Goal: Information Seeking & Learning: Learn about a topic

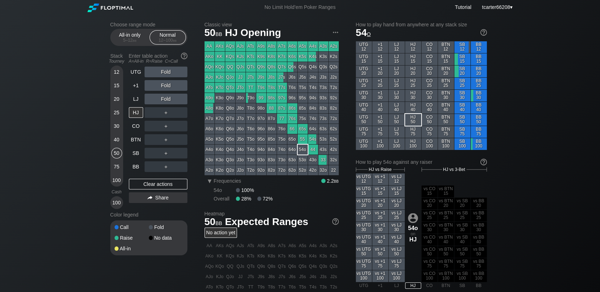
drag, startPoint x: 114, startPoint y: 133, endPoint x: 121, endPoint y: 144, distance: 13.1
click at [115, 133] on div "30" at bounding box center [116, 128] width 11 height 14
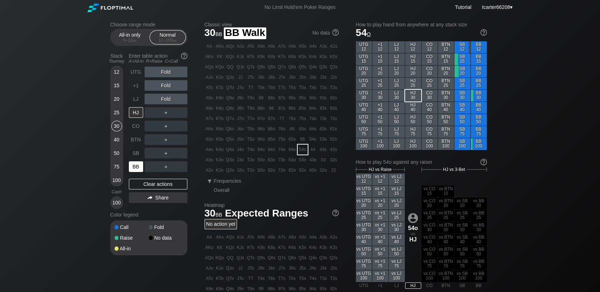
click at [132, 164] on div "BB" at bounding box center [136, 167] width 14 height 11
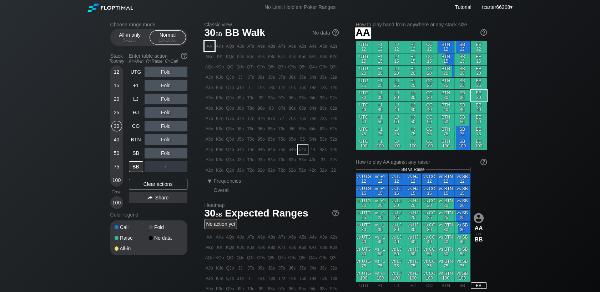
click at [211, 46] on div "AA" at bounding box center [209, 46] width 10 height 10
click at [165, 125] on div "R ✕" at bounding box center [166, 126] width 14 height 11
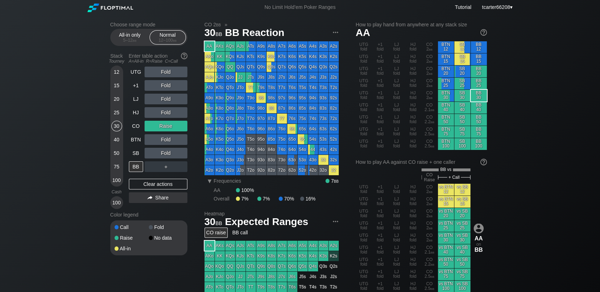
click at [116, 138] on div "40" at bounding box center [116, 139] width 11 height 11
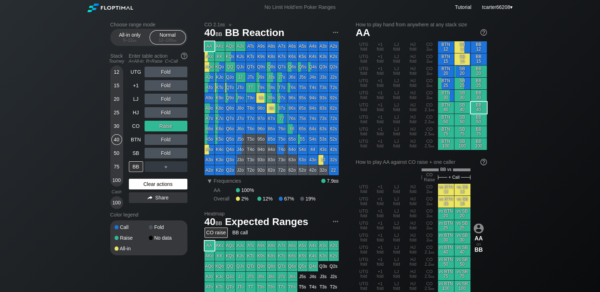
click at [170, 185] on div "Clear actions" at bounding box center [158, 184] width 58 height 11
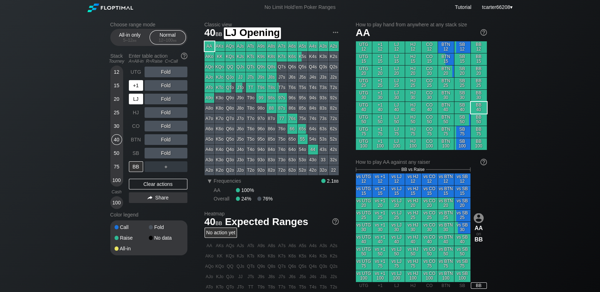
click at [136, 90] on div "+1" at bounding box center [136, 85] width 14 height 11
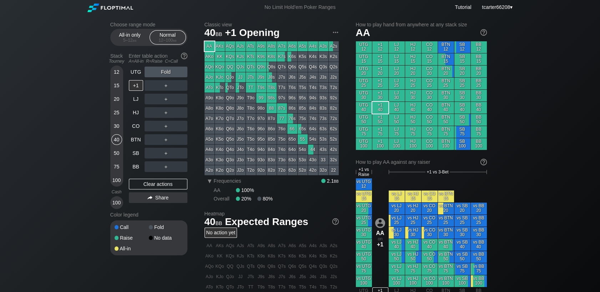
click at [172, 70] on div "Fold" at bounding box center [165, 72] width 43 height 11
click at [167, 76] on div "R ✕" at bounding box center [166, 72] width 14 height 11
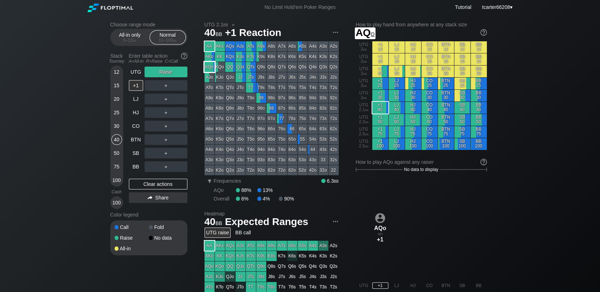
click at [211, 70] on div "AQo" at bounding box center [209, 67] width 10 height 10
click at [172, 85] on div "A ✕ R ✕ C ✕ ＋" at bounding box center [165, 85] width 43 height 11
click at [169, 88] on div "R ✕" at bounding box center [166, 85] width 14 height 11
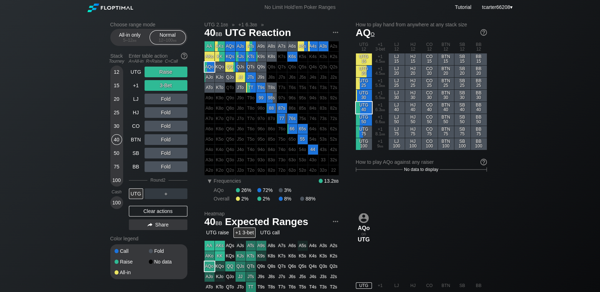
click at [117, 129] on div "30" at bounding box center [116, 126] width 11 height 11
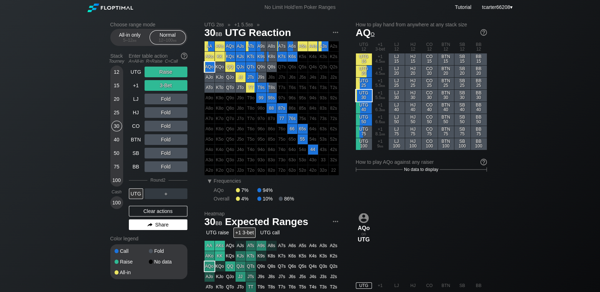
drag, startPoint x: 149, startPoint y: 213, endPoint x: 147, endPoint y: 202, distance: 10.9
click at [149, 212] on div "Clear actions" at bounding box center [158, 211] width 58 height 11
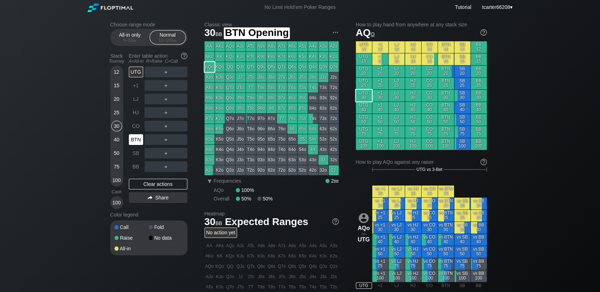
click at [142, 142] on div "BTN" at bounding box center [136, 139] width 14 height 11
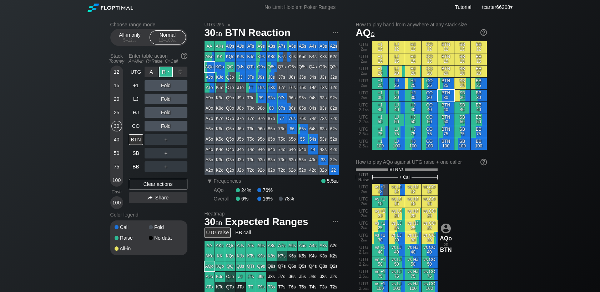
click at [170, 73] on div "R ✕" at bounding box center [166, 72] width 14 height 11
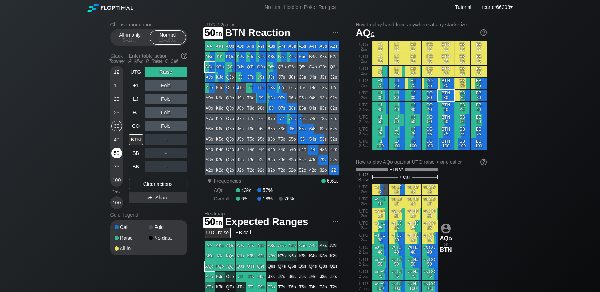
drag, startPoint x: 114, startPoint y: 155, endPoint x: 121, endPoint y: 157, distance: 6.7
click at [114, 156] on div "50" at bounding box center [116, 153] width 11 height 11
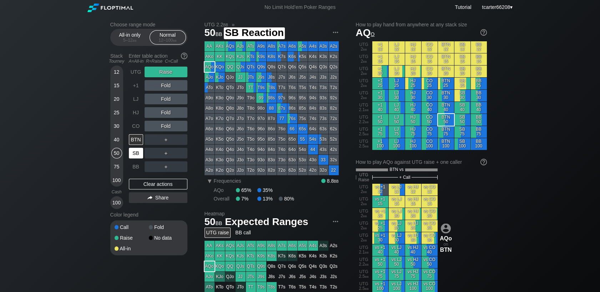
drag, startPoint x: 130, startPoint y: 153, endPoint x: 133, endPoint y: 155, distance: 4.0
click at [131, 153] on div "SB" at bounding box center [136, 153] width 14 height 11
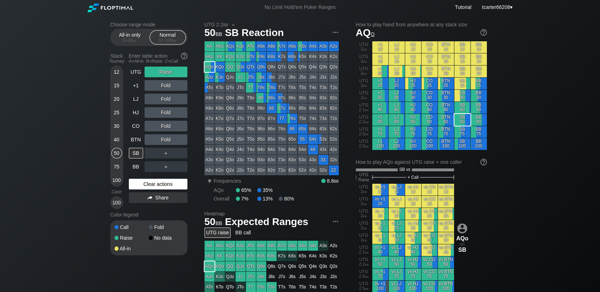
click at [145, 184] on div "Clear actions" at bounding box center [158, 184] width 58 height 11
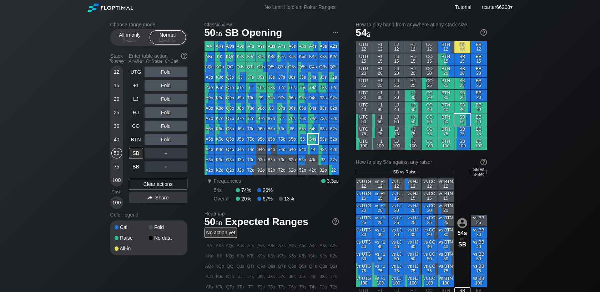
click at [316, 142] on div "54s" at bounding box center [313, 139] width 10 height 10
click at [116, 180] on div "100" at bounding box center [116, 180] width 11 height 11
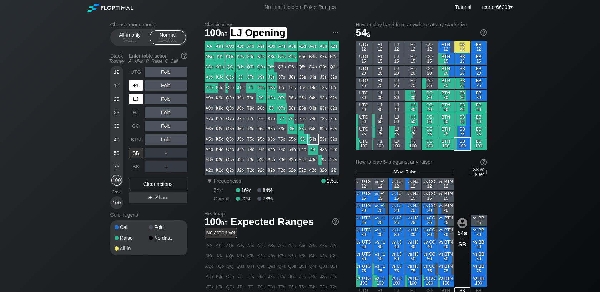
click at [137, 92] on div "+1" at bounding box center [137, 86] width 16 height 14
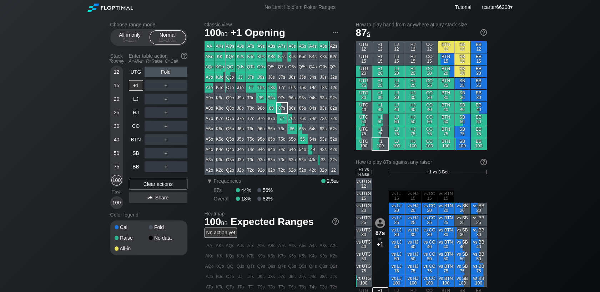
click at [279, 107] on div "87s" at bounding box center [282, 108] width 10 height 10
click at [114, 150] on div "50" at bounding box center [116, 153] width 11 height 11
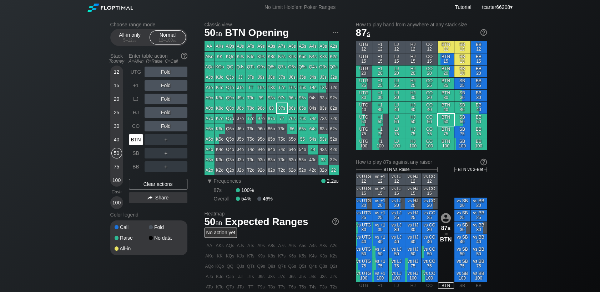
click at [132, 143] on div "BTN" at bounding box center [136, 139] width 14 height 11
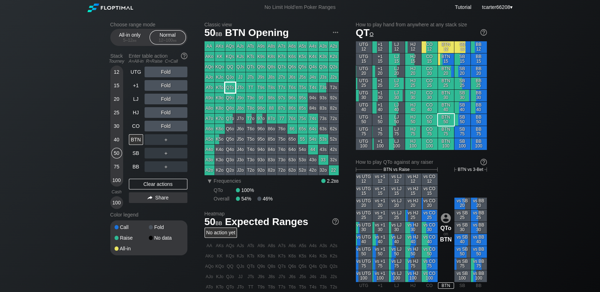
click at [231, 88] on div "QTo" at bounding box center [230, 88] width 10 height 10
click at [163, 76] on div "R ✕" at bounding box center [166, 72] width 14 height 11
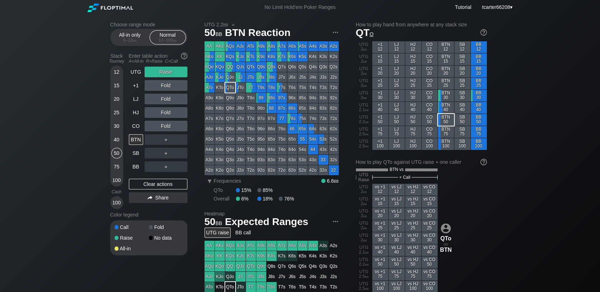
drag, startPoint x: 172, startPoint y: 187, endPoint x: 146, endPoint y: 172, distance: 29.7
click at [172, 186] on div "Clear actions" at bounding box center [158, 184] width 58 height 11
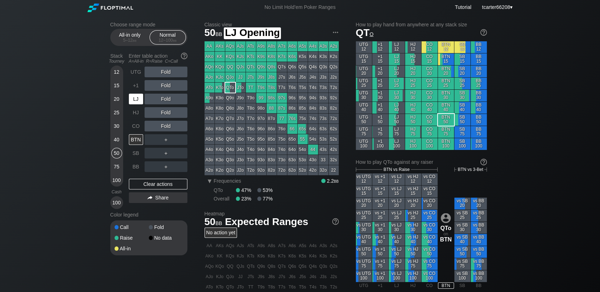
click at [143, 104] on div "LJ" at bounding box center [137, 99] width 16 height 14
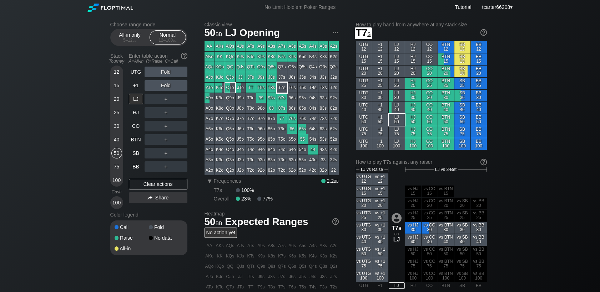
click at [274, 87] on div "T8s" at bounding box center [271, 88] width 10 height 10
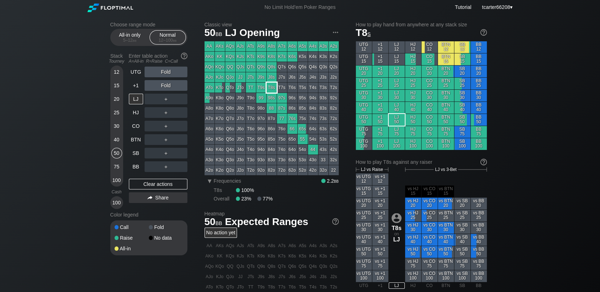
click at [272, 88] on div "T8s" at bounding box center [271, 88] width 10 height 10
click at [115, 182] on div "100" at bounding box center [116, 180] width 11 height 11
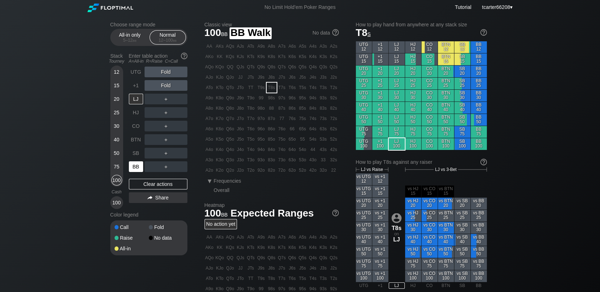
click at [137, 167] on div "BB" at bounding box center [136, 167] width 14 height 11
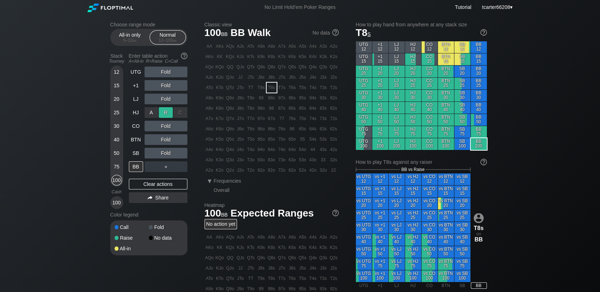
click at [166, 114] on div "R ✕" at bounding box center [166, 112] width 14 height 11
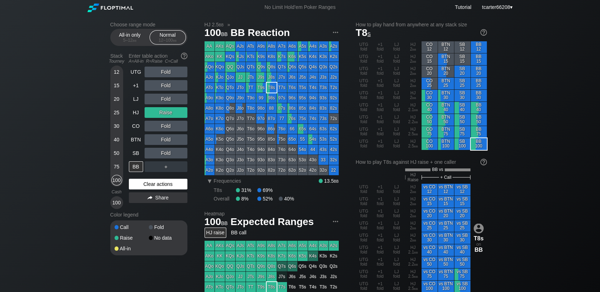
click at [167, 185] on div "Clear actions" at bounding box center [158, 184] width 58 height 11
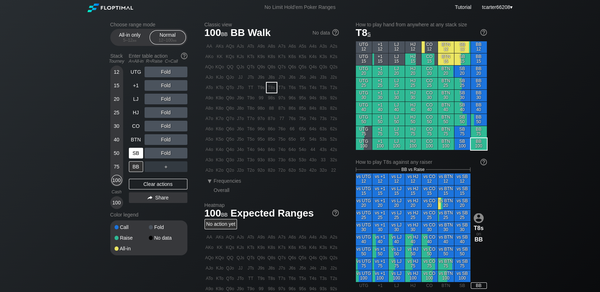
click at [138, 155] on div "SB" at bounding box center [136, 153] width 14 height 11
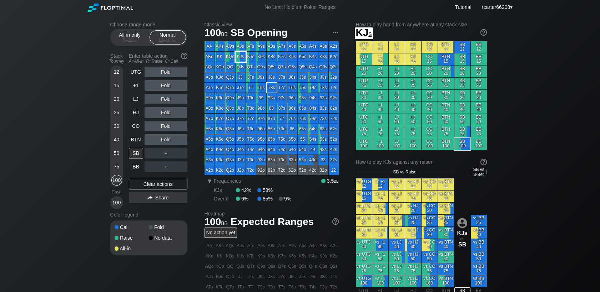
click at [241, 56] on div "KJs" at bounding box center [240, 57] width 10 height 10
click at [163, 93] on div "Fold" at bounding box center [165, 99] width 43 height 16
click at [164, 98] on div "R ✕" at bounding box center [166, 99] width 14 height 11
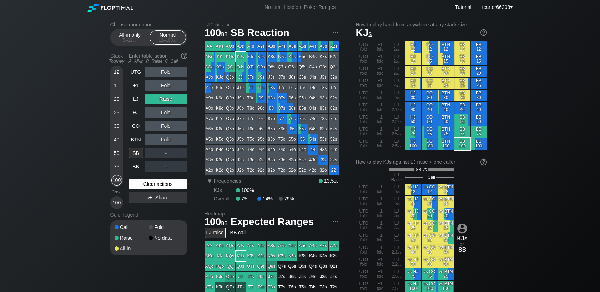
click at [157, 187] on div "Clear actions" at bounding box center [158, 184] width 58 height 11
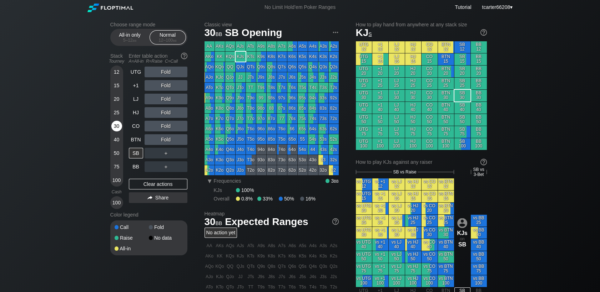
click at [118, 131] on div "30" at bounding box center [116, 126] width 11 height 11
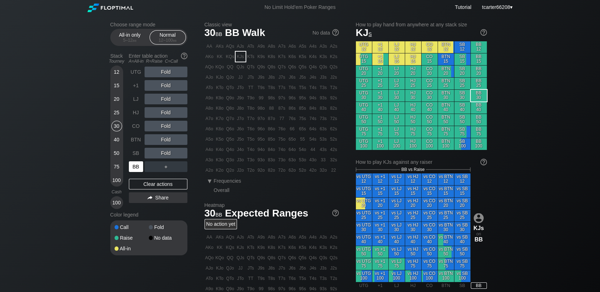
click at [137, 170] on div "BB" at bounding box center [136, 167] width 14 height 11
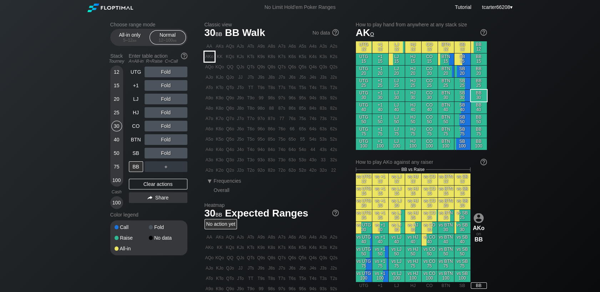
click at [205, 60] on div "AKo" at bounding box center [209, 57] width 10 height 10
click at [171, 98] on div "R ✕" at bounding box center [166, 99] width 14 height 11
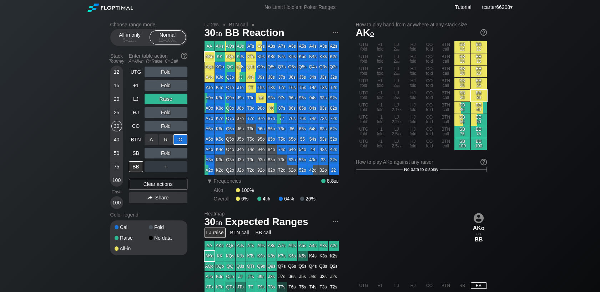
click at [183, 142] on div "C ✕" at bounding box center [180, 139] width 14 height 11
click at [151, 187] on div "Clear actions" at bounding box center [158, 184] width 58 height 11
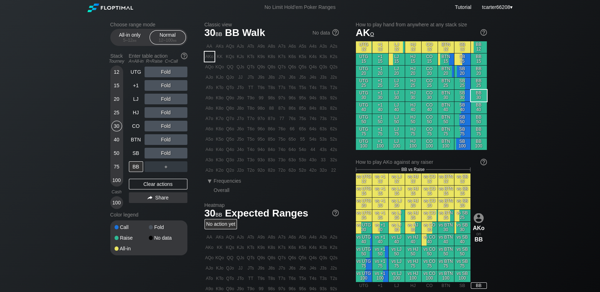
drag, startPoint x: 113, startPoint y: 145, endPoint x: 117, endPoint y: 138, distance: 7.7
click at [113, 145] on div "40" at bounding box center [116, 139] width 11 height 11
drag, startPoint x: 117, startPoint y: 138, endPoint x: 124, endPoint y: 147, distance: 11.1
click at [117, 138] on div "40" at bounding box center [116, 139] width 11 height 11
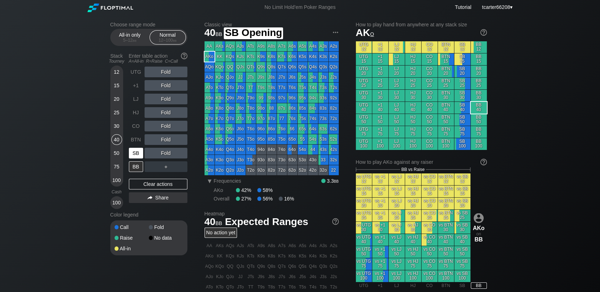
drag, startPoint x: 127, startPoint y: 148, endPoint x: 135, endPoint y: 154, distance: 10.0
click at [132, 152] on div "Stack Tourney Enter table action A=All-in R=Raise C=Call [PHONE_NUMBER] [PHONE_…" at bounding box center [148, 129] width 77 height 159
click at [135, 154] on div "SB" at bounding box center [136, 153] width 14 height 11
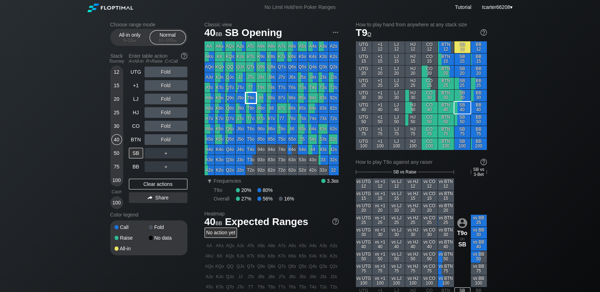
click at [250, 100] on div "T9o" at bounding box center [251, 98] width 10 height 10
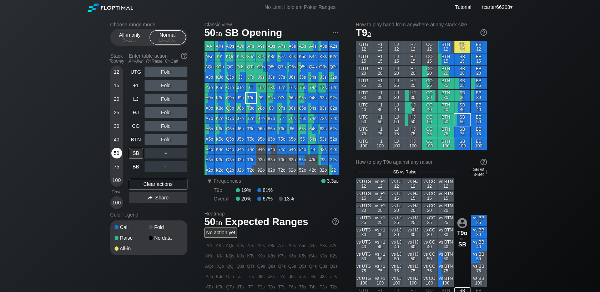
click at [118, 154] on div "50" at bounding box center [116, 153] width 11 height 11
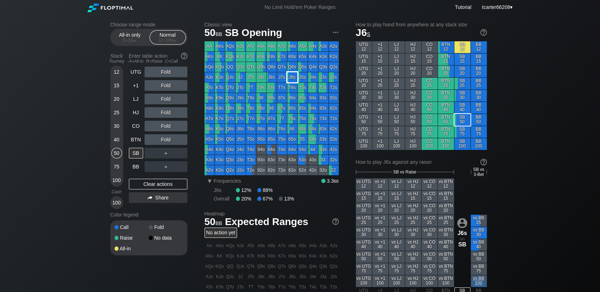
click at [292, 75] on div "J6s" at bounding box center [292, 77] width 10 height 10
click at [168, 86] on div "Fold" at bounding box center [165, 85] width 43 height 11
click at [168, 86] on div "R ✕" at bounding box center [166, 85] width 14 height 11
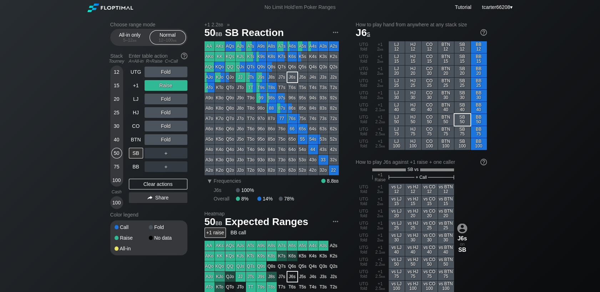
click at [117, 99] on div "20" at bounding box center [116, 99] width 11 height 11
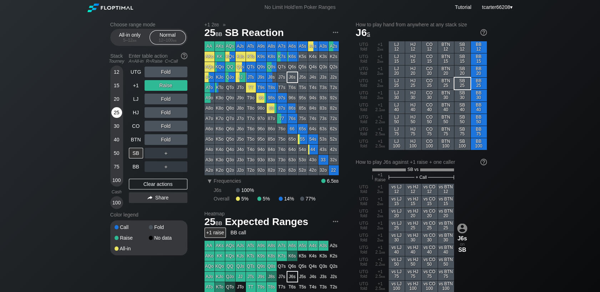
click at [117, 109] on div "25" at bounding box center [116, 112] width 11 height 11
click at [170, 187] on div "Clear actions" at bounding box center [158, 184] width 58 height 11
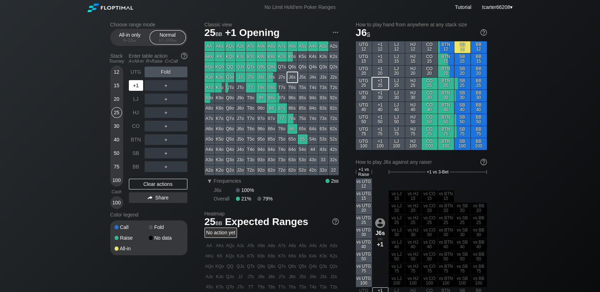
click at [138, 91] on div "+1" at bounding box center [136, 85] width 14 height 11
click at [163, 88] on div "R ✕" at bounding box center [166, 85] width 14 height 11
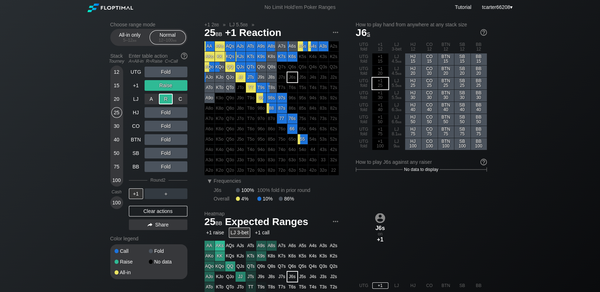
click at [165, 101] on div "R ✕" at bounding box center [166, 99] width 14 height 11
click at [167, 214] on div "Clear actions" at bounding box center [158, 211] width 58 height 11
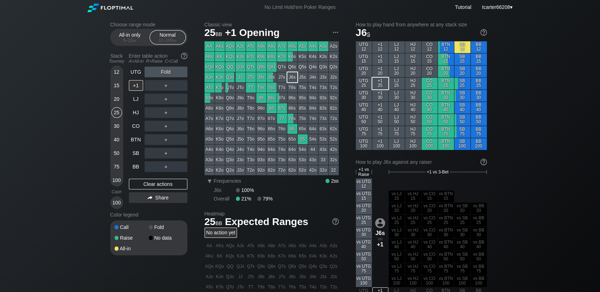
click at [112, 138] on div "40" at bounding box center [116, 139] width 11 height 11
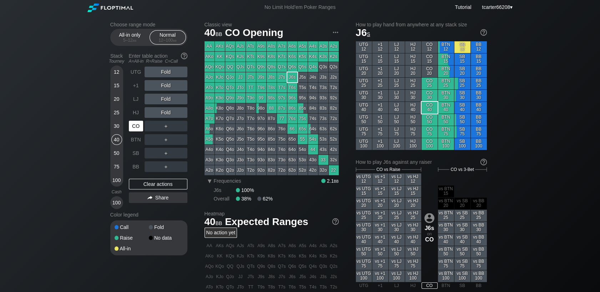
click at [134, 128] on div "CO" at bounding box center [136, 126] width 14 height 11
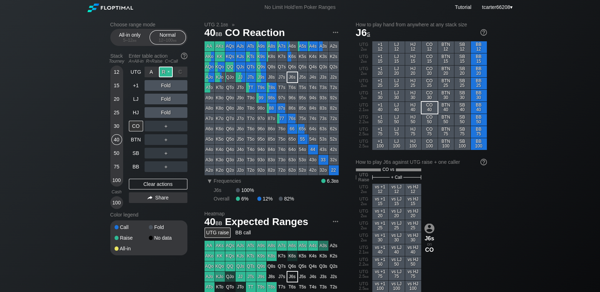
click at [165, 69] on div "R ✕" at bounding box center [166, 72] width 14 height 11
click at [174, 186] on div "Clear actions" at bounding box center [158, 184] width 58 height 11
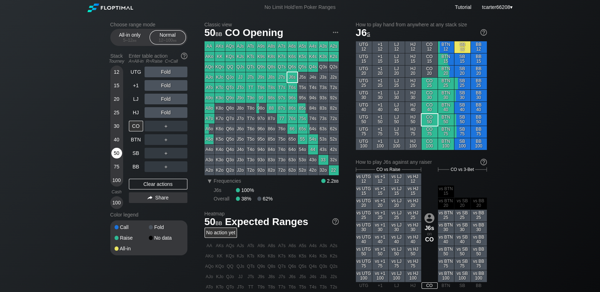
click at [119, 154] on div "50" at bounding box center [116, 153] width 11 height 11
click at [142, 184] on div "Clear actions" at bounding box center [158, 184] width 58 height 11
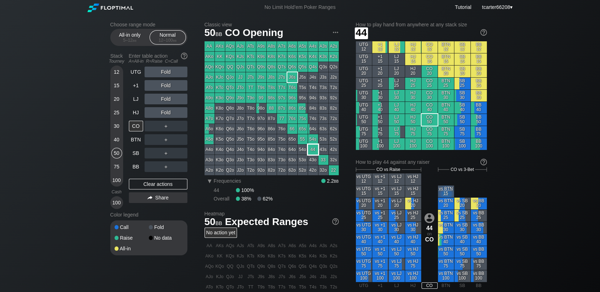
click at [316, 151] on div "44" at bounding box center [313, 150] width 10 height 10
click at [161, 126] on div "＋" at bounding box center [165, 126] width 43 height 11
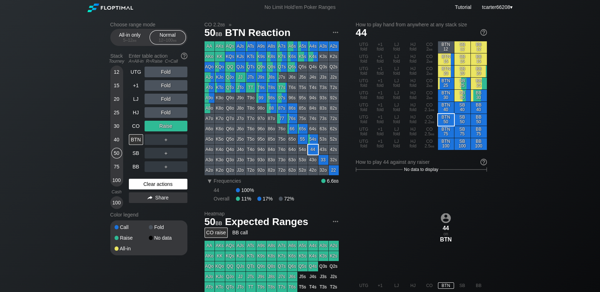
click at [152, 186] on div "Clear actions" at bounding box center [158, 184] width 58 height 11
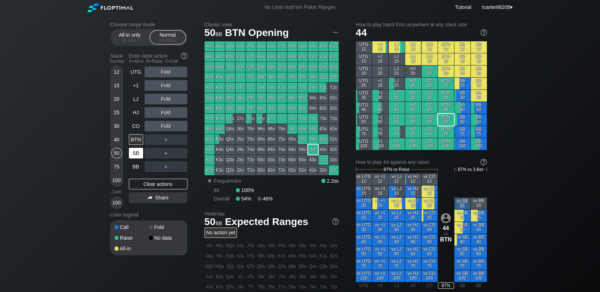
drag, startPoint x: 164, startPoint y: 184, endPoint x: 143, endPoint y: 158, distance: 33.0
click at [161, 185] on div "Clear actions" at bounding box center [158, 184] width 58 height 11
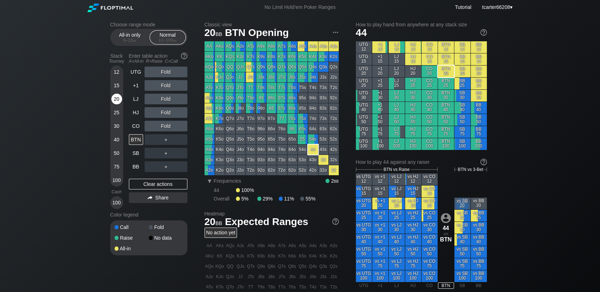
click at [115, 101] on div "20" at bounding box center [116, 99] width 11 height 11
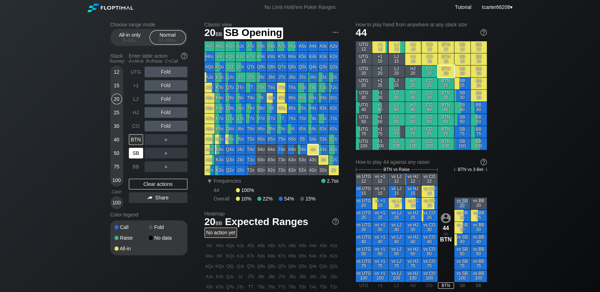
click at [139, 153] on div "SB" at bounding box center [136, 153] width 14 height 11
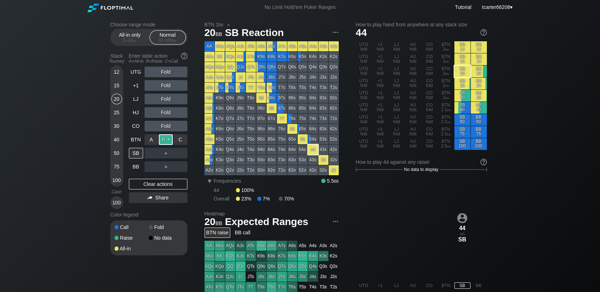
click at [162, 141] on div "R ✕" at bounding box center [166, 139] width 14 height 11
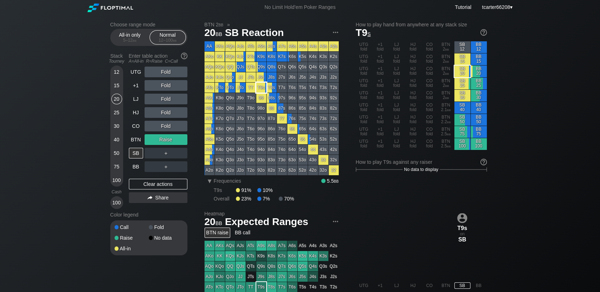
click at [259, 92] on div "T9s" at bounding box center [261, 88] width 10 height 10
drag, startPoint x: 178, startPoint y: 189, endPoint x: 140, endPoint y: 172, distance: 41.6
click at [177, 189] on div "Clear actions" at bounding box center [158, 184] width 58 height 11
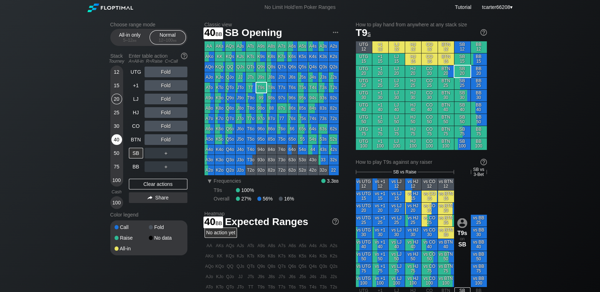
click at [117, 143] on div "40" at bounding box center [116, 139] width 11 height 11
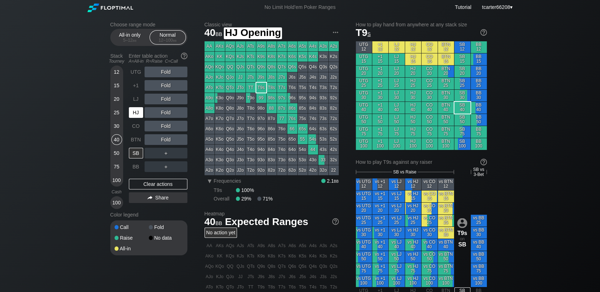
click at [136, 113] on div "HJ" at bounding box center [136, 112] width 14 height 11
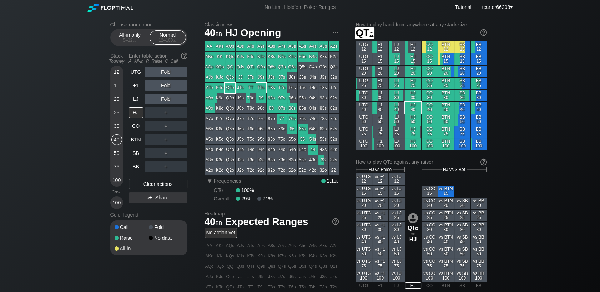
click at [232, 88] on div "QTo" at bounding box center [230, 88] width 10 height 10
drag, startPoint x: 117, startPoint y: 152, endPoint x: 136, endPoint y: 170, distance: 26.0
click at [117, 152] on div "50" at bounding box center [116, 153] width 11 height 11
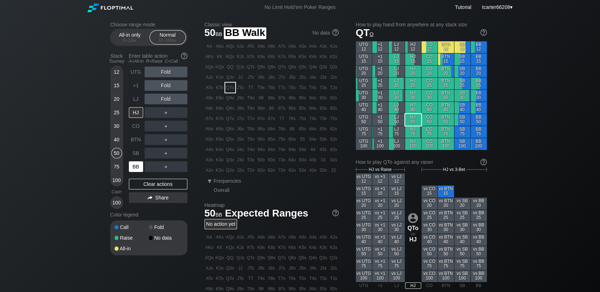
click at [135, 168] on div "BB" at bounding box center [136, 167] width 14 height 11
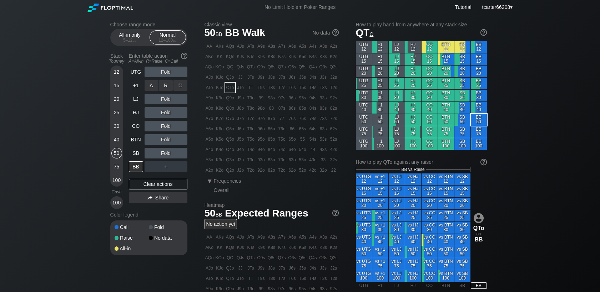
click at [169, 90] on div "R ✕" at bounding box center [166, 85] width 14 height 11
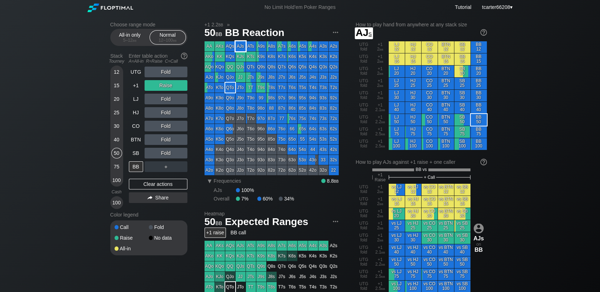
click at [240, 47] on div "AJs" at bounding box center [240, 46] width 10 height 10
click at [165, 112] on div "Fold" at bounding box center [165, 112] width 43 height 11
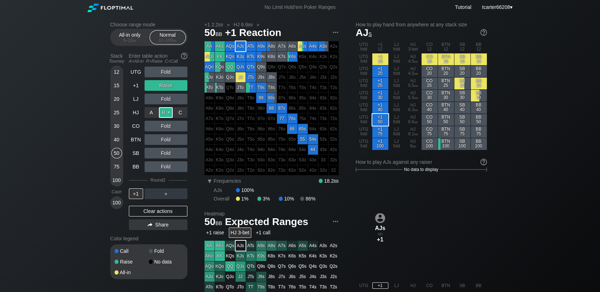
click at [165, 116] on div "R ✕" at bounding box center [166, 112] width 14 height 11
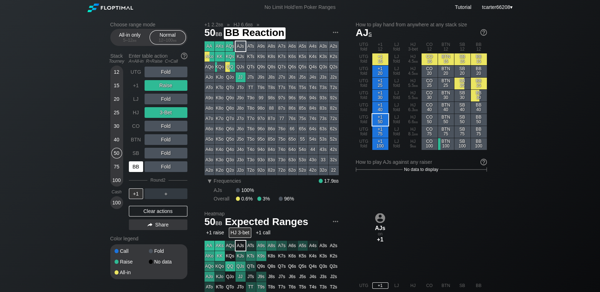
click at [134, 167] on div "BB" at bounding box center [136, 167] width 14 height 11
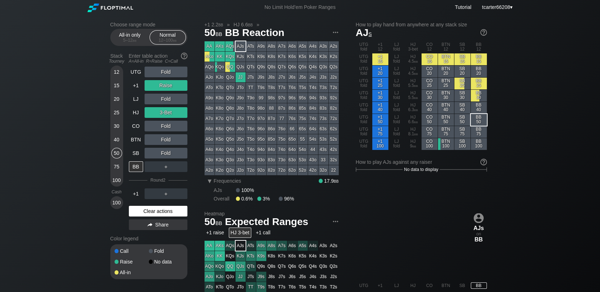
click at [150, 213] on div "Clear actions" at bounding box center [158, 211] width 58 height 11
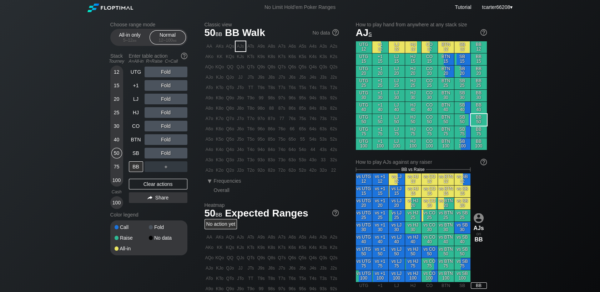
click at [116, 183] on div "100" at bounding box center [116, 180] width 11 height 11
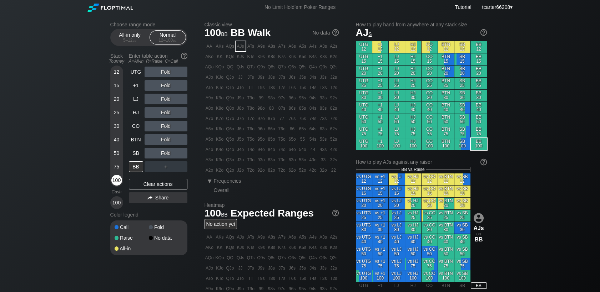
click at [116, 182] on div "100" at bounding box center [116, 180] width 11 height 11
click at [163, 113] on div "R ✕" at bounding box center [166, 112] width 14 height 11
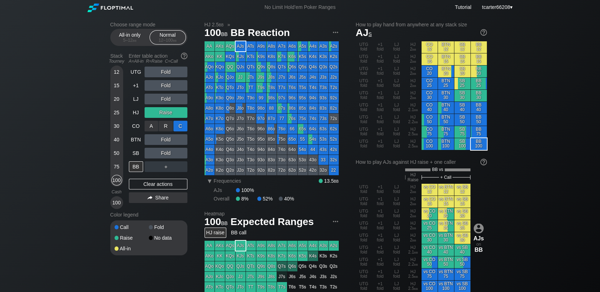
drag, startPoint x: 179, startPoint y: 126, endPoint x: 180, endPoint y: 133, distance: 7.2
click at [179, 127] on div "C ✕" at bounding box center [180, 126] width 14 height 11
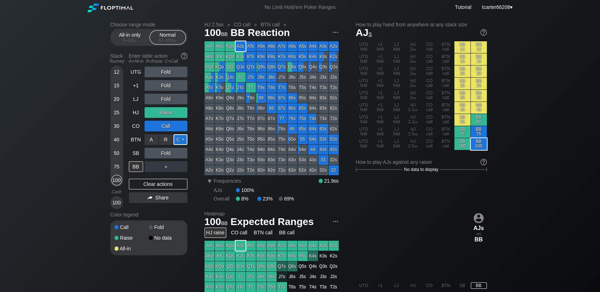
click at [181, 141] on div "C ✕" at bounding box center [180, 139] width 14 height 11
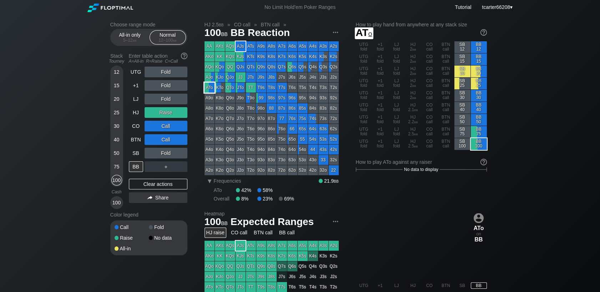
click at [207, 88] on div "ATo" at bounding box center [209, 88] width 10 height 10
drag, startPoint x: 143, startPoint y: 188, endPoint x: 132, endPoint y: 153, distance: 37.0
click at [143, 188] on div "Clear actions" at bounding box center [158, 184] width 58 height 11
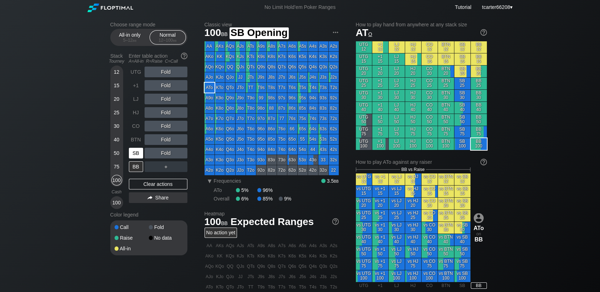
click at [134, 153] on div "SB" at bounding box center [136, 153] width 14 height 11
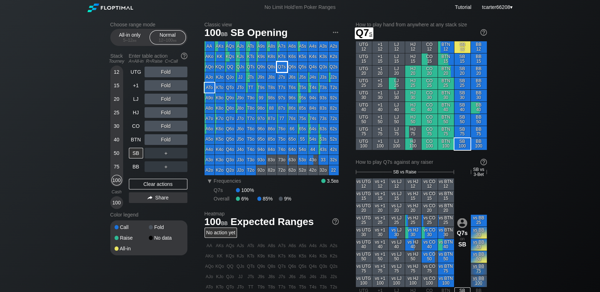
click at [282, 70] on div "Q7s" at bounding box center [282, 67] width 10 height 10
click at [169, 86] on div "R ✕" at bounding box center [166, 85] width 14 height 11
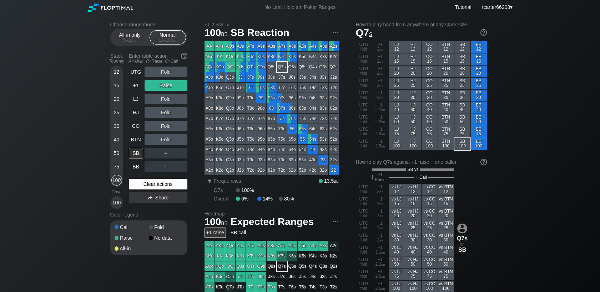
click at [138, 186] on div "Clear actions" at bounding box center [158, 184] width 58 height 11
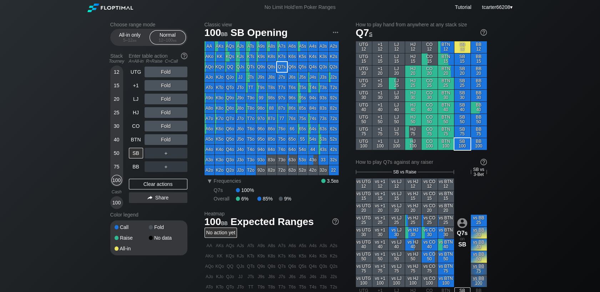
drag, startPoint x: 118, startPoint y: 126, endPoint x: 127, endPoint y: 136, distance: 12.9
click at [118, 126] on div "30" at bounding box center [116, 126] width 11 height 11
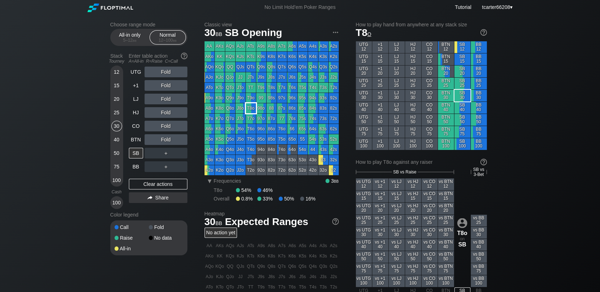
click at [253, 107] on div "T8o" at bounding box center [251, 108] width 10 height 10
click at [116, 180] on div "100" at bounding box center [116, 180] width 11 height 11
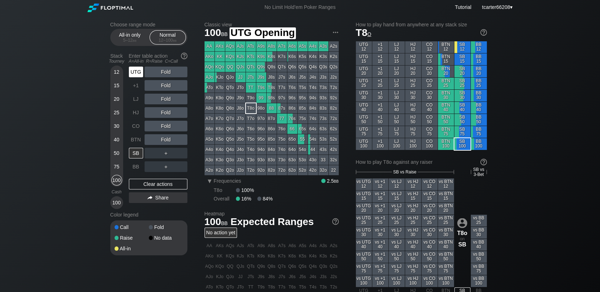
click at [132, 70] on div "UTG" at bounding box center [136, 72] width 14 height 11
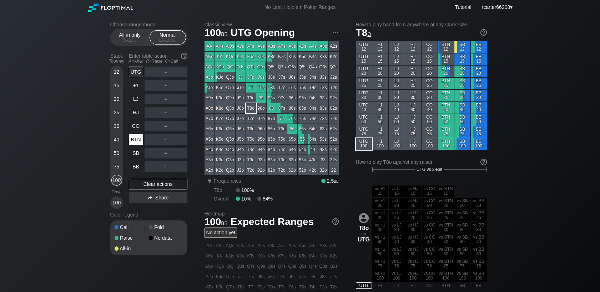
click at [136, 140] on div "BTN" at bounding box center [136, 139] width 14 height 11
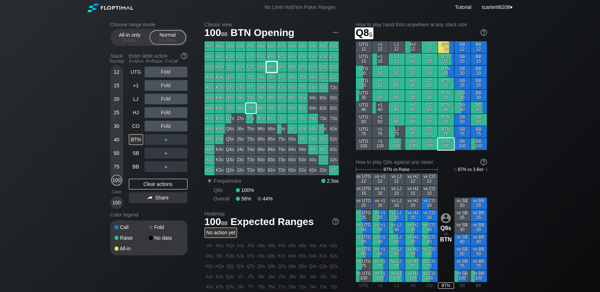
click at [262, 67] on div "Q9s" at bounding box center [261, 67] width 10 height 10
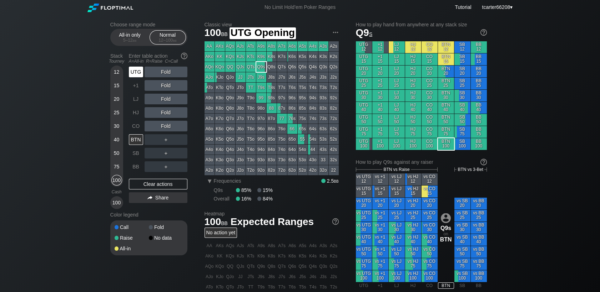
click at [136, 72] on div "UTG" at bounding box center [136, 72] width 14 height 11
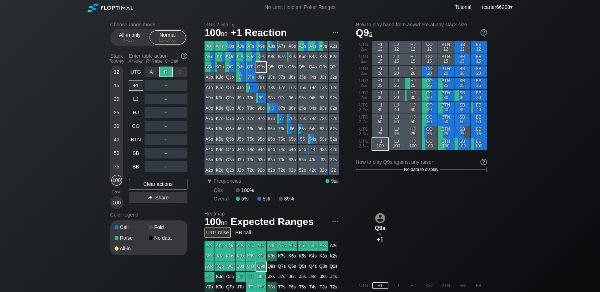
click at [165, 73] on div "R ✕" at bounding box center [166, 72] width 14 height 11
click at [168, 90] on div "R ✕" at bounding box center [166, 85] width 14 height 11
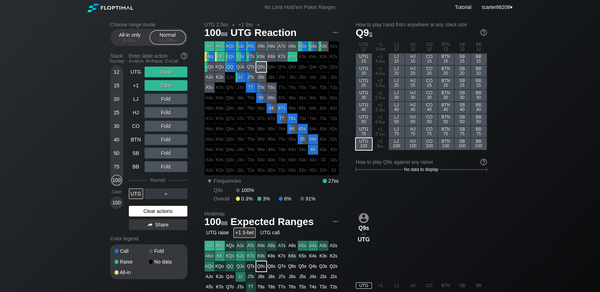
click at [153, 213] on div "Clear actions" at bounding box center [158, 211] width 58 height 11
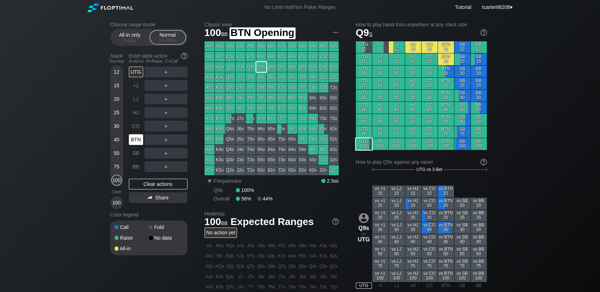
click at [136, 138] on div "BTN" at bounding box center [136, 139] width 14 height 11
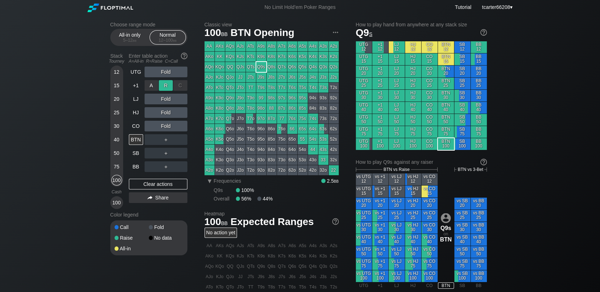
click at [167, 89] on div "R ✕" at bounding box center [166, 85] width 14 height 11
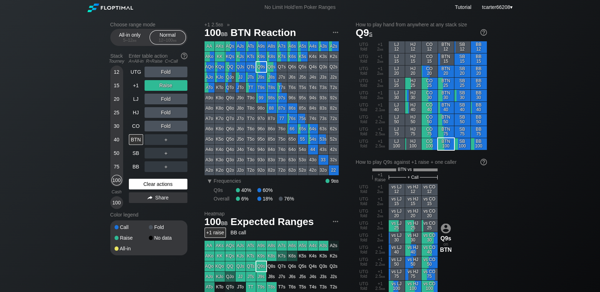
click at [151, 189] on div "Clear actions" at bounding box center [158, 184] width 58 height 11
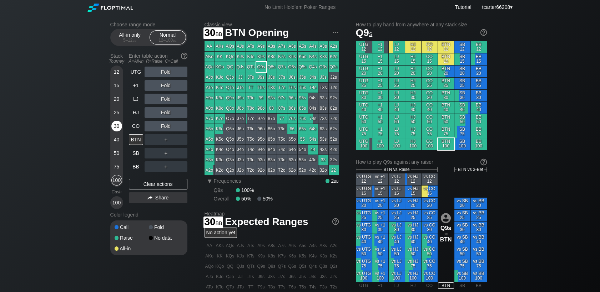
drag, startPoint x: 113, startPoint y: 129, endPoint x: 117, endPoint y: 132, distance: 4.6
click at [113, 129] on div "30" at bounding box center [116, 126] width 11 height 11
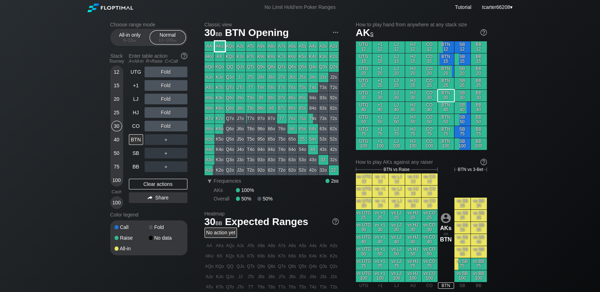
click at [219, 47] on div "AKs" at bounding box center [220, 46] width 10 height 10
click at [165, 113] on div "A ✕ R ✕ C ✕ Fold" at bounding box center [165, 112] width 43 height 11
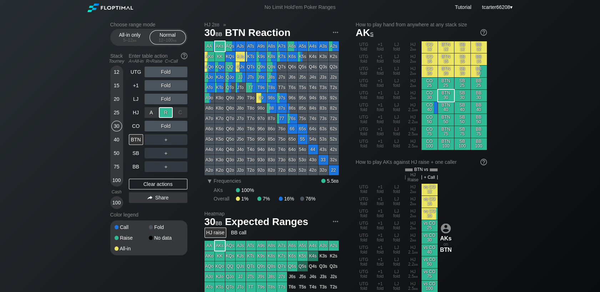
click at [165, 113] on div "R ✕" at bounding box center [166, 112] width 14 height 11
drag, startPoint x: 179, startPoint y: 193, endPoint x: 177, endPoint y: 183, distance: 9.4
click at [179, 193] on div "UTG Fold +1 Fold LJ Fold HJ Raise CO Fold BTN ＋ SB ＋ BB ＋ Clear actions Share" at bounding box center [158, 138] width 58 height 143
drag, startPoint x: 177, startPoint y: 183, endPoint x: 142, endPoint y: 184, distance: 34.6
click at [176, 183] on div "Clear actions" at bounding box center [158, 184] width 58 height 11
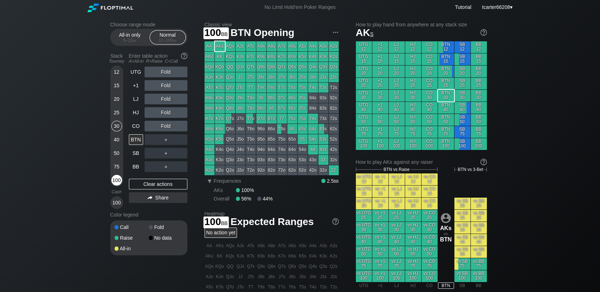
click at [121, 181] on div "100" at bounding box center [116, 180] width 11 height 11
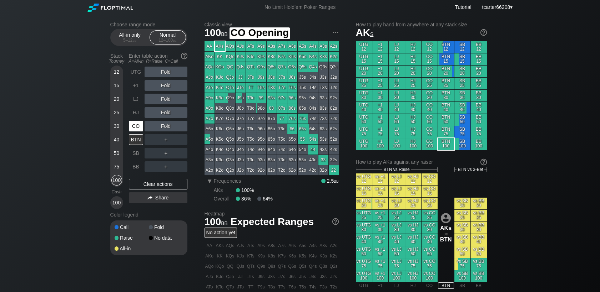
click at [140, 131] on div "CO" at bounding box center [136, 126] width 14 height 11
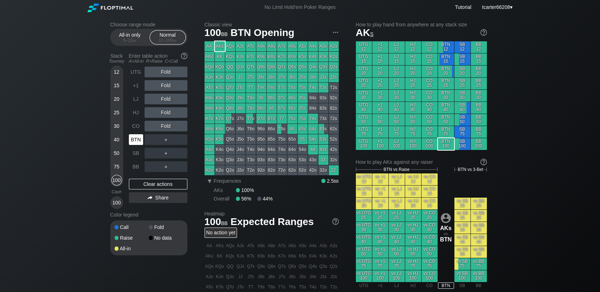
click at [139, 144] on div "BTN" at bounding box center [136, 139] width 14 height 11
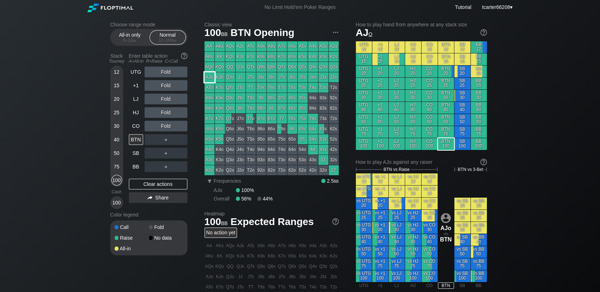
click at [210, 75] on div "AJo" at bounding box center [209, 77] width 10 height 10
click at [162, 141] on div "＋" at bounding box center [165, 139] width 43 height 11
click at [163, 141] on div "R ✕" at bounding box center [166, 139] width 14 height 11
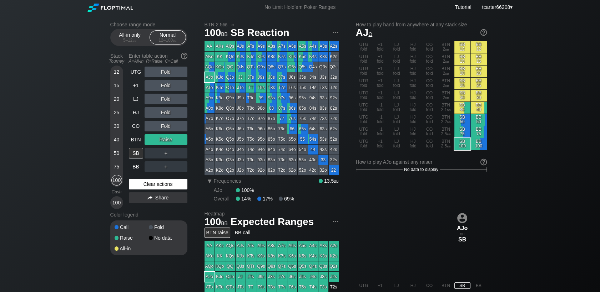
click at [167, 189] on div "Clear actions" at bounding box center [158, 184] width 58 height 11
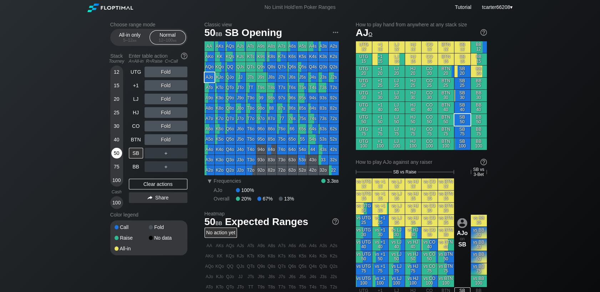
click at [118, 155] on div "50" at bounding box center [116, 153] width 11 height 11
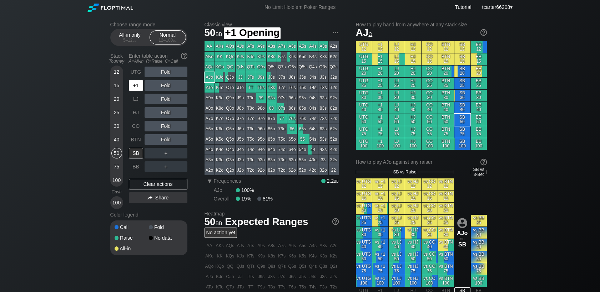
click at [134, 91] on div "+1" at bounding box center [136, 85] width 14 height 11
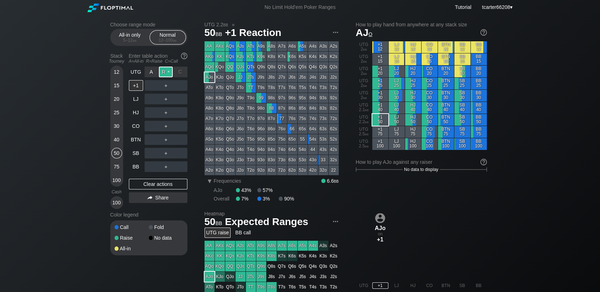
click at [163, 73] on div "R ✕" at bounding box center [166, 72] width 14 height 11
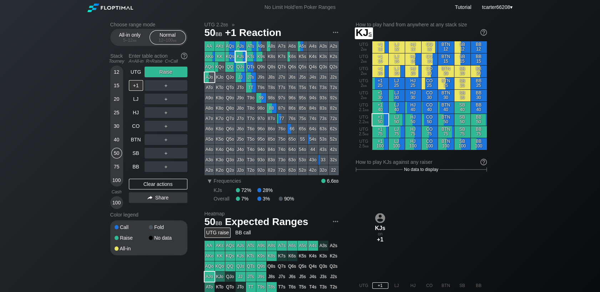
click at [240, 53] on div "KJs" at bounding box center [240, 57] width 10 height 10
drag, startPoint x: 172, startPoint y: 188, endPoint x: 1, endPoint y: 108, distance: 188.8
click at [172, 188] on div "Clear actions" at bounding box center [158, 184] width 58 height 11
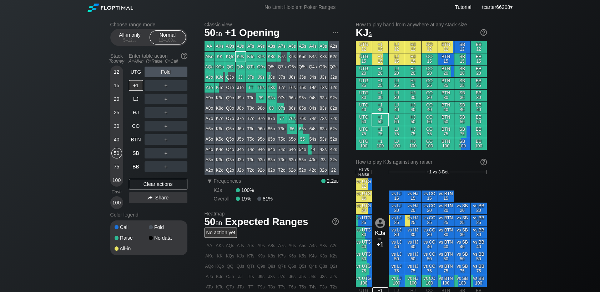
drag, startPoint x: 7, startPoint y: 36, endPoint x: 14, endPoint y: 40, distance: 8.8
click at [8, 36] on div "Choose range mode All-in only 5 – 12 bb Normal 12 – 100 bb Stack Tourney Enter …" at bounding box center [300, 245] width 600 height 460
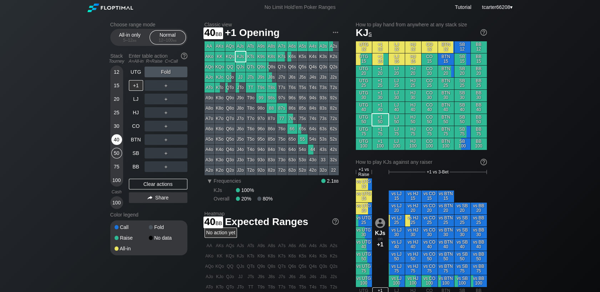
click at [114, 142] on div "40" at bounding box center [116, 139] width 11 height 11
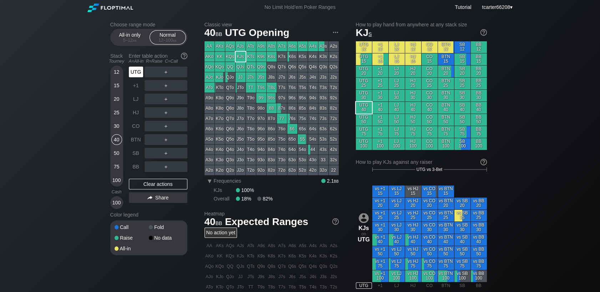
click at [134, 72] on div "UTG" at bounding box center [136, 72] width 14 height 11
drag, startPoint x: 146, startPoint y: 187, endPoint x: 132, endPoint y: 108, distance: 79.7
click at [147, 183] on div "Clear actions" at bounding box center [158, 184] width 58 height 11
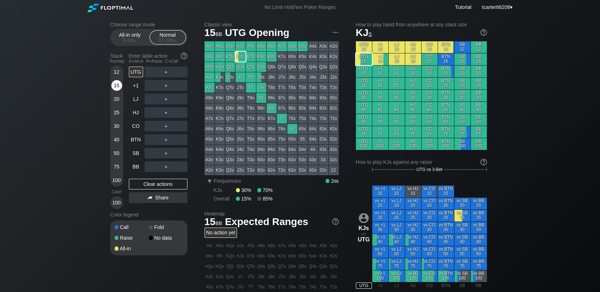
click at [118, 87] on div "15" at bounding box center [116, 85] width 11 height 11
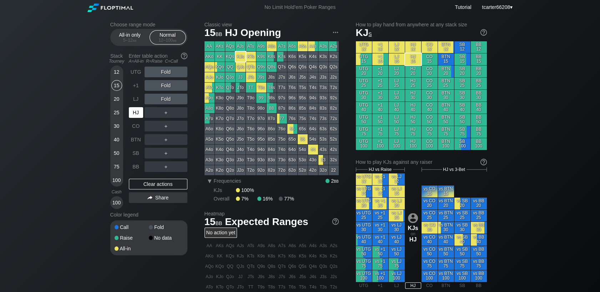
drag, startPoint x: 136, startPoint y: 115, endPoint x: 168, endPoint y: 90, distance: 41.2
click at [137, 115] on div "HJ" at bounding box center [136, 112] width 14 height 11
click at [163, 76] on div "R ✕" at bounding box center [166, 72] width 14 height 11
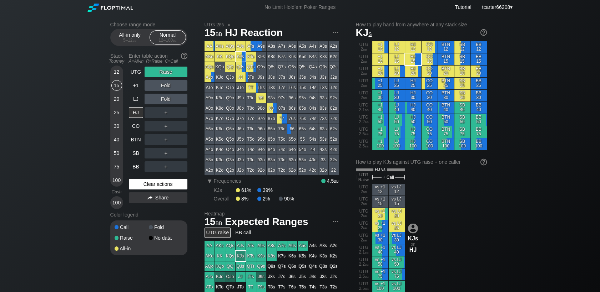
click at [151, 189] on div "Clear actions" at bounding box center [158, 184] width 58 height 11
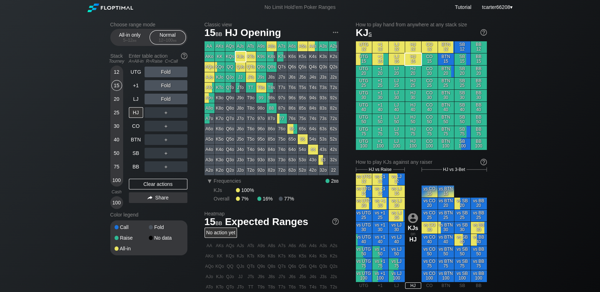
click at [118, 130] on div "30" at bounding box center [116, 126] width 11 height 11
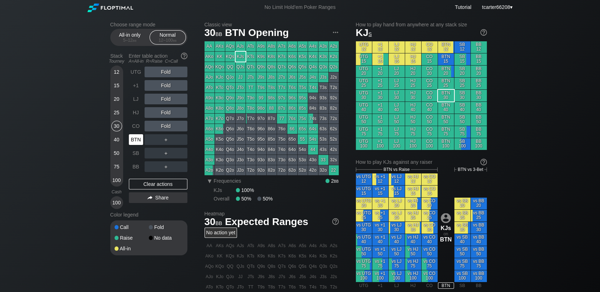
click at [133, 139] on div "BTN" at bounding box center [136, 139] width 14 height 11
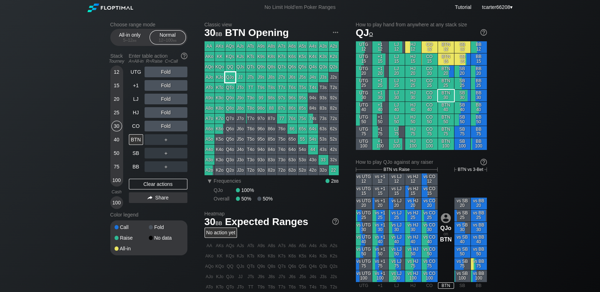
click at [231, 80] on div "QJo" at bounding box center [230, 77] width 10 height 10
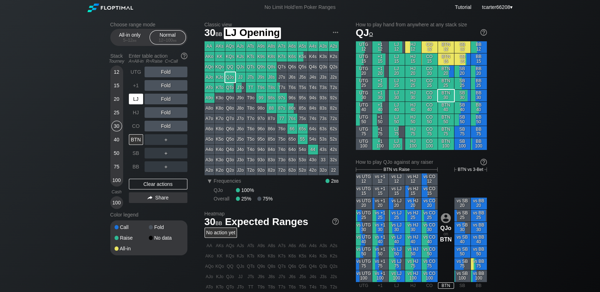
click at [137, 98] on div "LJ" at bounding box center [136, 99] width 14 height 11
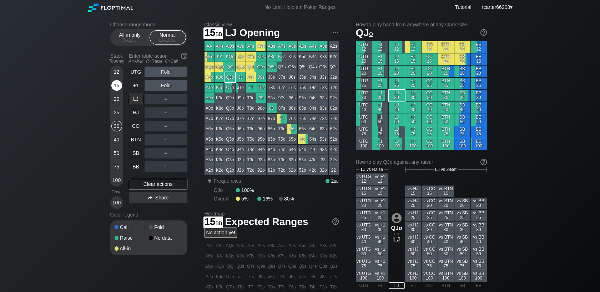
click at [121, 92] on div "15" at bounding box center [116, 87] width 11 height 14
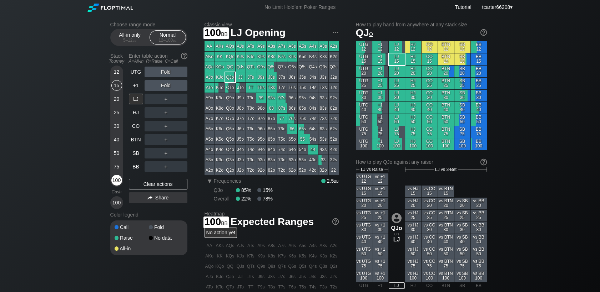
click at [117, 184] on div "100" at bounding box center [116, 180] width 11 height 11
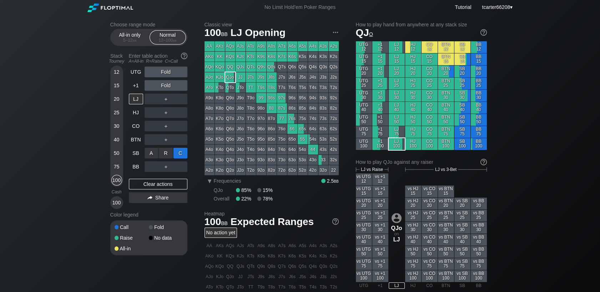
click at [184, 155] on div "C ✕" at bounding box center [180, 153] width 14 height 11
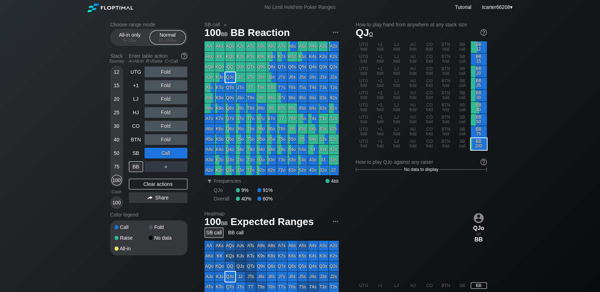
click at [114, 140] on div "40" at bounding box center [116, 139] width 11 height 11
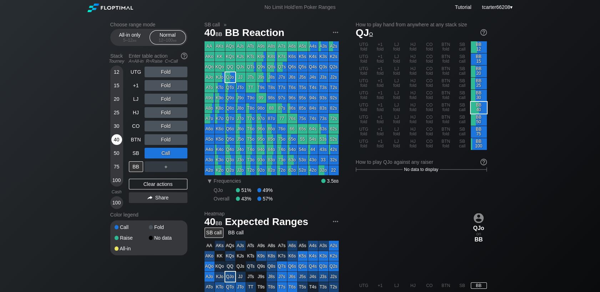
click at [116, 140] on div "40" at bounding box center [116, 139] width 11 height 11
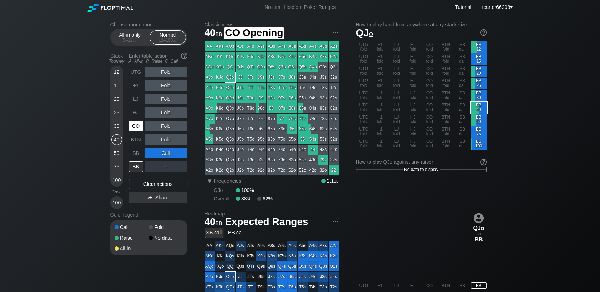
click at [140, 125] on div "CO" at bounding box center [136, 126] width 14 height 11
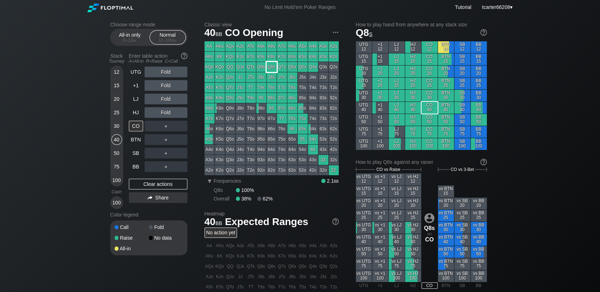
click at [274, 68] on div "Q8s" at bounding box center [271, 67] width 10 height 10
click at [167, 98] on div "R ✕" at bounding box center [166, 99] width 14 height 11
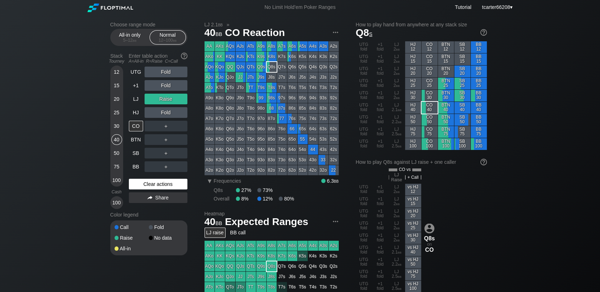
click at [157, 188] on div "Clear actions" at bounding box center [158, 184] width 58 height 11
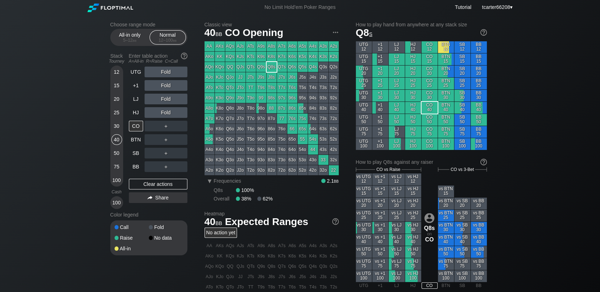
click at [117, 129] on div "30" at bounding box center [116, 126] width 11 height 11
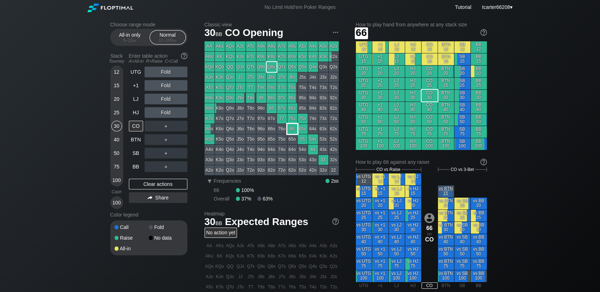
click at [292, 130] on div "66" at bounding box center [292, 129] width 10 height 10
drag, startPoint x: 112, startPoint y: 168, endPoint x: 241, endPoint y: 87, distance: 152.9
click at [112, 168] on div "75" at bounding box center [116, 167] width 11 height 11
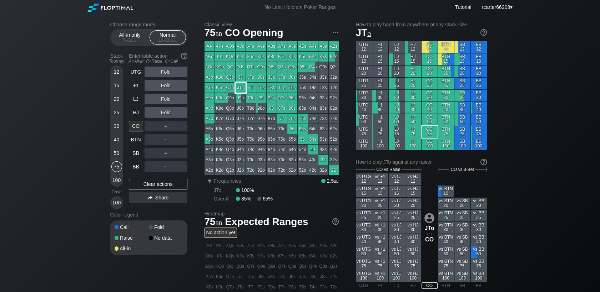
click at [241, 87] on div "JTo" at bounding box center [240, 88] width 10 height 10
drag, startPoint x: 116, startPoint y: 175, endPoint x: 119, endPoint y: 180, distance: 5.8
click at [117, 177] on div "12 15 20 25 30 40 50 75 100" at bounding box center [116, 126] width 13 height 121
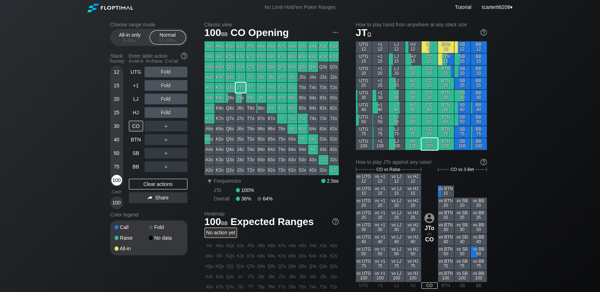
click at [120, 182] on div "100" at bounding box center [116, 180] width 11 height 11
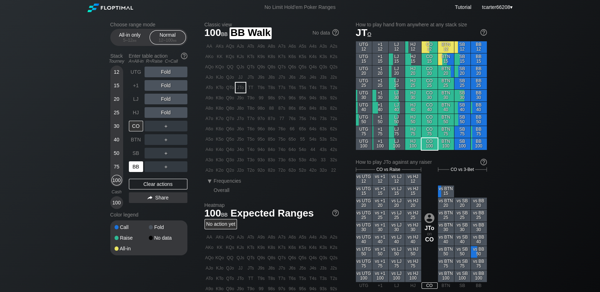
click at [131, 172] on div "BB" at bounding box center [136, 167] width 14 height 11
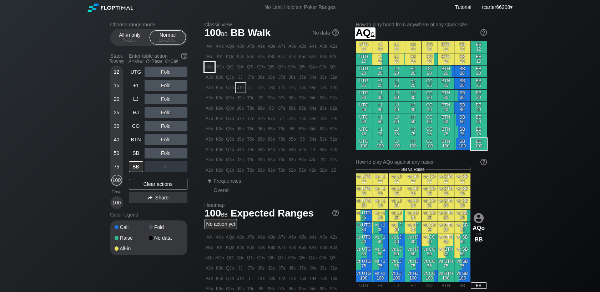
click at [209, 70] on div "AQo" at bounding box center [209, 67] width 10 height 10
click at [163, 75] on div "R ✕" at bounding box center [166, 72] width 14 height 11
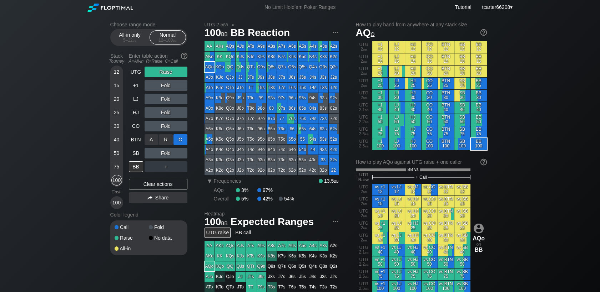
click at [183, 141] on div "C ✕" at bounding box center [180, 139] width 14 height 11
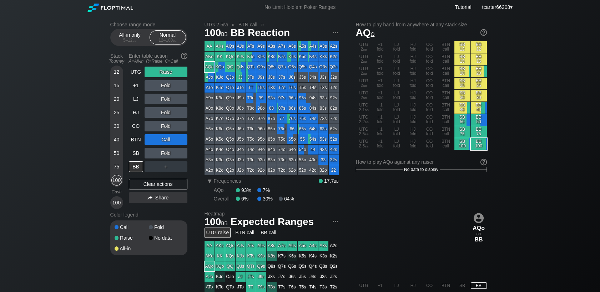
click at [168, 172] on div "＋" at bounding box center [165, 167] width 43 height 11
click at [169, 170] on div "R ✕" at bounding box center [166, 167] width 14 height 11
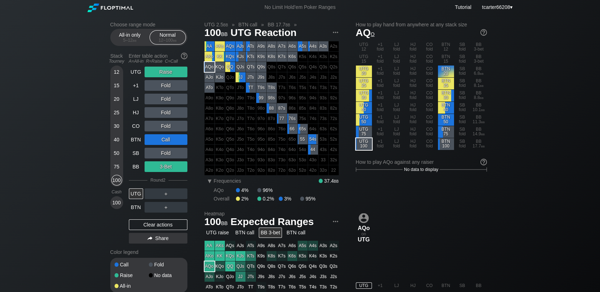
drag, startPoint x: 143, startPoint y: 224, endPoint x: 112, endPoint y: 152, distance: 77.8
click at [143, 225] on div "Clear actions" at bounding box center [158, 225] width 58 height 11
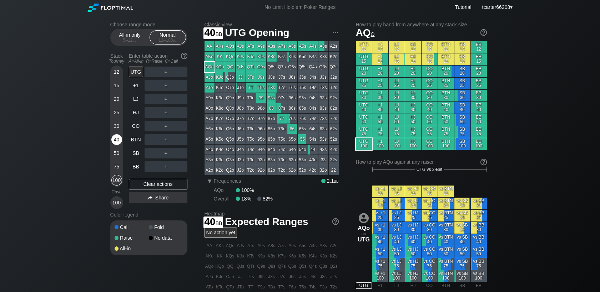
click at [118, 141] on div "40" at bounding box center [116, 139] width 11 height 11
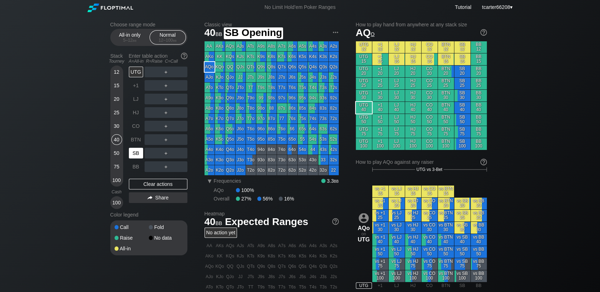
click at [131, 157] on div "SB" at bounding box center [136, 153] width 14 height 11
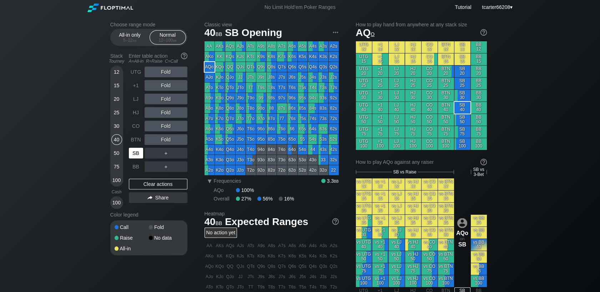
click at [131, 157] on div "SB" at bounding box center [136, 153] width 14 height 11
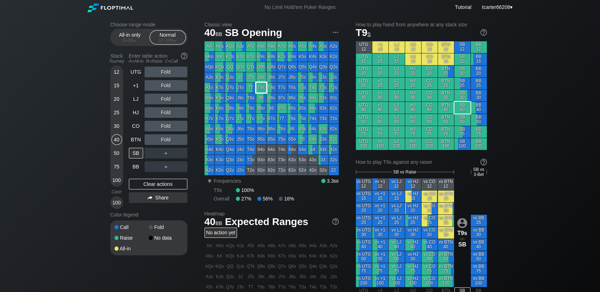
click at [262, 90] on div "T9s" at bounding box center [261, 88] width 10 height 10
click at [168, 141] on div "Fold" at bounding box center [165, 139] width 43 height 11
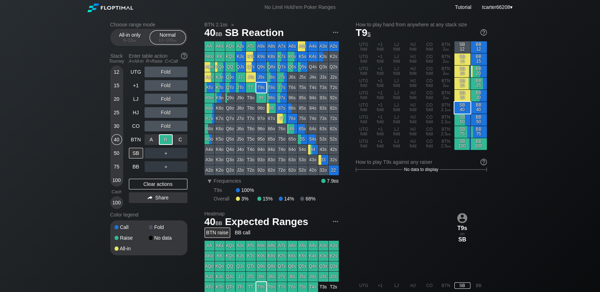
click at [168, 141] on div "R ✕" at bounding box center [166, 139] width 14 height 11
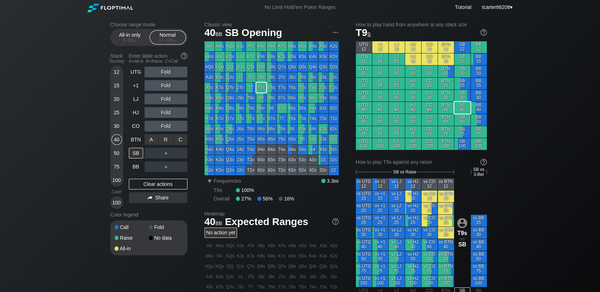
click at [168, 141] on div "R ✕" at bounding box center [166, 139] width 14 height 11
drag, startPoint x: 107, startPoint y: 131, endPoint x: 117, endPoint y: 129, distance: 10.1
click at [108, 131] on div "Choose range mode All-in only 5 – 12 bb Normal 12 – 100 bb Stack Tourney Enter …" at bounding box center [299, 245] width 391 height 460
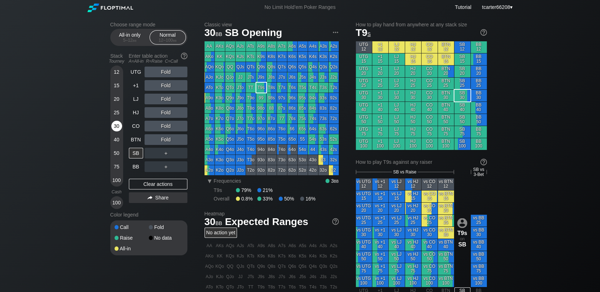
click at [117, 129] on div "30" at bounding box center [116, 126] width 11 height 11
click at [118, 129] on div "30" at bounding box center [116, 126] width 11 height 11
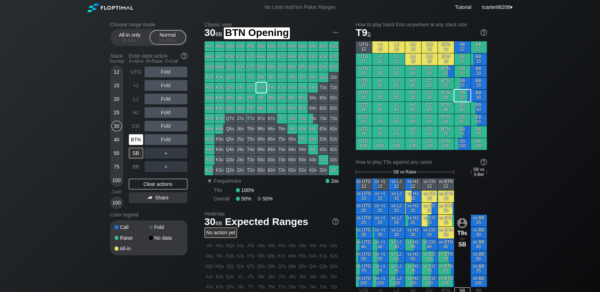
click at [133, 144] on div "BTN" at bounding box center [136, 139] width 14 height 11
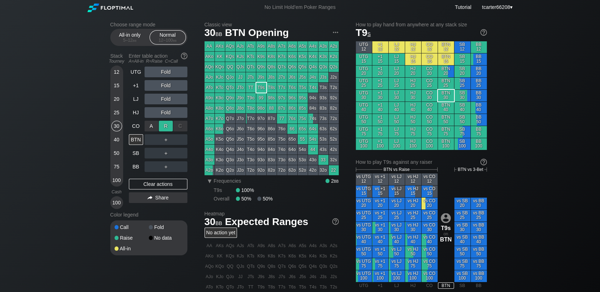
click at [171, 126] on div "R ✕" at bounding box center [166, 126] width 14 height 11
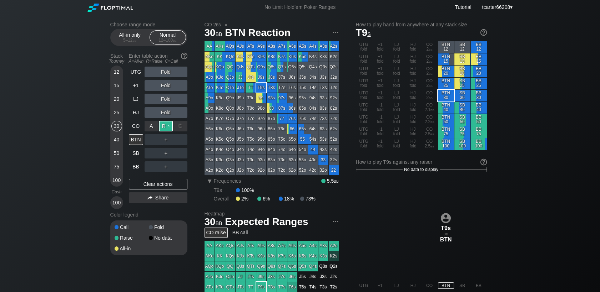
click at [165, 131] on div "R ✕" at bounding box center [166, 126] width 14 height 11
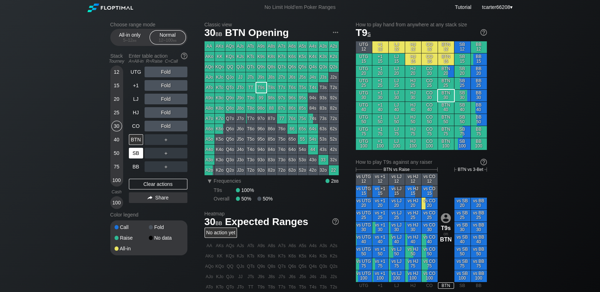
drag, startPoint x: 116, startPoint y: 116, endPoint x: 133, endPoint y: 151, distance: 38.4
click at [116, 116] on div "25" at bounding box center [116, 112] width 11 height 11
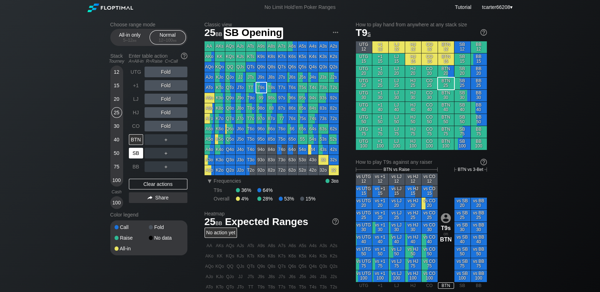
click at [134, 151] on div "SB" at bounding box center [136, 153] width 14 height 11
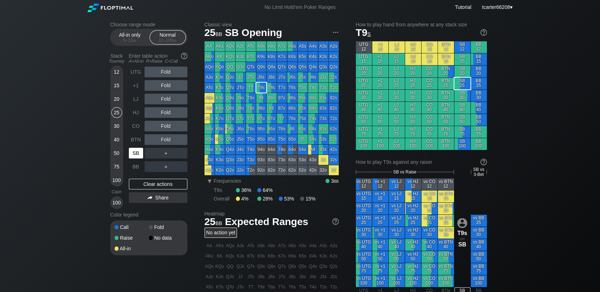
click at [134, 151] on div "SB" at bounding box center [136, 153] width 14 height 11
click at [169, 113] on div "R ✕" at bounding box center [166, 112] width 14 height 11
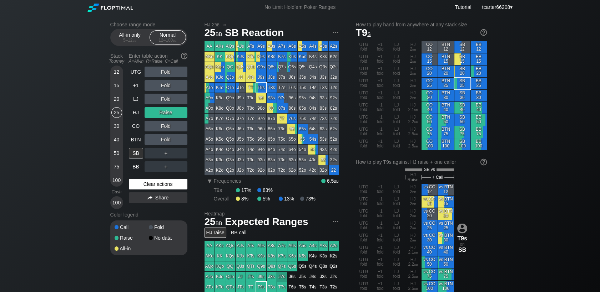
click at [168, 185] on div "Clear actions" at bounding box center [158, 184] width 58 height 11
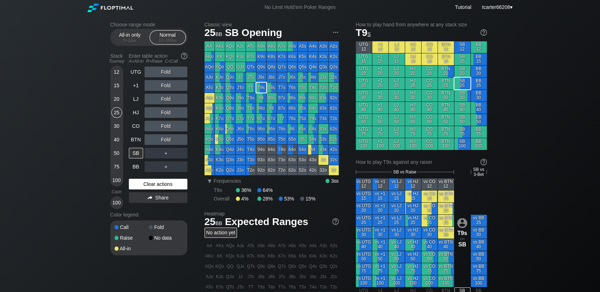
click at [153, 186] on div "Clear actions" at bounding box center [158, 184] width 58 height 11
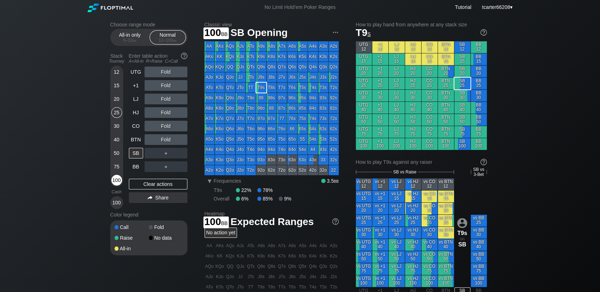
click at [117, 180] on div "100" at bounding box center [116, 180] width 11 height 11
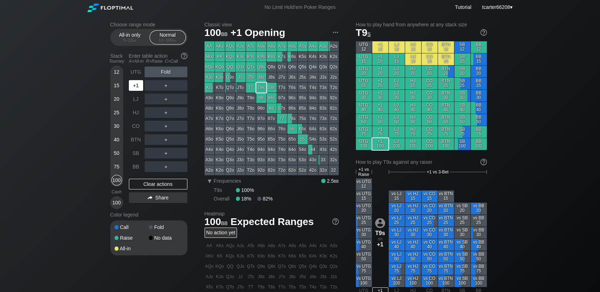
click at [140, 92] on div "+1" at bounding box center [137, 86] width 16 height 14
click at [167, 88] on div "R ✕" at bounding box center [166, 85] width 14 height 11
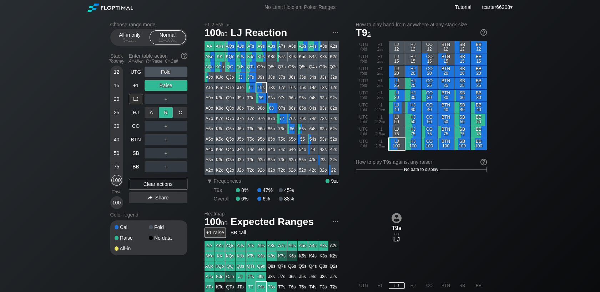
click at [167, 111] on div "R ✕" at bounding box center [166, 112] width 14 height 11
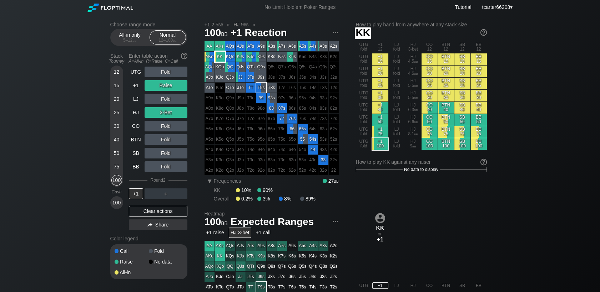
click at [221, 59] on div "KK" at bounding box center [220, 57] width 10 height 10
click at [118, 127] on div "30" at bounding box center [116, 126] width 11 height 11
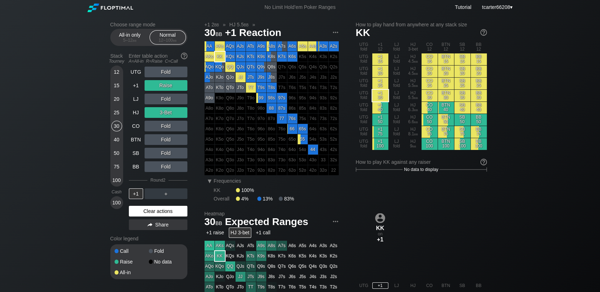
click at [160, 213] on div "Clear actions" at bounding box center [158, 211] width 58 height 11
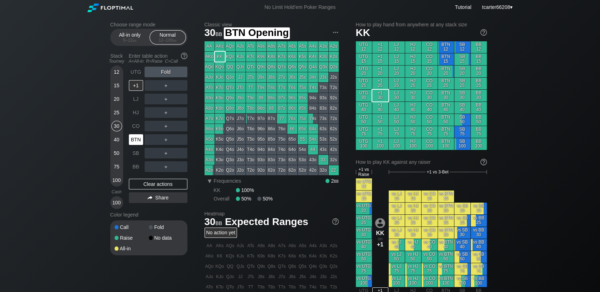
click at [134, 141] on div "BTN" at bounding box center [136, 139] width 14 height 11
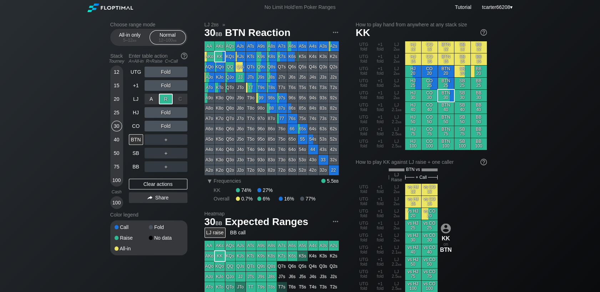
click at [168, 102] on div "R ✕" at bounding box center [166, 99] width 14 height 11
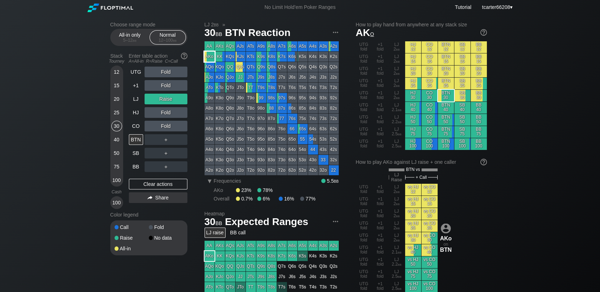
click at [207, 58] on div "AKo" at bounding box center [209, 57] width 10 height 10
click at [168, 127] on div "R ✕" at bounding box center [166, 126] width 14 height 11
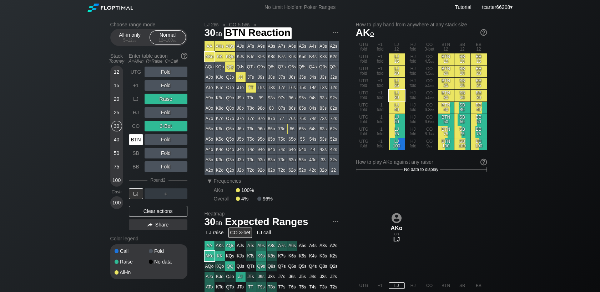
click at [136, 139] on div "BTN" at bounding box center [136, 139] width 14 height 11
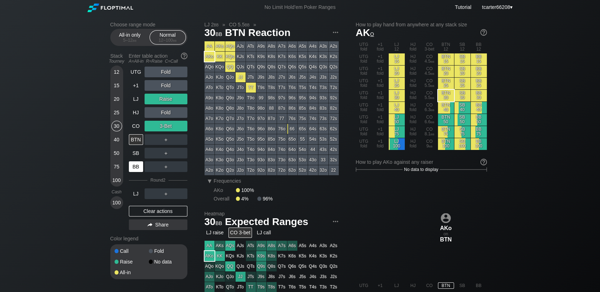
drag, startPoint x: 154, startPoint y: 210, endPoint x: 131, endPoint y: 169, distance: 47.4
click at [154, 210] on div "Clear actions" at bounding box center [158, 211] width 58 height 11
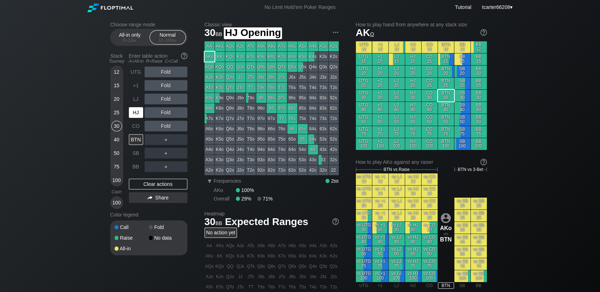
click at [136, 115] on div "HJ" at bounding box center [136, 112] width 14 height 11
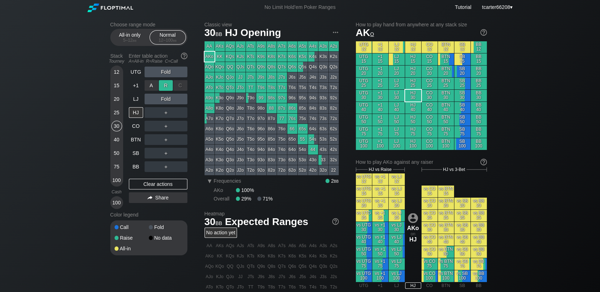
click at [170, 86] on div "R ✕" at bounding box center [166, 85] width 14 height 11
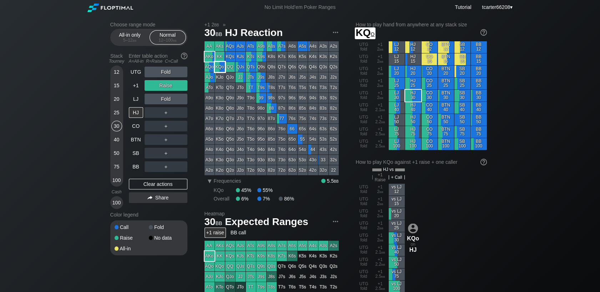
click at [222, 69] on div "KQo" at bounding box center [220, 67] width 10 height 10
drag, startPoint x: 153, startPoint y: 187, endPoint x: 130, endPoint y: 135, distance: 56.8
click at [153, 187] on div "Clear actions" at bounding box center [158, 184] width 58 height 11
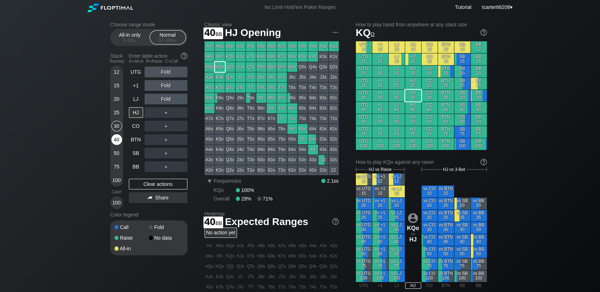
click at [122, 141] on div "40" at bounding box center [116, 139] width 11 height 11
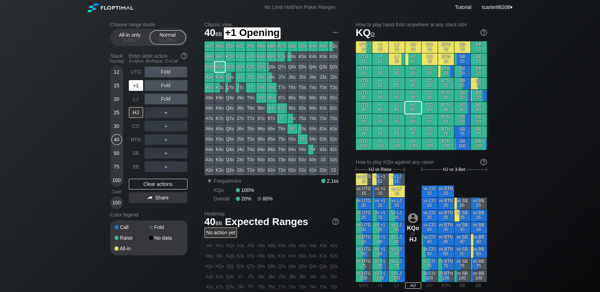
click at [136, 90] on div "+1" at bounding box center [136, 85] width 14 height 11
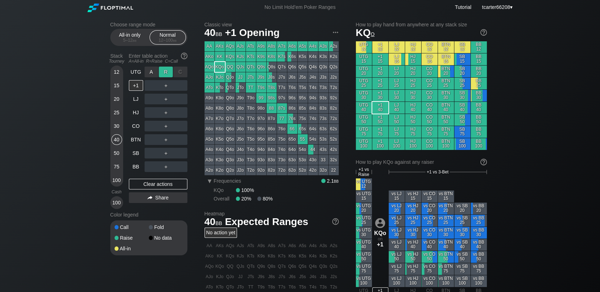
click at [168, 76] on div "R ✕" at bounding box center [166, 72] width 14 height 11
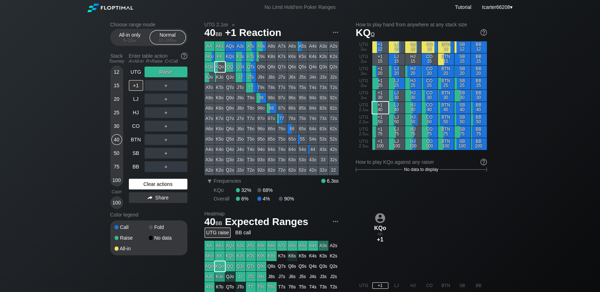
click at [153, 187] on div "Clear actions" at bounding box center [158, 184] width 58 height 11
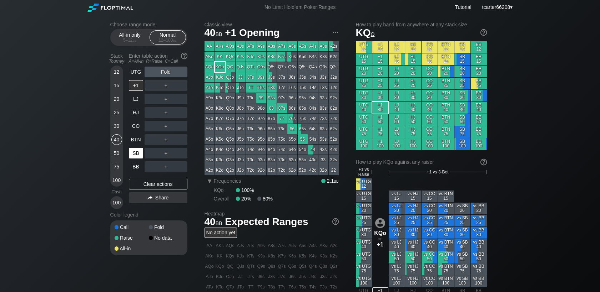
drag, startPoint x: 115, startPoint y: 180, endPoint x: 133, endPoint y: 149, distance: 36.0
click at [115, 180] on div "100" at bounding box center [116, 180] width 11 height 11
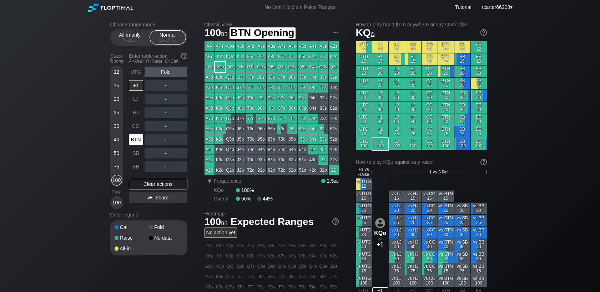
click at [133, 143] on div "BTN" at bounding box center [136, 139] width 14 height 11
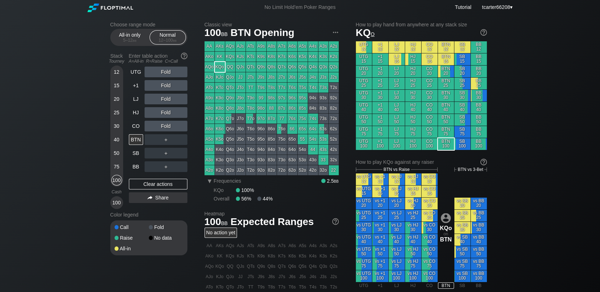
drag, startPoint x: 117, startPoint y: 141, endPoint x: 121, endPoint y: 132, distance: 9.7
click at [117, 141] on div "40" at bounding box center [116, 139] width 11 height 11
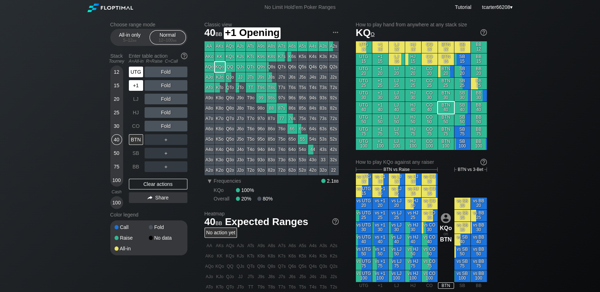
click at [138, 79] on div "UTG" at bounding box center [137, 72] width 16 height 14
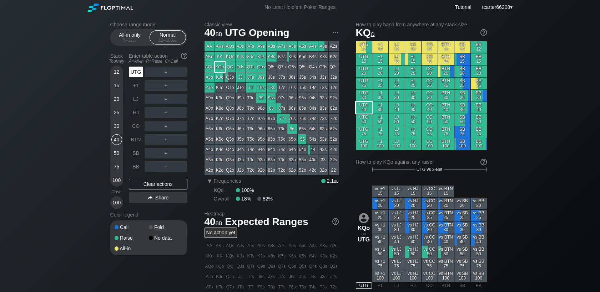
click at [138, 77] on div "UTG" at bounding box center [136, 72] width 14 height 11
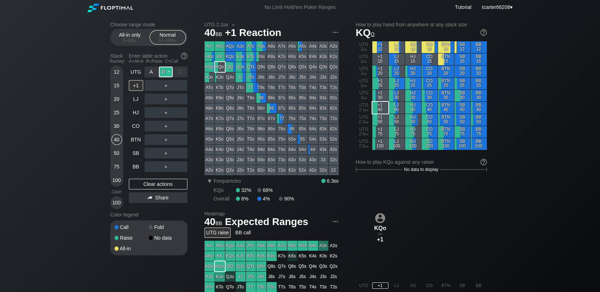
click at [164, 74] on div "R ✕" at bounding box center [166, 72] width 14 height 11
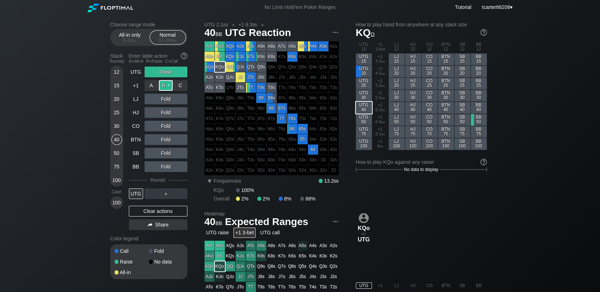
click at [165, 87] on div "R ✕" at bounding box center [166, 85] width 14 height 11
click at [163, 213] on div "Clear actions" at bounding box center [158, 211] width 58 height 11
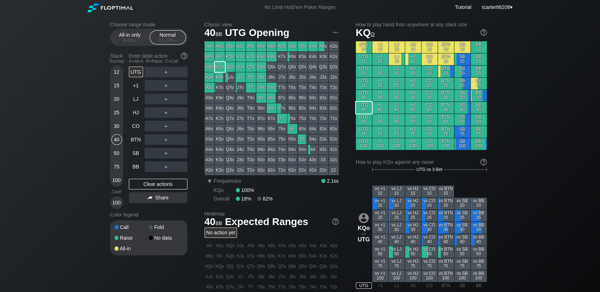
drag, startPoint x: 115, startPoint y: 102, endPoint x: 127, endPoint y: 156, distance: 55.5
click at [115, 102] on div "20" at bounding box center [116, 99] width 11 height 11
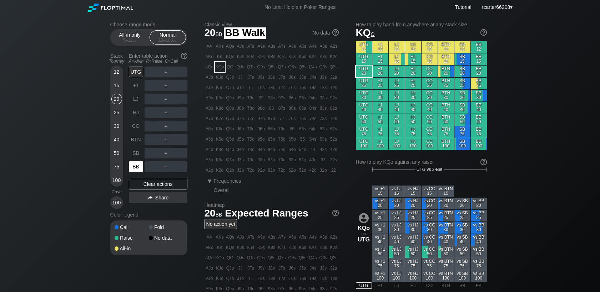
click at [134, 166] on div "BB" at bounding box center [136, 167] width 14 height 11
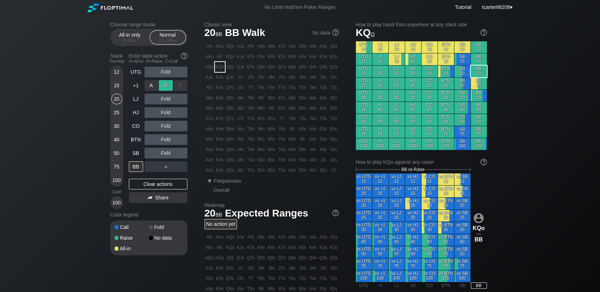
click at [165, 88] on div "R ✕" at bounding box center [166, 85] width 14 height 11
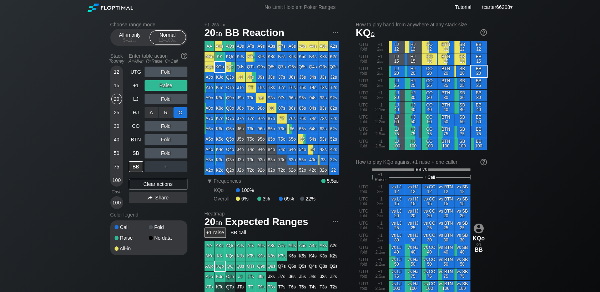
click at [178, 113] on div "C ✕" at bounding box center [180, 112] width 14 height 11
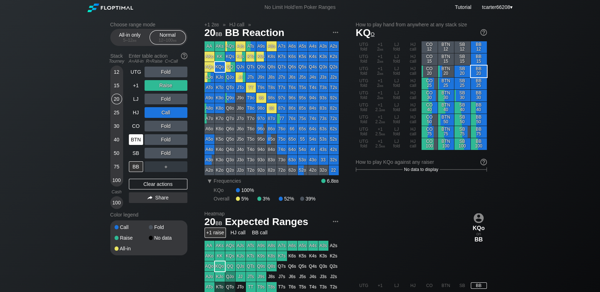
drag, startPoint x: 168, startPoint y: 188, endPoint x: 131, endPoint y: 142, distance: 58.6
click at [168, 188] on div "Clear actions" at bounding box center [158, 184] width 58 height 11
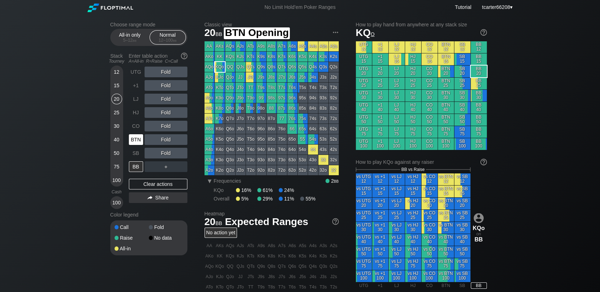
click at [131, 142] on div "BTN" at bounding box center [136, 139] width 14 height 11
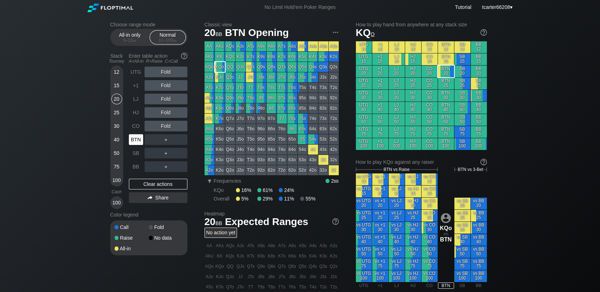
click at [132, 142] on div "BTN" at bounding box center [136, 139] width 14 height 11
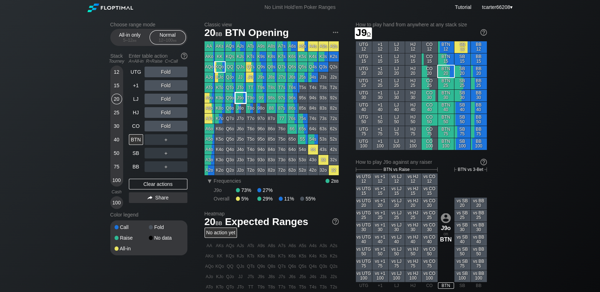
click at [236, 98] on div "J9o" at bounding box center [240, 98] width 10 height 10
click at [117, 130] on div "30" at bounding box center [116, 126] width 11 height 11
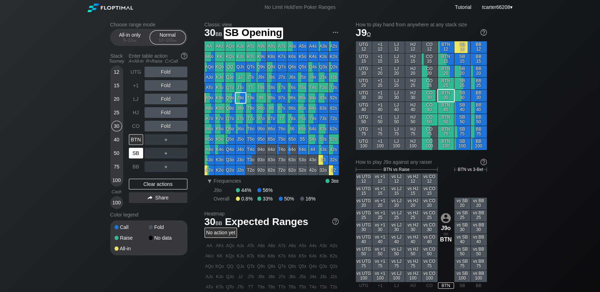
click at [131, 159] on div "SB" at bounding box center [136, 153] width 14 height 11
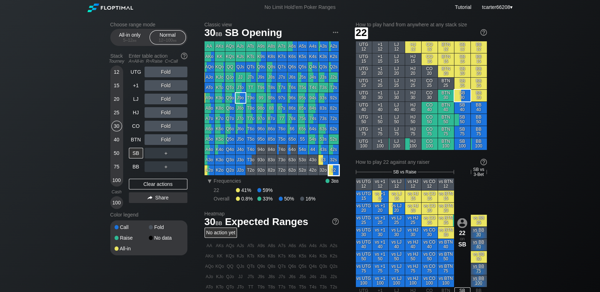
click at [335, 172] on div "22" at bounding box center [333, 170] width 10 height 10
click at [179, 155] on div "＋" at bounding box center [165, 153] width 43 height 11
click at [181, 156] on div "C ✕" at bounding box center [180, 153] width 14 height 11
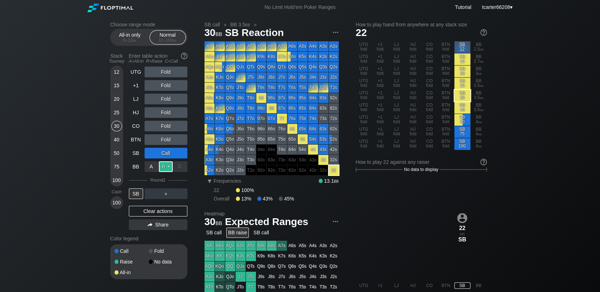
click at [169, 164] on div "R ✕" at bounding box center [166, 167] width 14 height 11
click at [148, 213] on div "Clear actions" at bounding box center [158, 211] width 58 height 11
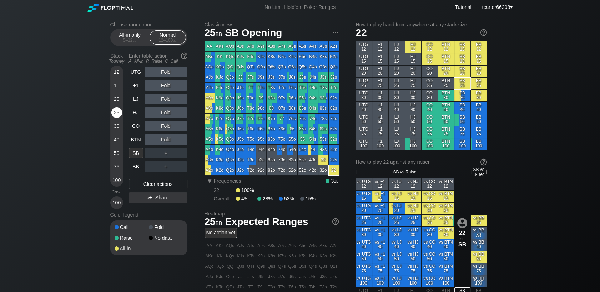
click at [118, 117] on div "25" at bounding box center [116, 112] width 11 height 11
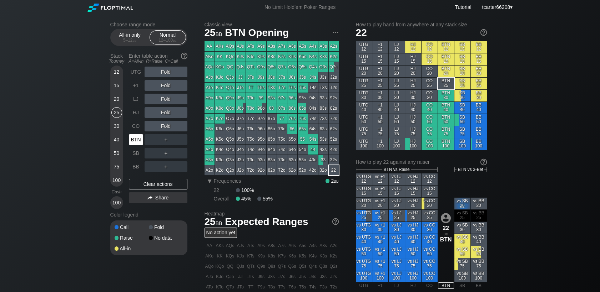
click at [134, 142] on div "BTN" at bounding box center [136, 139] width 14 height 11
click at [135, 122] on div "CO" at bounding box center [136, 126] width 14 height 11
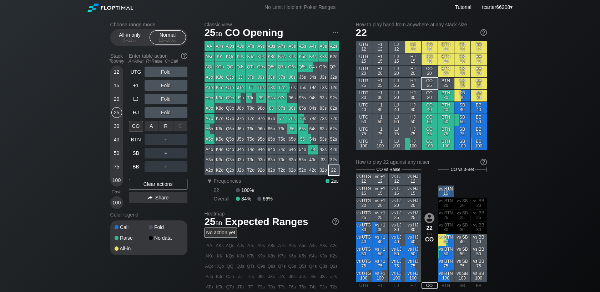
click at [241, 85] on div "JTo" at bounding box center [240, 88] width 10 height 10
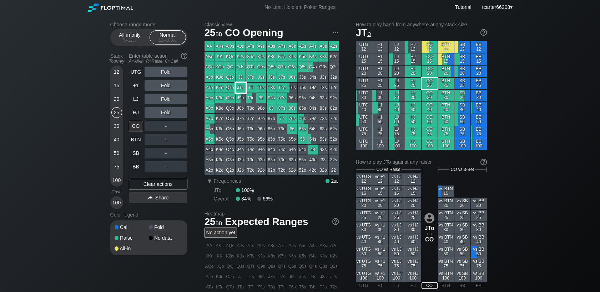
click at [241, 85] on div "JTo" at bounding box center [240, 88] width 10 height 10
click at [164, 85] on div "Fold" at bounding box center [165, 85] width 43 height 11
click at [164, 85] on div "R ✕" at bounding box center [166, 85] width 14 height 11
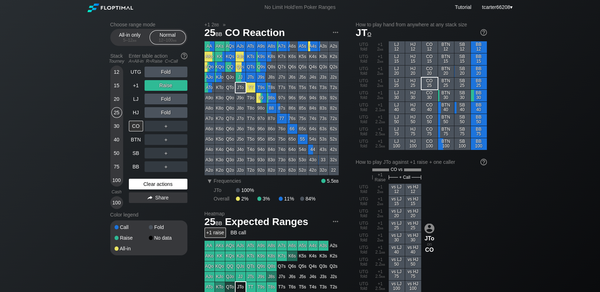
click at [168, 181] on div "Clear actions" at bounding box center [158, 184] width 58 height 11
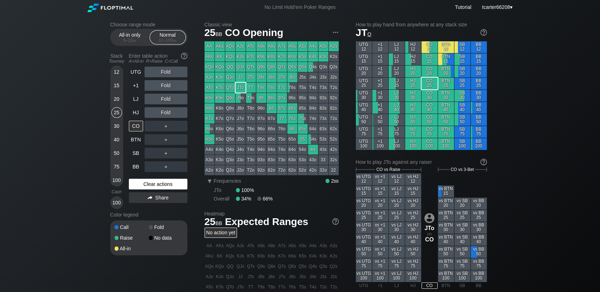
click at [168, 182] on div "Clear actions" at bounding box center [158, 184] width 58 height 11
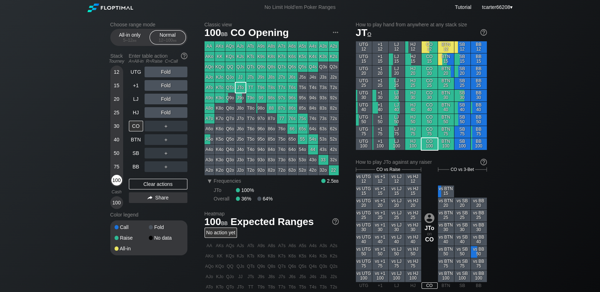
click at [115, 177] on div "100" at bounding box center [116, 180] width 11 height 11
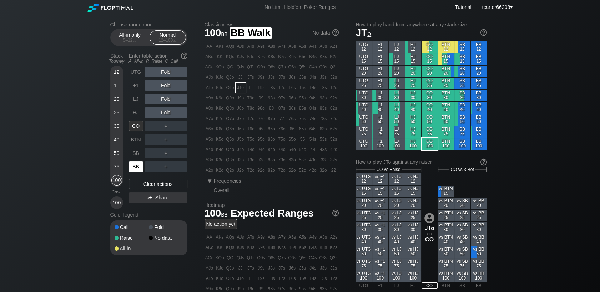
click at [138, 166] on div "BB" at bounding box center [136, 167] width 14 height 11
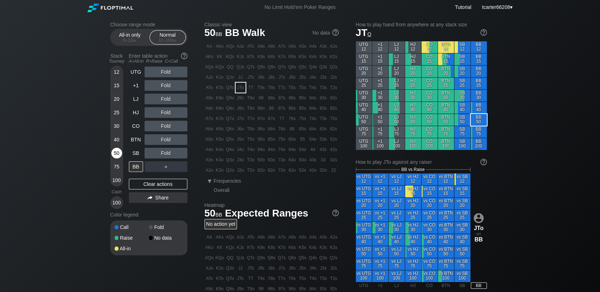
click at [118, 156] on div "50" at bounding box center [116, 153] width 11 height 11
click at [118, 154] on div "50" at bounding box center [116, 153] width 11 height 11
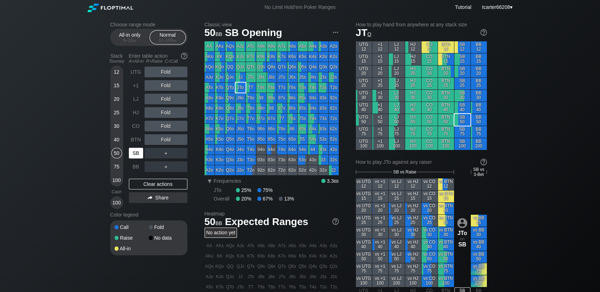
click at [138, 156] on div "SB" at bounding box center [136, 153] width 14 height 11
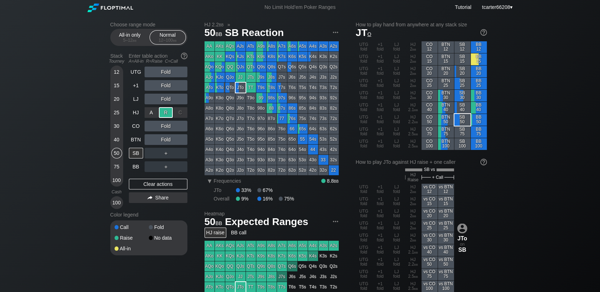
click at [167, 118] on div "R ✕" at bounding box center [166, 112] width 14 height 11
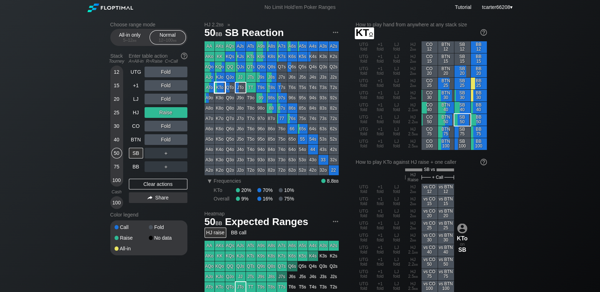
click at [222, 90] on div "KTo" at bounding box center [220, 88] width 10 height 10
click at [164, 139] on div "R ✕" at bounding box center [166, 139] width 14 height 11
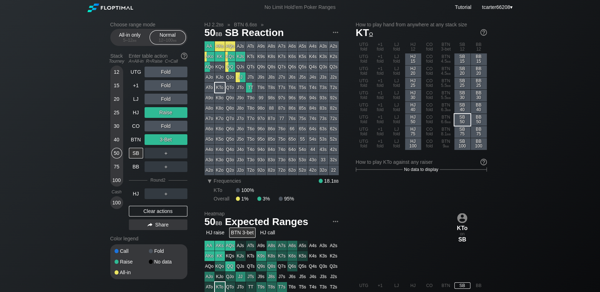
click at [146, 212] on div "Clear actions" at bounding box center [158, 211] width 58 height 11
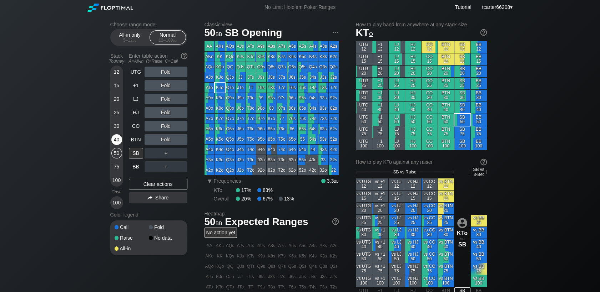
click at [120, 141] on div "40" at bounding box center [116, 139] width 11 height 11
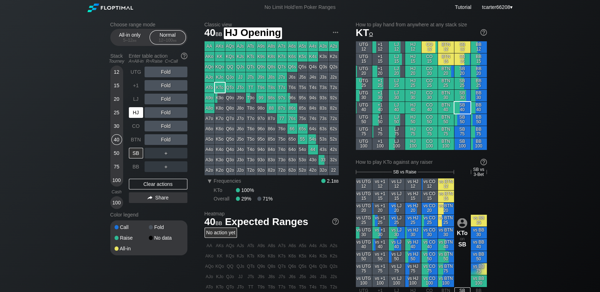
click at [137, 109] on div "HJ" at bounding box center [136, 112] width 14 height 11
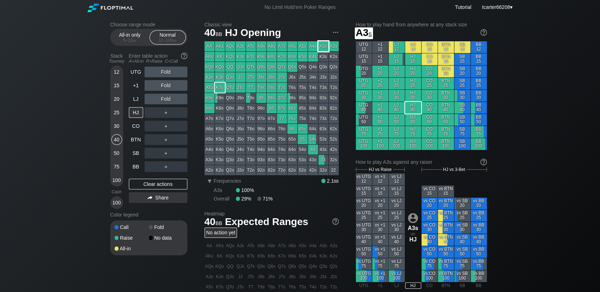
click at [322, 43] on div "A3s" at bounding box center [323, 46] width 10 height 10
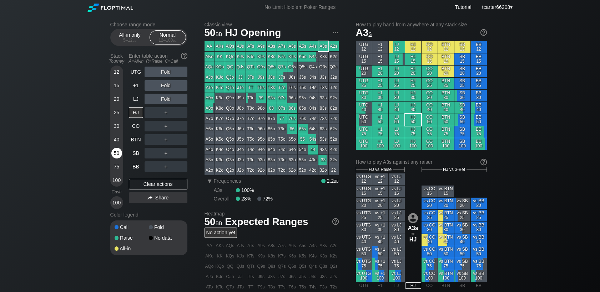
click at [114, 152] on div "50" at bounding box center [116, 153] width 11 height 11
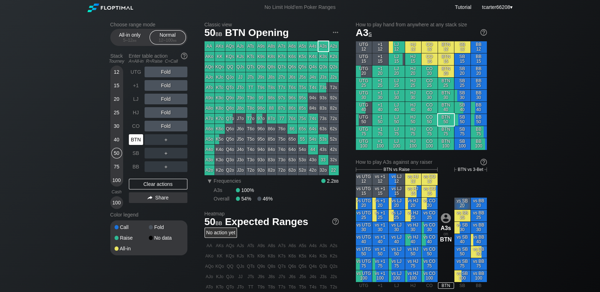
click at [139, 143] on div "BTN" at bounding box center [136, 139] width 14 height 11
click at [168, 129] on div "R ✕" at bounding box center [166, 126] width 14 height 11
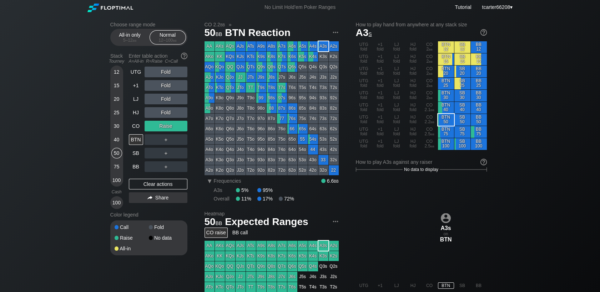
click at [116, 138] on div "40" at bounding box center [116, 139] width 11 height 11
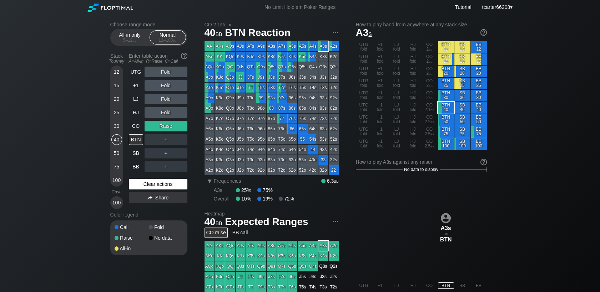
click at [146, 187] on div "Clear actions" at bounding box center [158, 184] width 58 height 11
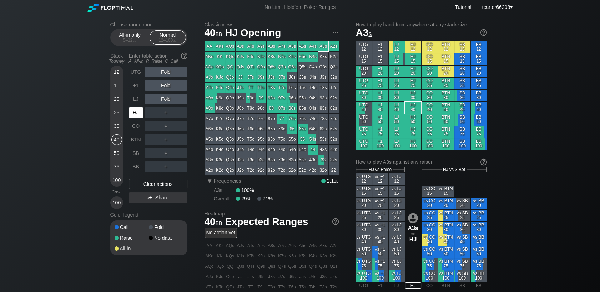
click at [136, 117] on div "HJ" at bounding box center [136, 112] width 14 height 11
click at [171, 82] on div "R ✕" at bounding box center [166, 85] width 14 height 11
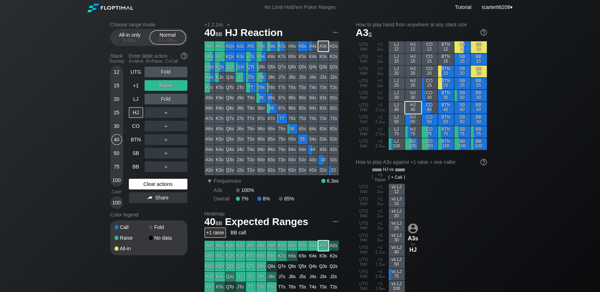
click at [165, 183] on div "Clear actions" at bounding box center [158, 184] width 58 height 11
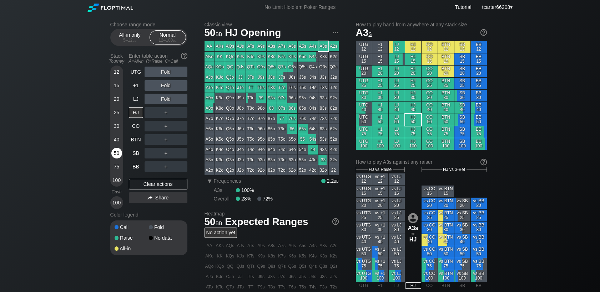
click at [120, 151] on div "50" at bounding box center [116, 153] width 11 height 11
click at [184, 187] on div "Clear actions" at bounding box center [158, 184] width 58 height 11
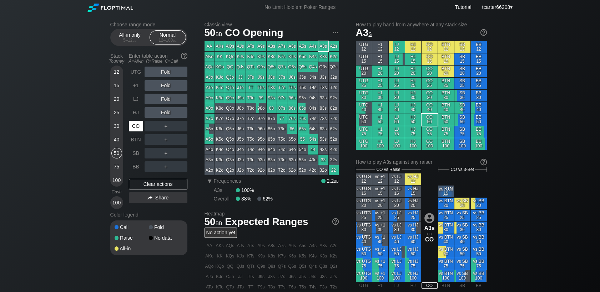
click at [140, 129] on div "CO" at bounding box center [136, 126] width 14 height 11
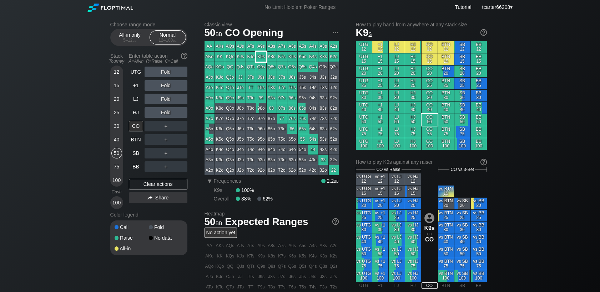
click at [259, 57] on div "K9s" at bounding box center [261, 57] width 10 height 10
click at [169, 127] on div "＋" at bounding box center [165, 126] width 43 height 11
click at [169, 127] on div "R ✕" at bounding box center [166, 126] width 14 height 11
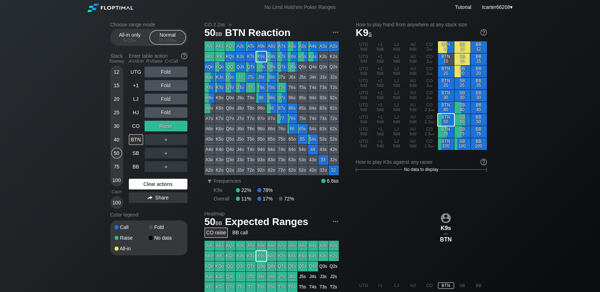
drag, startPoint x: 147, startPoint y: 184, endPoint x: 144, endPoint y: 182, distance: 3.8
click at [147, 184] on div "Clear actions" at bounding box center [158, 184] width 58 height 11
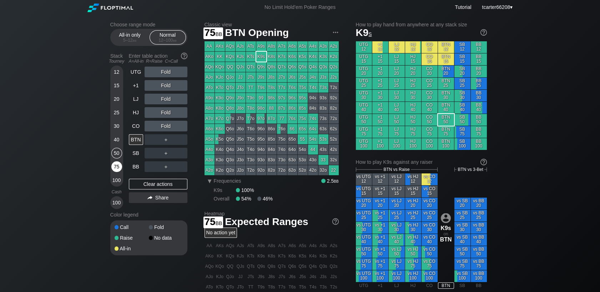
click at [121, 164] on div "75" at bounding box center [116, 169] width 11 height 14
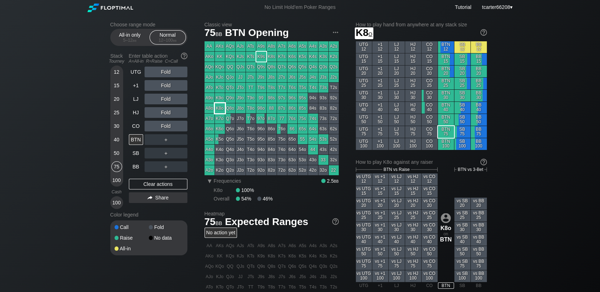
click at [220, 108] on div "K8o" at bounding box center [220, 108] width 10 height 10
drag, startPoint x: 176, startPoint y: 184, endPoint x: 172, endPoint y: 187, distance: 4.9
click at [176, 184] on div "Clear actions" at bounding box center [158, 184] width 58 height 11
click at [119, 141] on div "40" at bounding box center [116, 139] width 11 height 11
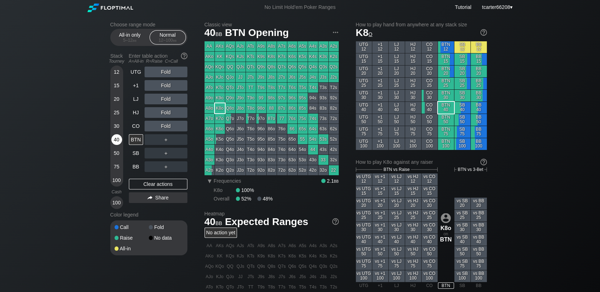
click at [116, 141] on div "40" at bounding box center [116, 139] width 11 height 11
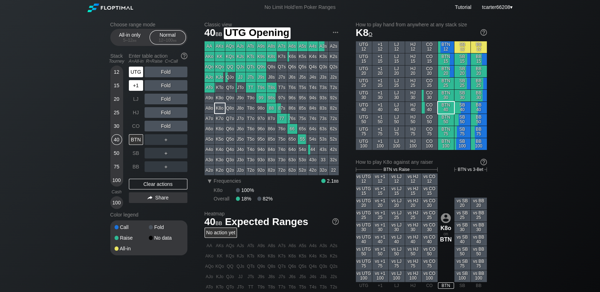
click at [135, 76] on div "UTG" at bounding box center [136, 72] width 14 height 11
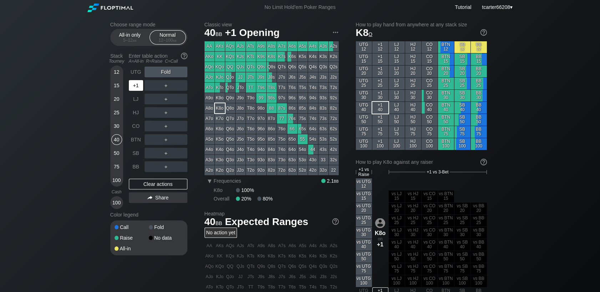
click at [135, 85] on div "+1" at bounding box center [136, 85] width 14 height 11
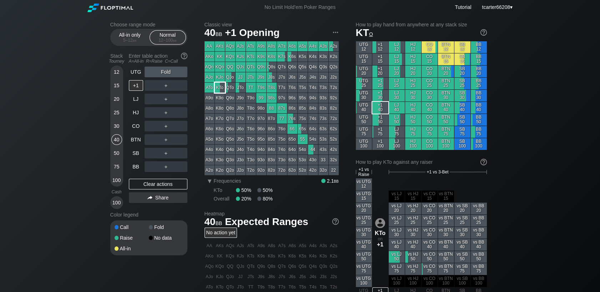
click at [219, 87] on div "KTo" at bounding box center [220, 88] width 10 height 10
click at [116, 156] on div "50" at bounding box center [116, 153] width 11 height 11
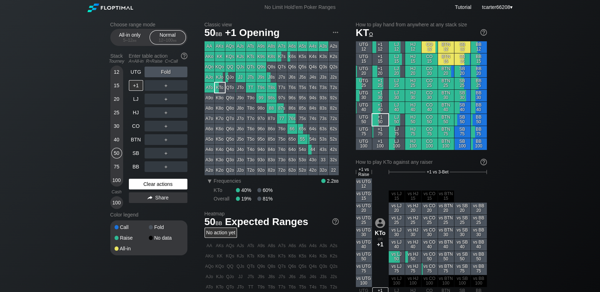
click at [147, 187] on div "Clear actions" at bounding box center [158, 184] width 58 height 11
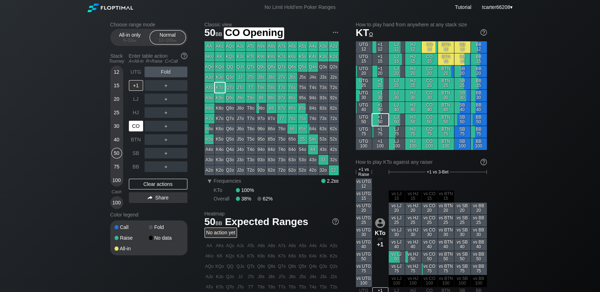
click at [136, 127] on div "CO" at bounding box center [136, 126] width 14 height 11
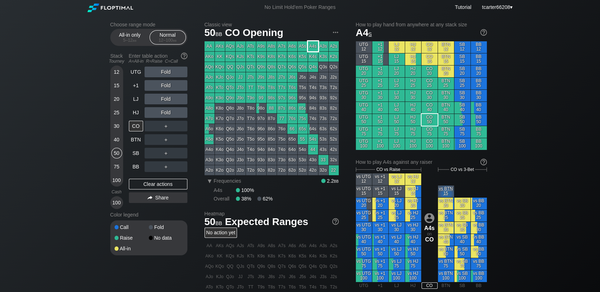
click at [310, 47] on div "A4s" at bounding box center [313, 46] width 10 height 10
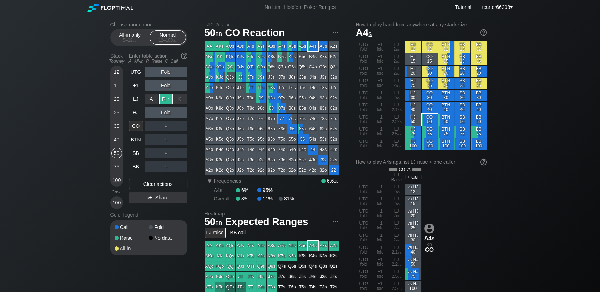
click at [168, 102] on div "R ✕" at bounding box center [166, 99] width 14 height 11
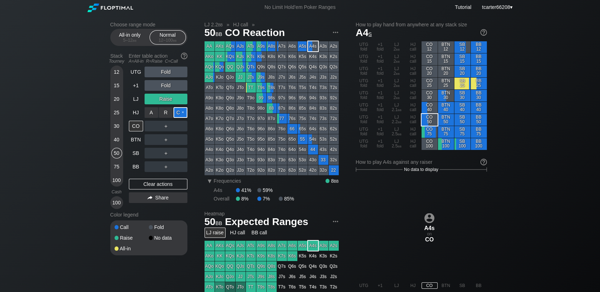
click at [180, 116] on div "C ✕" at bounding box center [180, 112] width 14 height 11
click at [139, 189] on div "Clear actions" at bounding box center [158, 184] width 58 height 11
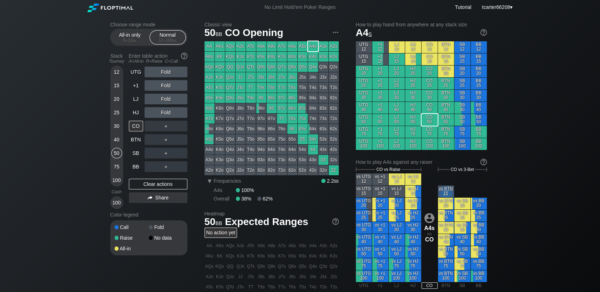
click at [118, 114] on div "25" at bounding box center [116, 112] width 11 height 11
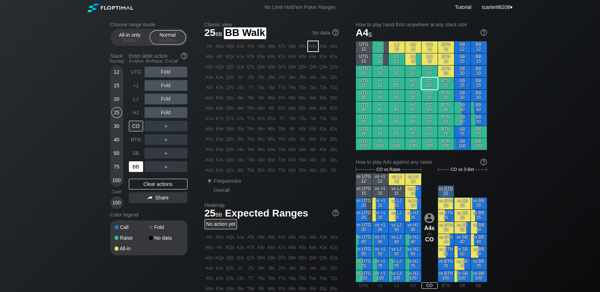
click at [142, 167] on div "BB" at bounding box center [136, 167] width 14 height 11
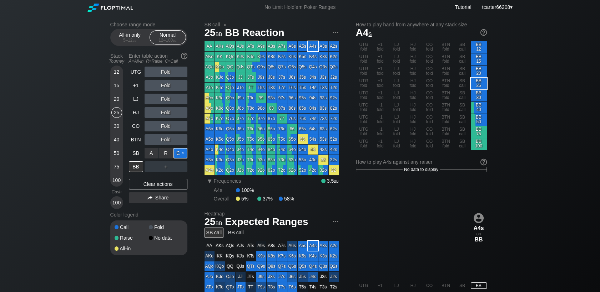
click at [177, 155] on div "C ✕" at bounding box center [180, 153] width 14 height 11
drag, startPoint x: 174, startPoint y: 189, endPoint x: 152, endPoint y: 172, distance: 28.0
click at [174, 189] on div "Clear actions" at bounding box center [158, 184] width 58 height 11
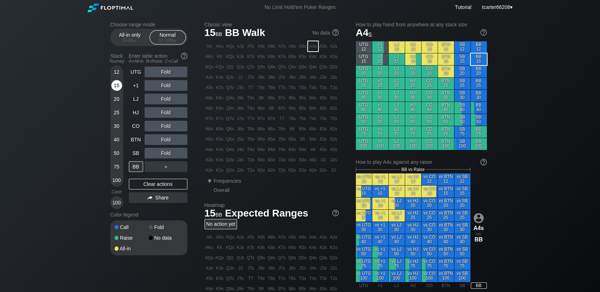
click at [116, 86] on div "15" at bounding box center [116, 85] width 11 height 11
click at [162, 128] on div "R ✕" at bounding box center [166, 126] width 14 height 11
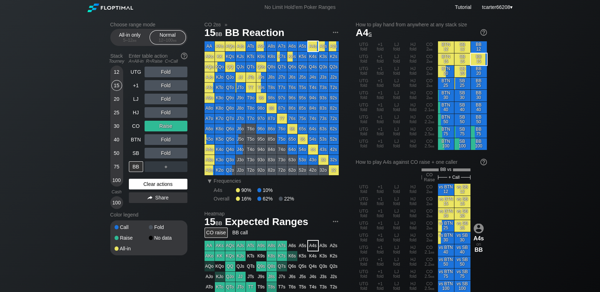
click at [145, 184] on div "Clear actions" at bounding box center [158, 184] width 58 height 11
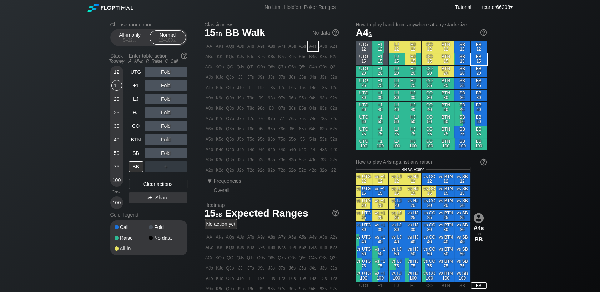
click at [120, 111] on div "25" at bounding box center [116, 112] width 11 height 11
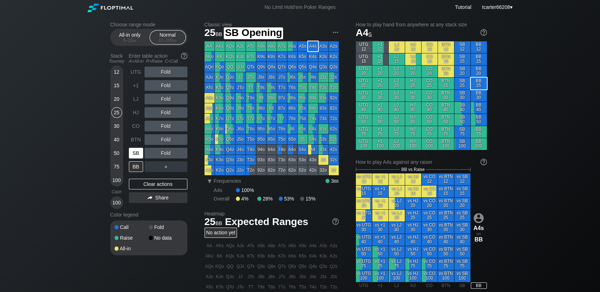
click at [142, 154] on div "SB" at bounding box center [136, 153] width 14 height 11
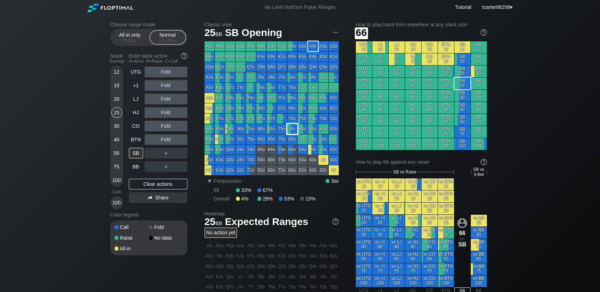
click at [289, 131] on div "66" at bounding box center [292, 129] width 10 height 10
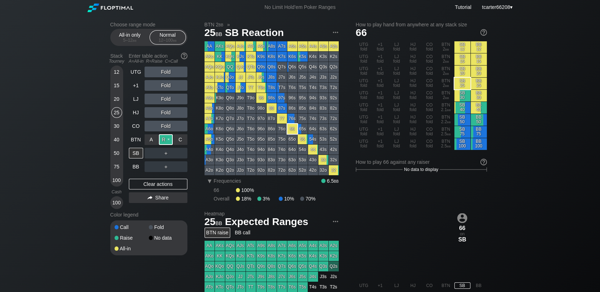
click at [166, 144] on div "R ✕" at bounding box center [166, 139] width 14 height 11
drag, startPoint x: 157, startPoint y: 188, endPoint x: 142, endPoint y: 163, distance: 28.9
click at [157, 188] on div "Clear actions" at bounding box center [158, 184] width 58 height 11
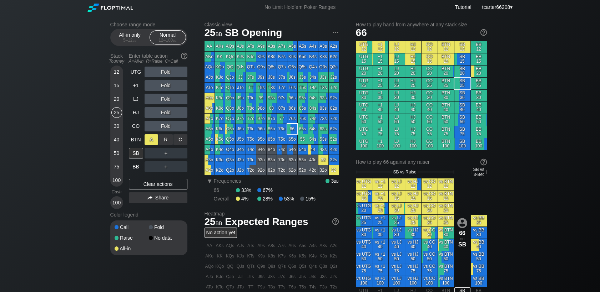
click at [158, 142] on div "A ✕ R ✕ C ✕" at bounding box center [165, 139] width 43 height 11
click at [153, 142] on div "A ✕" at bounding box center [151, 139] width 14 height 11
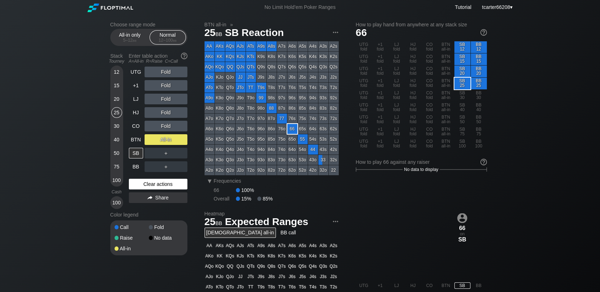
click at [155, 183] on div "Clear actions" at bounding box center [158, 184] width 58 height 11
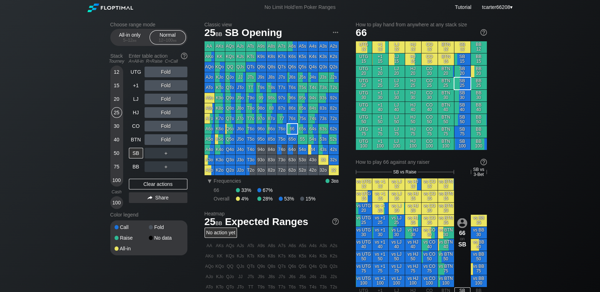
drag, startPoint x: 153, startPoint y: 187, endPoint x: 7, endPoint y: 130, distance: 156.8
click at [153, 187] on div "Clear actions" at bounding box center [158, 184] width 58 height 11
click at [118, 38] on div "All-in only 5 – 12 bb" at bounding box center [129, 38] width 33 height 14
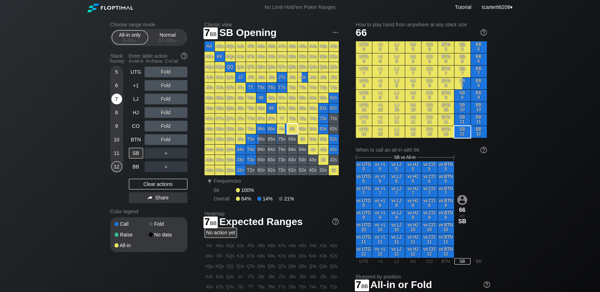
click at [115, 103] on div "7" at bounding box center [116, 99] width 11 height 11
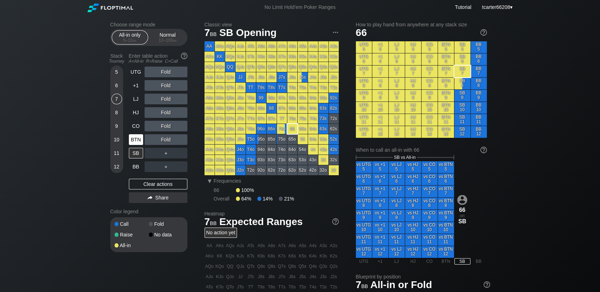
click at [134, 144] on div "BTN" at bounding box center [136, 139] width 14 height 11
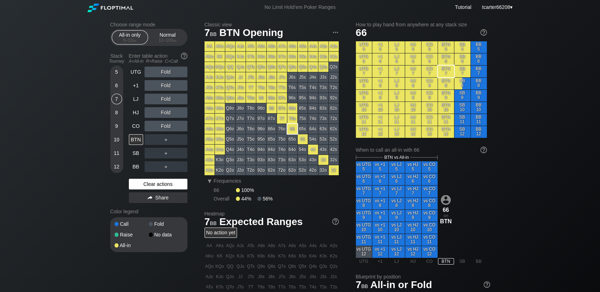
drag, startPoint x: 177, startPoint y: 186, endPoint x: 167, endPoint y: 184, distance: 10.3
click at [177, 186] on div "Clear actions" at bounding box center [158, 184] width 58 height 11
drag, startPoint x: 179, startPoint y: 34, endPoint x: 131, endPoint y: 127, distance: 104.5
click at [179, 34] on div "Normal 12 – 100 bb" at bounding box center [167, 38] width 33 height 14
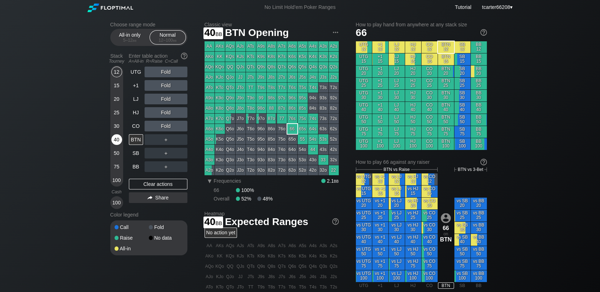
click at [117, 137] on div "40" at bounding box center [116, 139] width 11 height 11
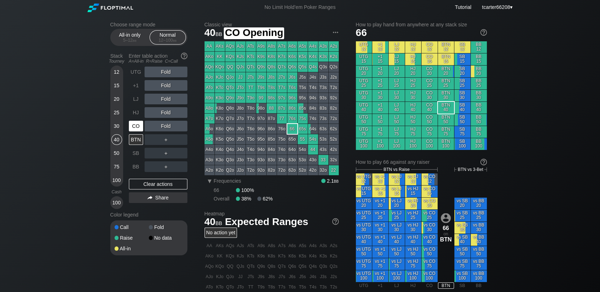
click at [136, 127] on div "CO" at bounding box center [136, 126] width 14 height 11
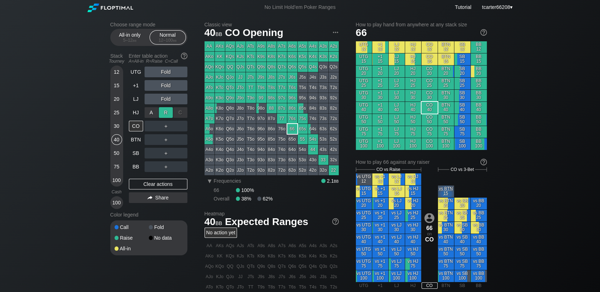
click at [165, 114] on div "R ✕" at bounding box center [166, 112] width 14 height 11
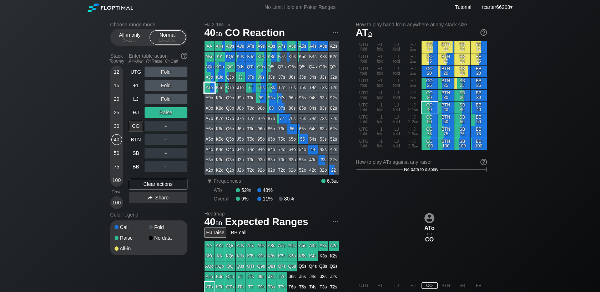
click at [209, 87] on div "ATo" at bounding box center [209, 88] width 10 height 10
drag, startPoint x: 170, startPoint y: 187, endPoint x: 150, endPoint y: 158, distance: 34.6
click at [169, 187] on div "Clear actions" at bounding box center [158, 184] width 58 height 11
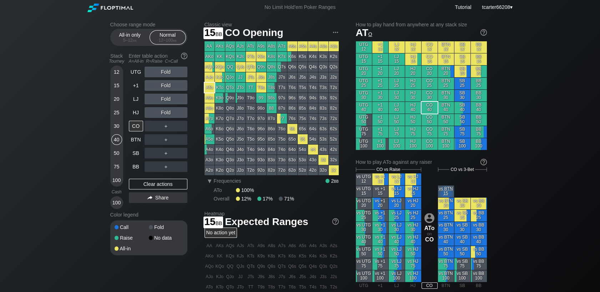
drag, startPoint x: 113, startPoint y: 87, endPoint x: 123, endPoint y: 87, distance: 10.0
click at [114, 87] on div "15" at bounding box center [116, 85] width 11 height 11
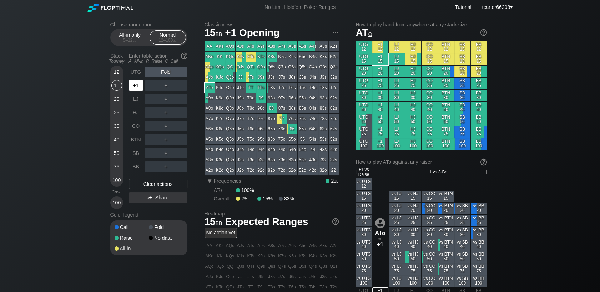
click at [131, 86] on div "+1" at bounding box center [136, 85] width 14 height 11
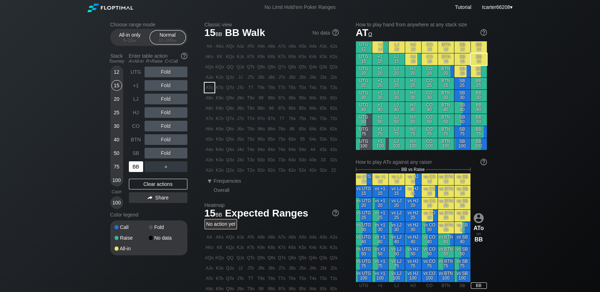
click at [138, 161] on div "BB" at bounding box center [137, 167] width 16 height 14
click at [138, 158] on div "SB" at bounding box center [136, 153] width 14 height 11
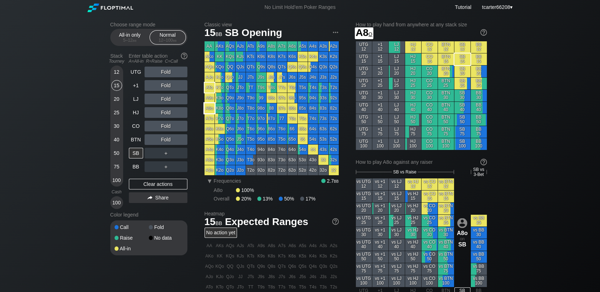
click at [212, 109] on div "A8o" at bounding box center [209, 108] width 10 height 10
click at [163, 141] on div "Fold" at bounding box center [165, 139] width 43 height 11
click at [163, 141] on div "R ✕" at bounding box center [166, 139] width 14 height 11
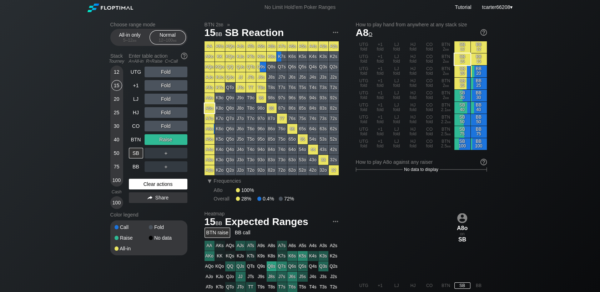
click at [165, 188] on div "Clear actions" at bounding box center [158, 184] width 58 height 11
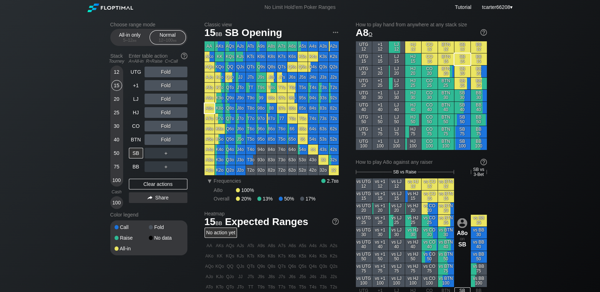
click at [168, 140] on div "Fold" at bounding box center [165, 139] width 43 height 11
click at [165, 141] on div "R ✕" at bounding box center [166, 139] width 14 height 11
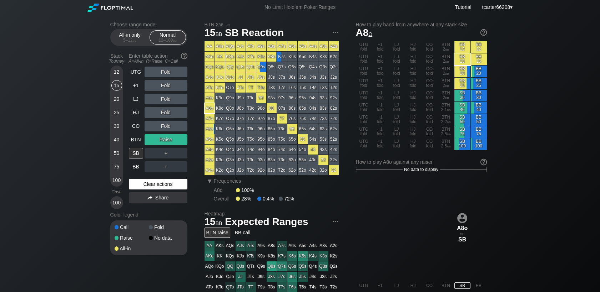
click at [151, 181] on div "Clear actions" at bounding box center [158, 184] width 58 height 11
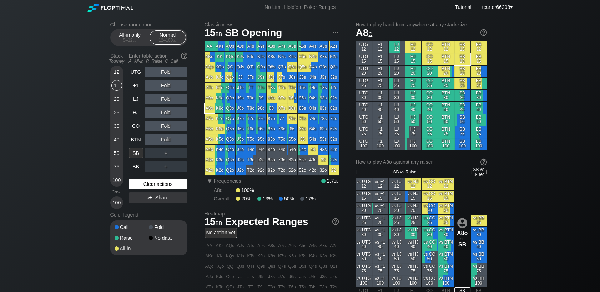
click at [146, 184] on div "Clear actions" at bounding box center [158, 184] width 58 height 11
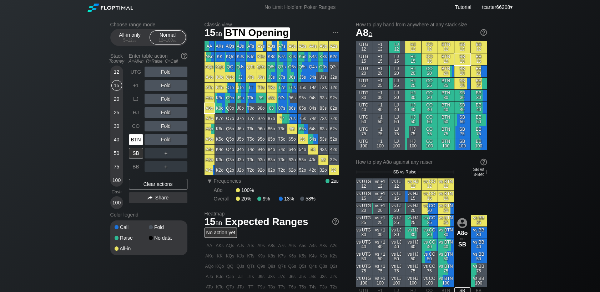
click at [136, 141] on div "BTN" at bounding box center [136, 139] width 14 height 11
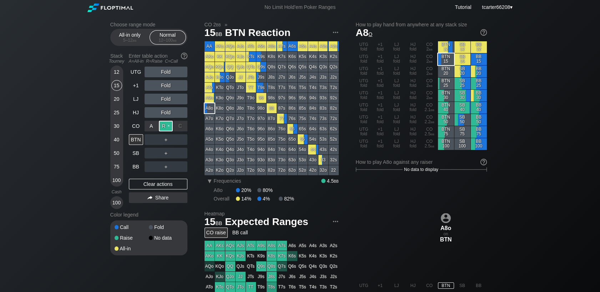
click at [168, 129] on div "R ✕" at bounding box center [166, 126] width 14 height 11
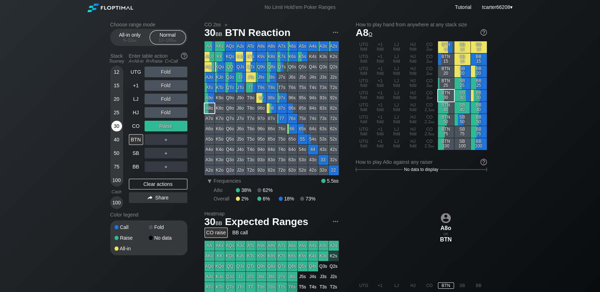
click at [114, 127] on div "30" at bounding box center [116, 126] width 11 height 11
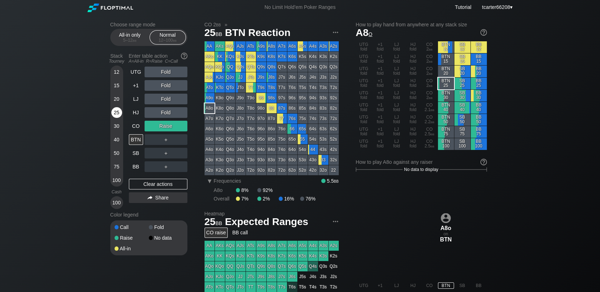
click at [118, 109] on div "25" at bounding box center [116, 112] width 11 height 11
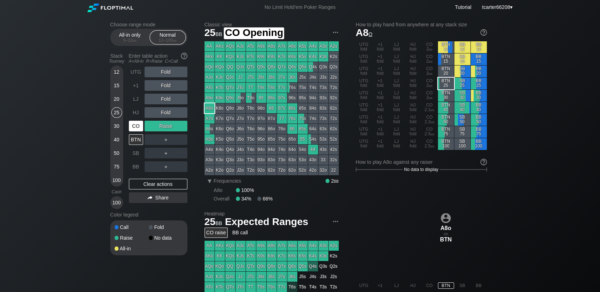
click at [151, 187] on div "Clear actions" at bounding box center [158, 184] width 58 height 11
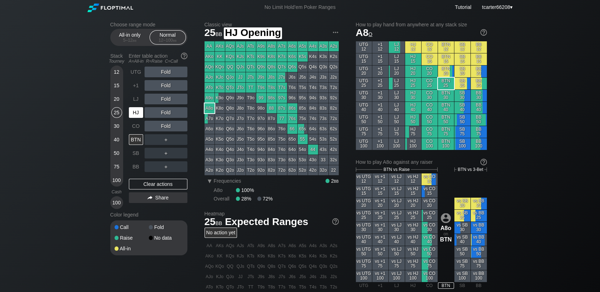
click at [137, 115] on div "HJ" at bounding box center [136, 112] width 14 height 11
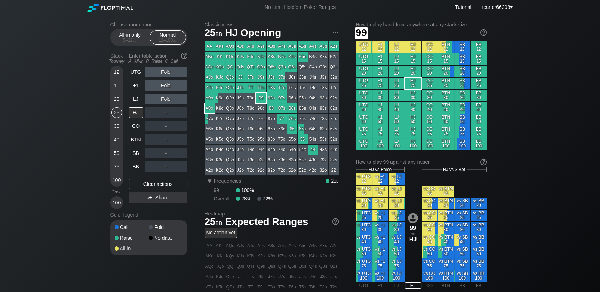
click at [260, 98] on div "99" at bounding box center [261, 98] width 10 height 10
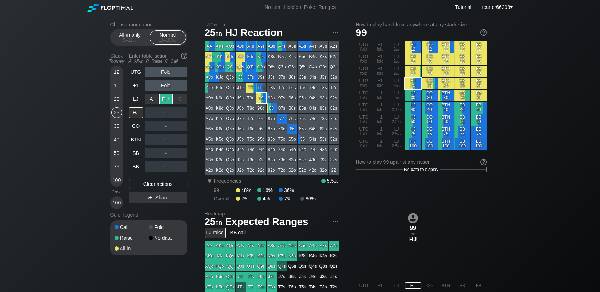
click at [162, 102] on div "R ✕" at bounding box center [166, 99] width 14 height 11
click at [157, 183] on div "Clear actions" at bounding box center [158, 184] width 58 height 11
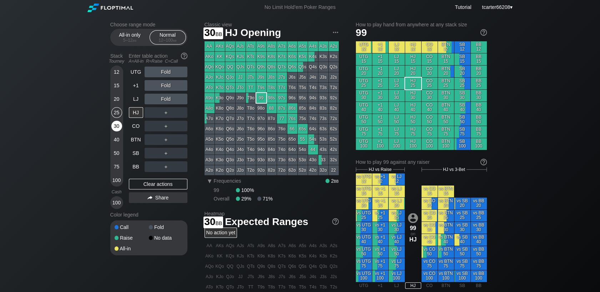
click at [118, 129] on div "30" at bounding box center [116, 126] width 11 height 11
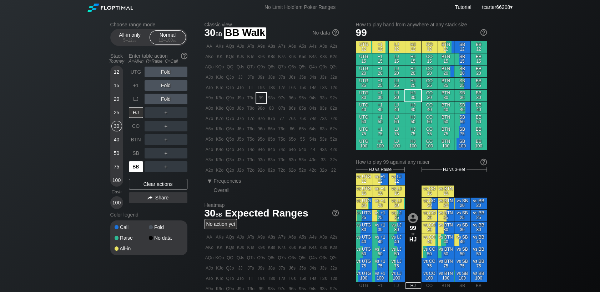
click at [140, 172] on div "BB" at bounding box center [136, 167] width 14 height 11
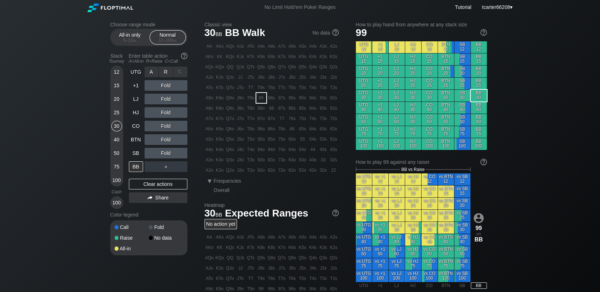
click at [165, 70] on div "R ✕" at bounding box center [166, 72] width 14 height 11
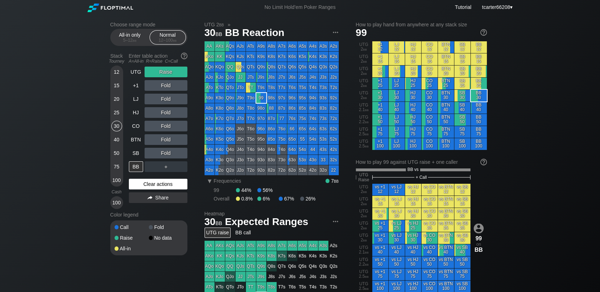
click at [157, 187] on div "Clear actions" at bounding box center [158, 184] width 58 height 11
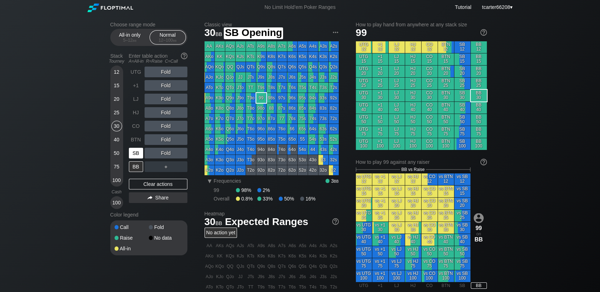
click at [139, 155] on div "SB" at bounding box center [136, 153] width 14 height 11
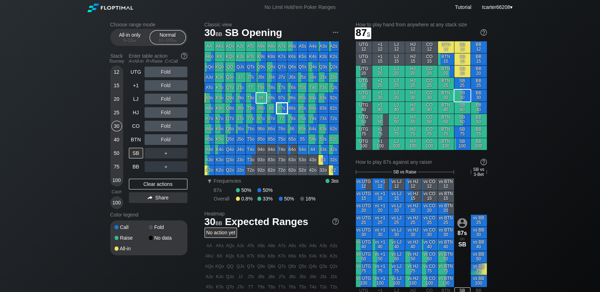
click at [281, 112] on div "87s" at bounding box center [282, 108] width 10 height 10
click at [177, 150] on div "＋" at bounding box center [165, 153] width 43 height 11
click at [178, 153] on div "C ✕" at bounding box center [180, 153] width 14 height 11
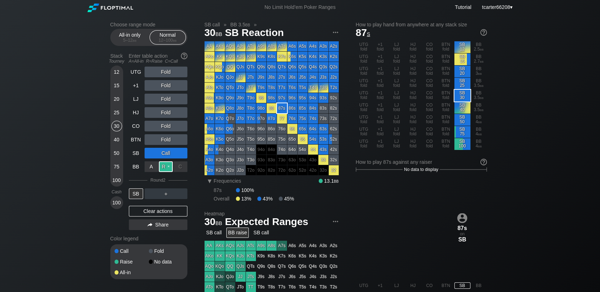
click at [168, 165] on div "R ✕" at bounding box center [166, 167] width 14 height 11
click at [173, 213] on div "Clear actions" at bounding box center [158, 211] width 58 height 11
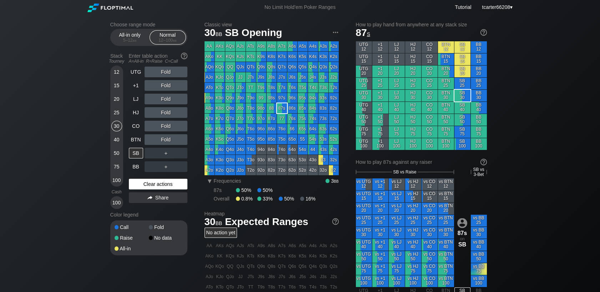
click at [152, 190] on div "Clear actions" at bounding box center [158, 184] width 58 height 11
click at [126, 37] on div "All-in only 5 – 12 bb" at bounding box center [129, 38] width 33 height 14
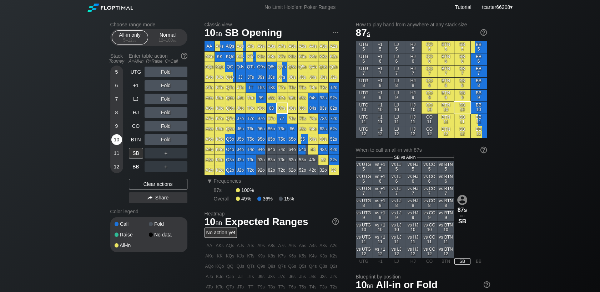
click at [114, 138] on div "10" at bounding box center [116, 139] width 11 height 11
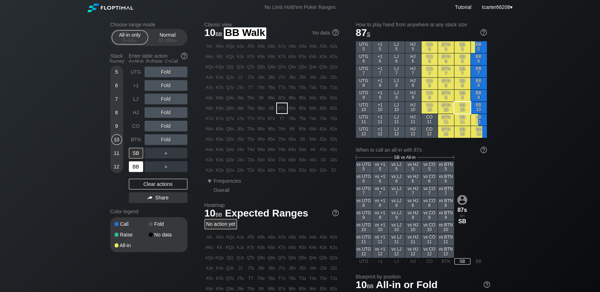
click at [138, 168] on div "BB" at bounding box center [136, 167] width 14 height 11
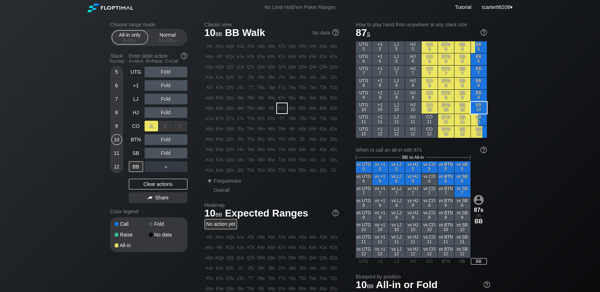
click at [152, 129] on div "A ✕" at bounding box center [151, 126] width 14 height 11
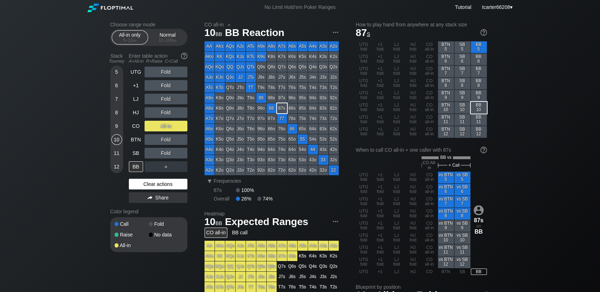
click at [168, 184] on div "Clear actions" at bounding box center [158, 184] width 58 height 11
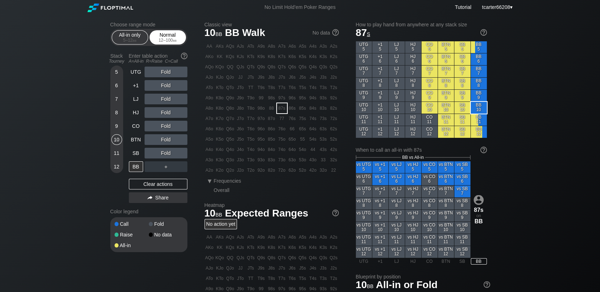
click at [172, 37] on div "Normal 12 – 100 bb" at bounding box center [167, 38] width 33 height 14
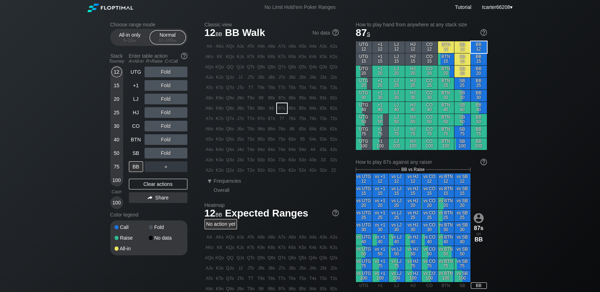
click at [34, 129] on div "Choose range mode All-in only 5 – 12 bb Normal 12 – 100 bb Stack Tourney Enter …" at bounding box center [300, 242] width 600 height 455
click at [137, 187] on div "Clear actions" at bounding box center [158, 184] width 58 height 11
drag, startPoint x: 115, startPoint y: 153, endPoint x: 123, endPoint y: 154, distance: 8.6
click at [116, 153] on div "50" at bounding box center [116, 153] width 11 height 11
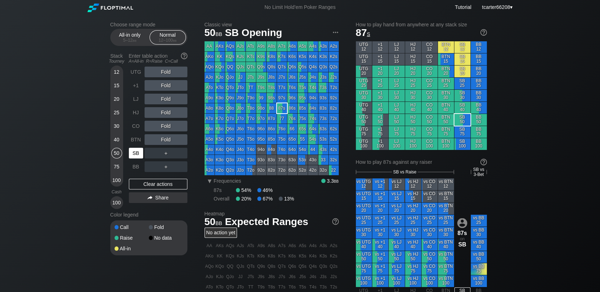
click at [130, 154] on div "SB" at bounding box center [136, 153] width 14 height 11
click at [120, 184] on div "100" at bounding box center [116, 180] width 11 height 11
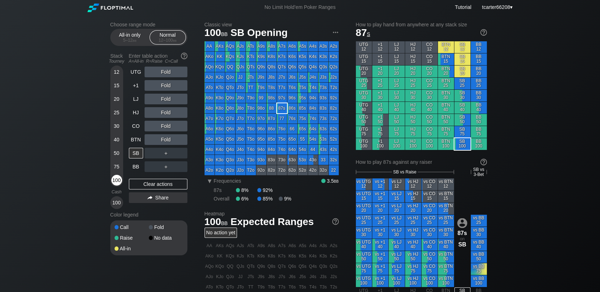
click at [119, 184] on div "100" at bounding box center [116, 180] width 11 height 11
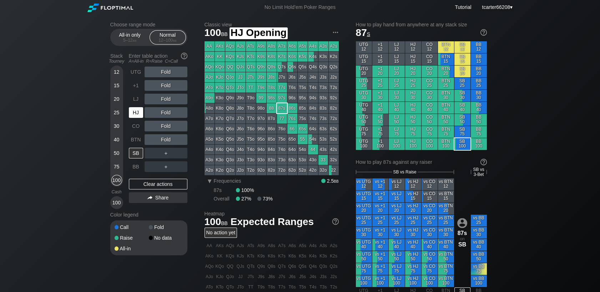
drag, startPoint x: 138, startPoint y: 115, endPoint x: 146, endPoint y: 115, distance: 7.1
click at [138, 115] on div "HJ" at bounding box center [136, 112] width 14 height 11
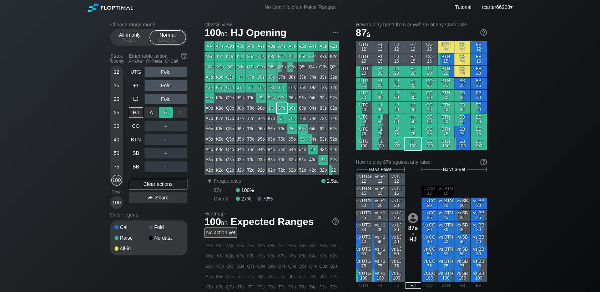
click at [165, 117] on div "R ✕" at bounding box center [166, 112] width 14 height 11
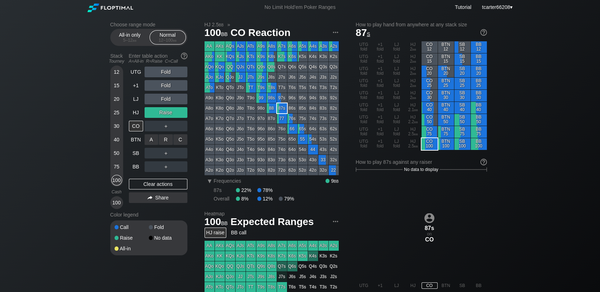
click at [168, 140] on div "R ✕" at bounding box center [166, 139] width 14 height 11
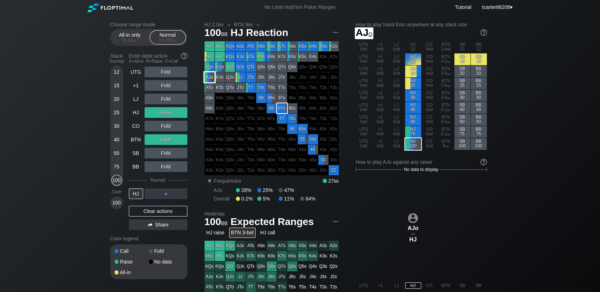
click at [206, 76] on div "AJo" at bounding box center [209, 77] width 10 height 10
click at [117, 141] on div "40" at bounding box center [116, 139] width 11 height 11
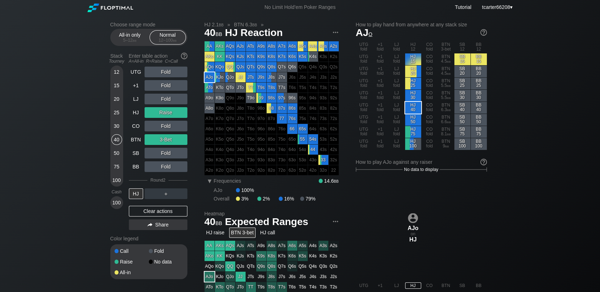
click at [146, 211] on div "Clear actions" at bounding box center [158, 211] width 58 height 11
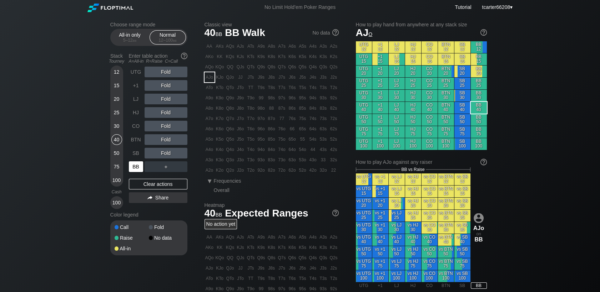
click at [133, 168] on div "BB" at bounding box center [136, 167] width 14 height 11
click at [166, 114] on div "R ✕" at bounding box center [166, 112] width 14 height 11
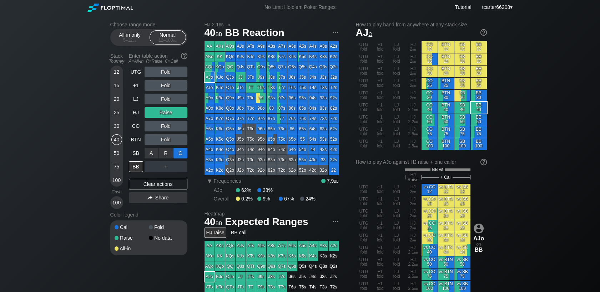
click at [180, 152] on div "C ✕" at bounding box center [180, 153] width 14 height 11
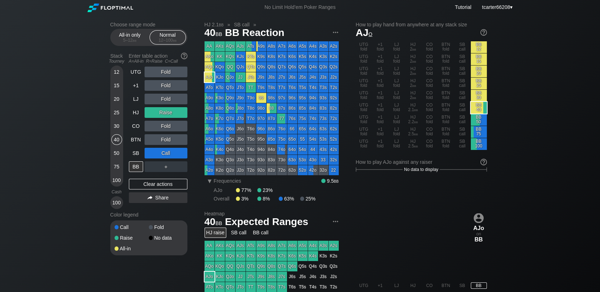
drag, startPoint x: 112, startPoint y: 71, endPoint x: 162, endPoint y: 174, distance: 114.2
click at [114, 71] on div "12" at bounding box center [116, 72] width 11 height 11
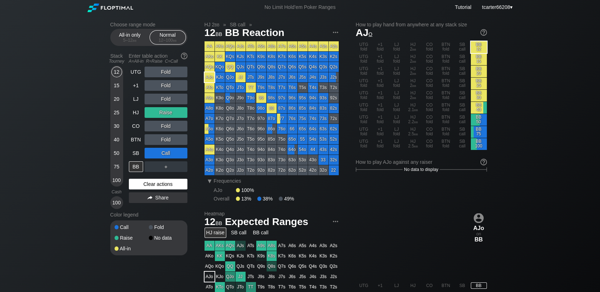
click at [163, 184] on div "Clear actions" at bounding box center [158, 184] width 58 height 11
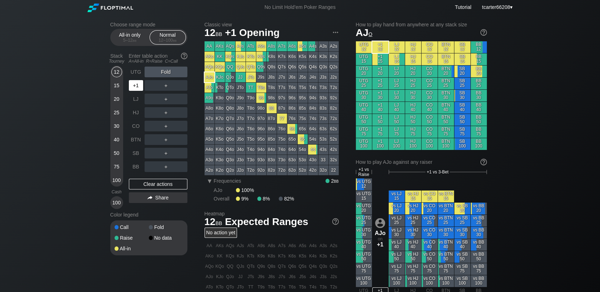
click at [134, 84] on div "+1" at bounding box center [136, 85] width 14 height 11
click at [119, 127] on div "30" at bounding box center [116, 126] width 11 height 11
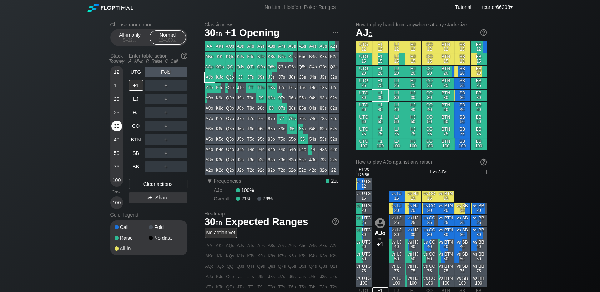
click at [119, 127] on div "30" at bounding box center [116, 126] width 11 height 11
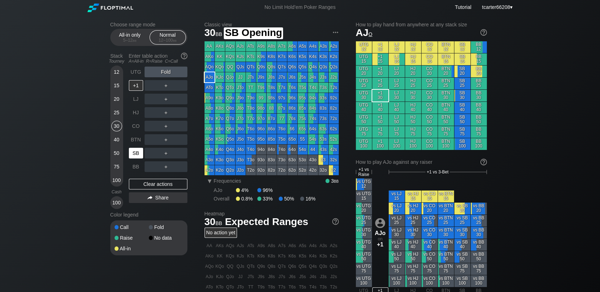
click at [143, 155] on div "SB" at bounding box center [137, 154] width 16 height 14
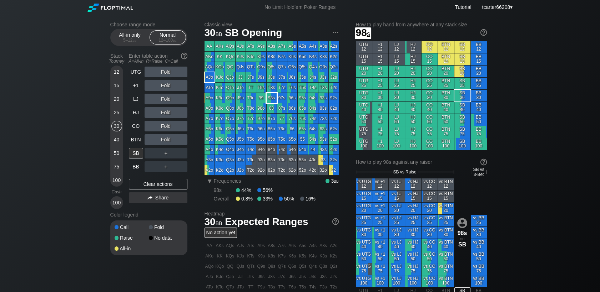
click at [271, 101] on div "98s" at bounding box center [271, 98] width 10 height 10
click at [165, 139] on div "Fold" at bounding box center [165, 139] width 43 height 11
click at [165, 141] on div "R ✕" at bounding box center [166, 139] width 14 height 11
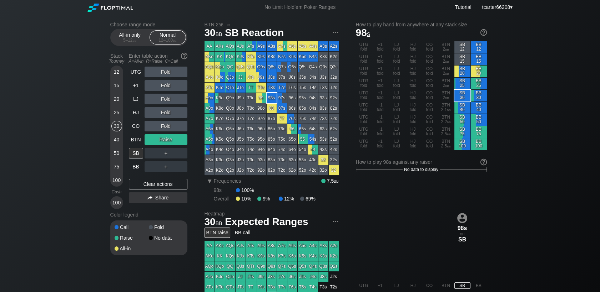
drag, startPoint x: 113, startPoint y: 71, endPoint x: 124, endPoint y: 88, distance: 21.0
click at [113, 71] on div "12" at bounding box center [116, 72] width 11 height 11
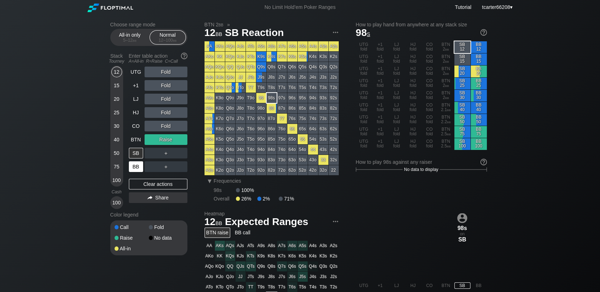
drag, startPoint x: 158, startPoint y: 184, endPoint x: 143, endPoint y: 169, distance: 21.7
click at [158, 185] on div "Clear actions" at bounding box center [158, 184] width 58 height 11
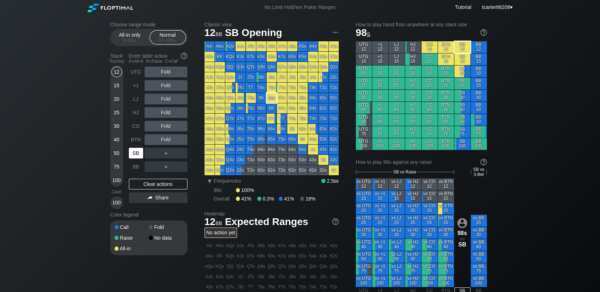
click at [131, 149] on div "SB" at bounding box center [136, 153] width 14 height 11
click at [133, 150] on div "SB" at bounding box center [136, 153] width 14 height 11
click at [139, 140] on div "BTN" at bounding box center [136, 139] width 14 height 11
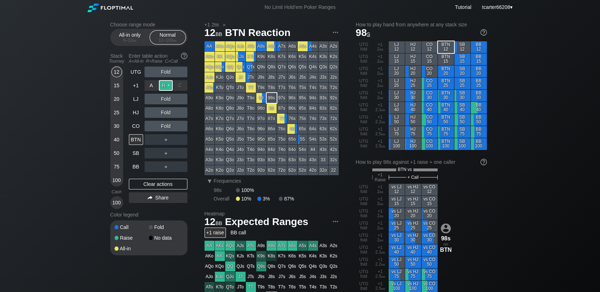
click at [165, 90] on div "R ✕" at bounding box center [166, 85] width 14 height 11
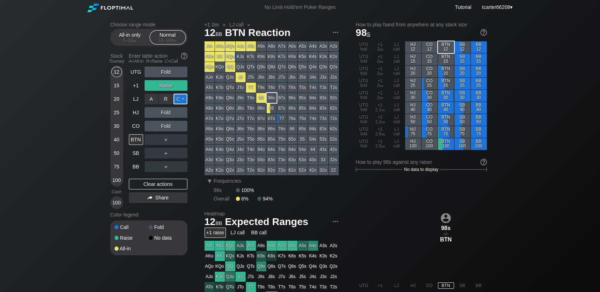
click at [180, 101] on div "C ✕" at bounding box center [180, 99] width 14 height 11
drag, startPoint x: 151, startPoint y: 186, endPoint x: 131, endPoint y: 183, distance: 20.3
click at [151, 187] on div "Clear actions" at bounding box center [158, 184] width 58 height 11
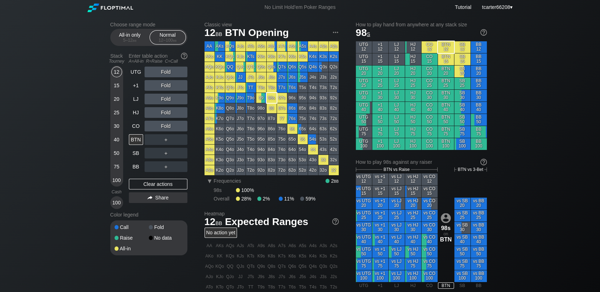
click at [116, 129] on div "30" at bounding box center [116, 126] width 11 height 11
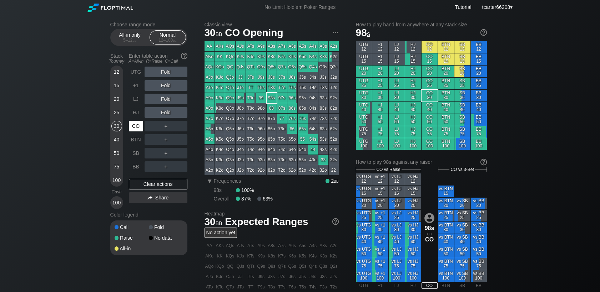
click at [130, 129] on div "CO" at bounding box center [136, 126] width 14 height 11
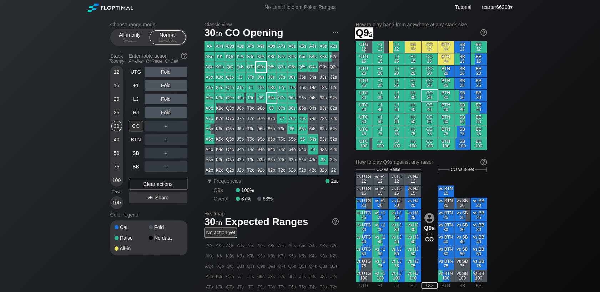
click at [262, 68] on div "Q9s" at bounding box center [261, 67] width 10 height 10
click at [137, 185] on div "Clear actions" at bounding box center [158, 184] width 58 height 11
click at [166, 128] on div "R ✕" at bounding box center [166, 126] width 14 height 11
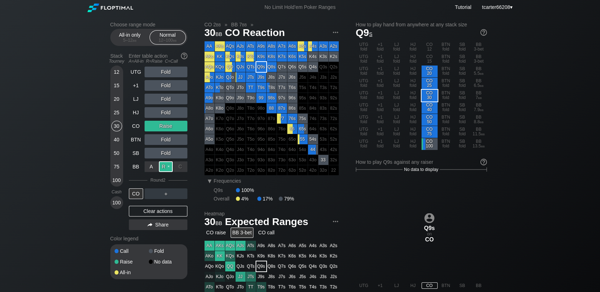
click at [166, 169] on div "R ✕" at bounding box center [166, 167] width 14 height 11
click at [170, 215] on div "Clear actions" at bounding box center [158, 211] width 58 height 11
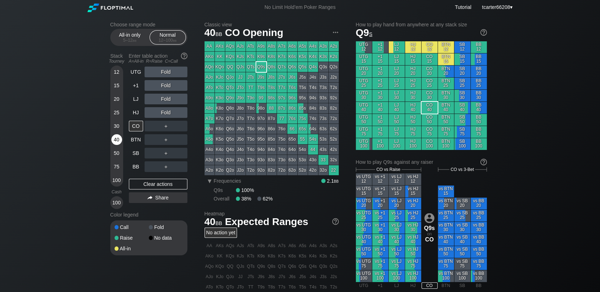
click at [117, 142] on div "40" at bounding box center [116, 139] width 11 height 11
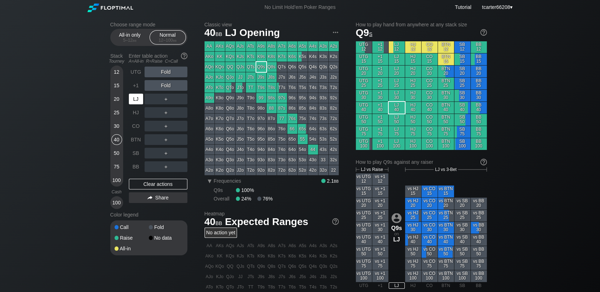
click at [134, 98] on div "LJ" at bounding box center [136, 99] width 14 height 11
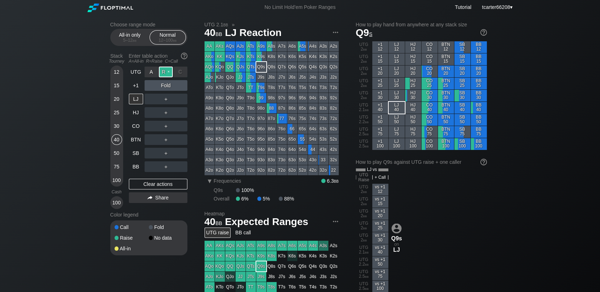
click at [165, 71] on div "R ✕" at bounding box center [166, 72] width 14 height 11
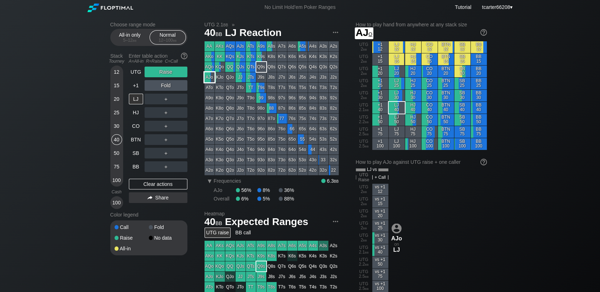
click at [210, 76] on div "AJo" at bounding box center [209, 77] width 10 height 10
drag, startPoint x: 168, startPoint y: 184, endPoint x: 9, endPoint y: 74, distance: 193.2
click at [168, 184] on div "Clear actions" at bounding box center [158, 184] width 58 height 11
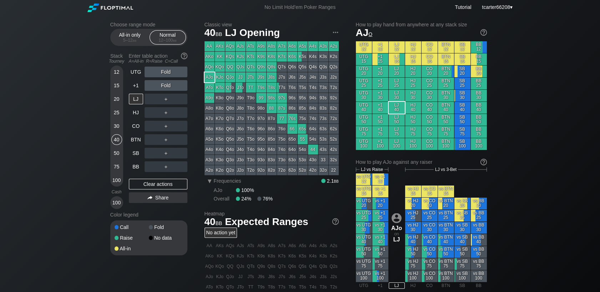
drag, startPoint x: 562, startPoint y: 52, endPoint x: 300, endPoint y: 101, distance: 266.6
click at [562, 52] on div "Choose range mode All-in only 5 – 12 bb Normal 12 – 100 bb Stack Tourney Enter …" at bounding box center [300, 242] width 600 height 455
click at [118, 152] on div "50" at bounding box center [116, 153] width 11 height 11
click at [134, 174] on div "UTG Fold +1 Fold LJ ＋ HJ ＋ CO ＋ BTN ＋ SB ＋ BB ＋ Clear actions Share" at bounding box center [158, 138] width 58 height 143
click at [134, 170] on div "BB" at bounding box center [136, 167] width 14 height 11
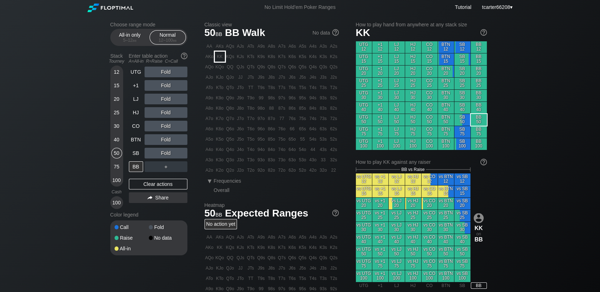
click at [223, 58] on div "KK" at bounding box center [220, 57] width 10 height 10
click at [157, 186] on div "Clear actions" at bounding box center [158, 184] width 58 height 11
click at [40, 167] on div "Choose range mode All-in only 5 – 12 bb Normal 12 – 100 bb Stack Tourney Enter …" at bounding box center [300, 242] width 600 height 455
click at [119, 129] on div "30" at bounding box center [116, 126] width 11 height 11
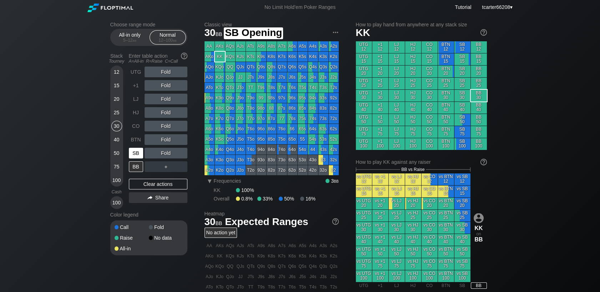
click at [133, 154] on div "SB" at bounding box center [136, 153] width 14 height 11
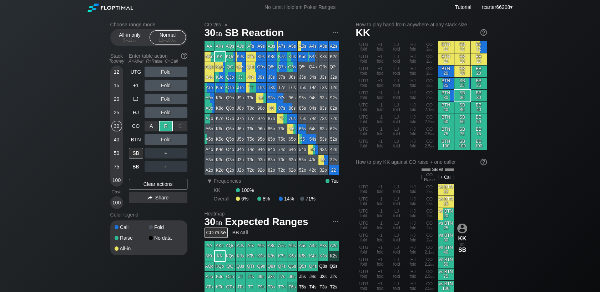
click at [163, 122] on div "R ✕" at bounding box center [166, 126] width 14 height 11
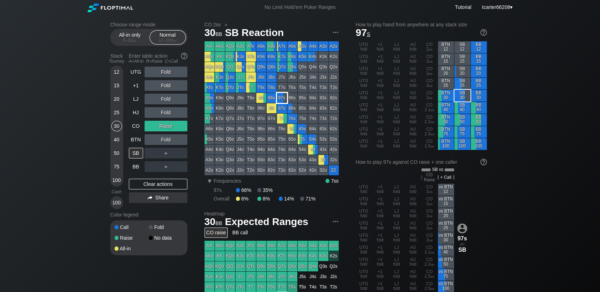
click at [282, 96] on div "97s" at bounding box center [282, 98] width 10 height 10
drag, startPoint x: 163, startPoint y: 184, endPoint x: 149, endPoint y: 180, distance: 14.5
click at [163, 184] on div "Clear actions" at bounding box center [158, 184] width 58 height 11
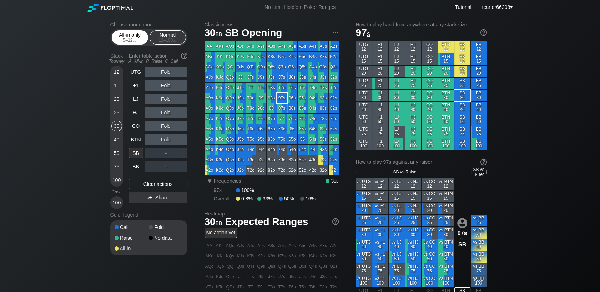
click at [129, 39] on div "5 – 12 bb" at bounding box center [130, 40] width 30 height 5
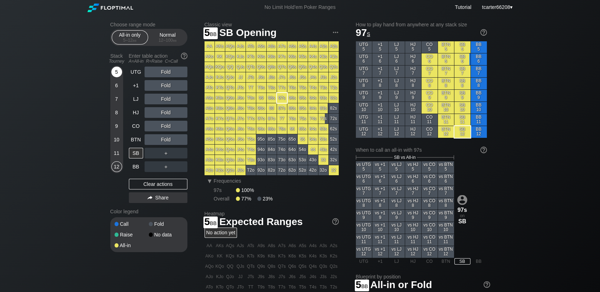
click at [117, 76] on div "5" at bounding box center [116, 72] width 11 height 11
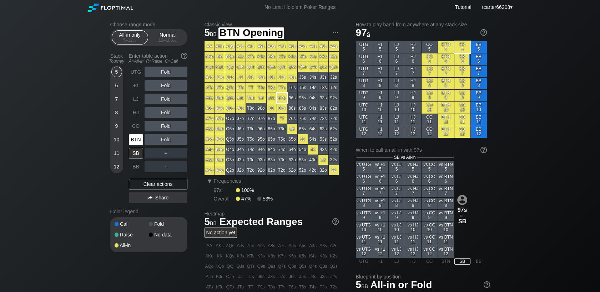
click at [134, 142] on div "BTN" at bounding box center [136, 139] width 14 height 11
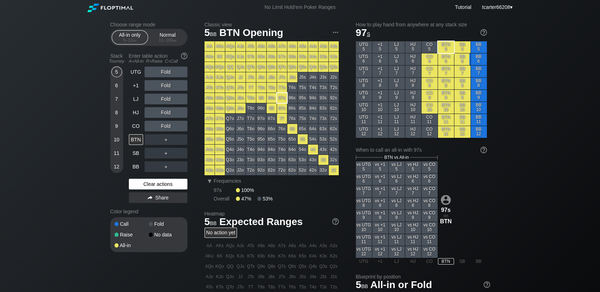
click at [159, 183] on div "Clear actions" at bounding box center [158, 184] width 58 height 11
drag, startPoint x: 165, startPoint y: 39, endPoint x: 126, endPoint y: 116, distance: 85.8
click at [165, 39] on div "12 – 100 bb" at bounding box center [168, 40] width 30 height 5
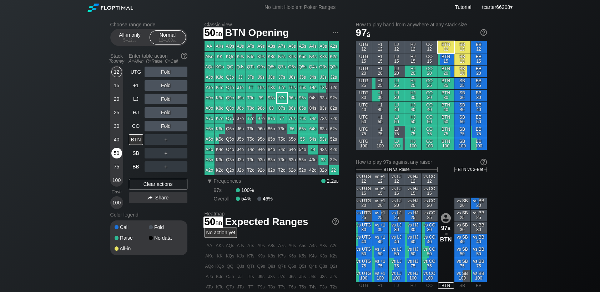
click at [113, 153] on div "50" at bounding box center [116, 153] width 11 height 11
click at [163, 125] on div "Fold" at bounding box center [165, 126] width 43 height 11
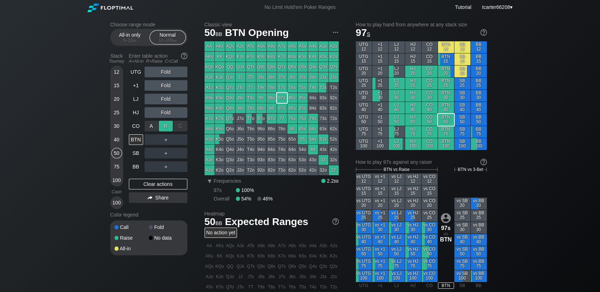
click at [163, 126] on div "R ✕" at bounding box center [166, 126] width 14 height 11
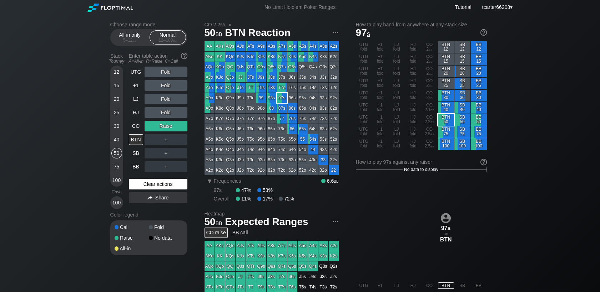
click at [161, 181] on div "Clear actions" at bounding box center [158, 184] width 58 height 11
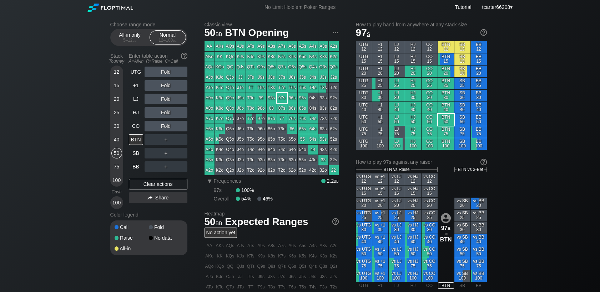
click at [114, 126] on div "30" at bounding box center [116, 126] width 11 height 11
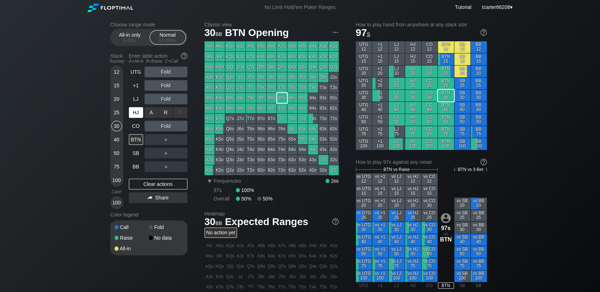
click at [137, 111] on div "HJ" at bounding box center [136, 112] width 14 height 11
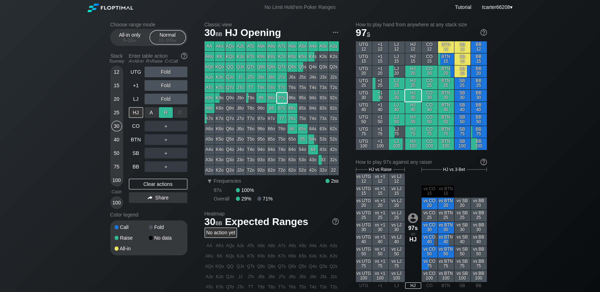
click at [163, 114] on div "R ✕" at bounding box center [166, 112] width 14 height 11
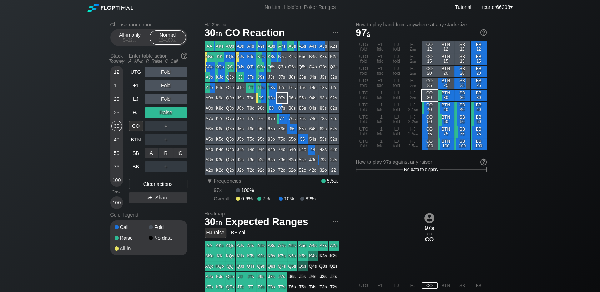
click at [166, 152] on div "R ✕" at bounding box center [166, 153] width 14 height 11
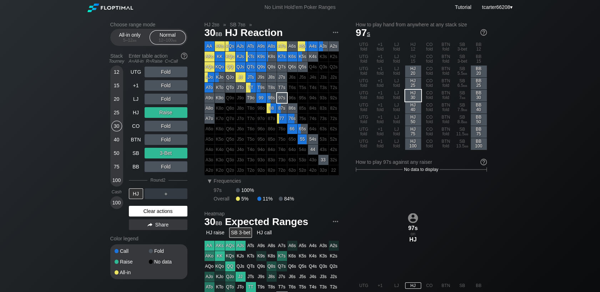
click at [144, 209] on div "Clear actions" at bounding box center [158, 211] width 58 height 11
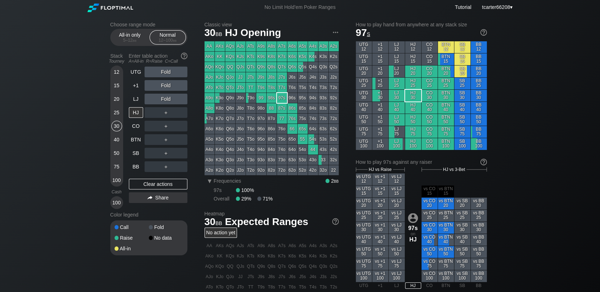
drag, startPoint x: 114, startPoint y: 138, endPoint x: 126, endPoint y: 114, distance: 26.5
click at [114, 139] on div "40" at bounding box center [116, 139] width 11 height 11
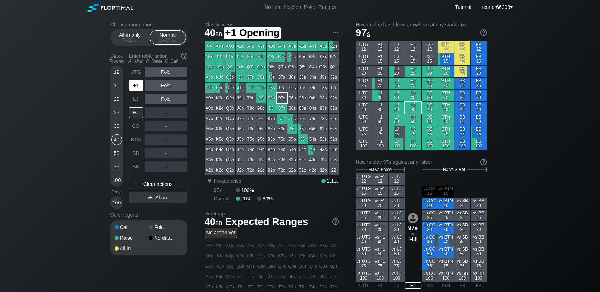
click at [132, 87] on div "+1" at bounding box center [136, 85] width 14 height 11
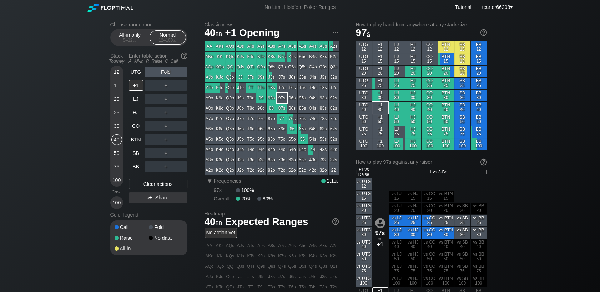
drag, startPoint x: 136, startPoint y: 132, endPoint x: 286, endPoint y: 61, distance: 167.0
click at [136, 132] on div "CO" at bounding box center [136, 126] width 14 height 11
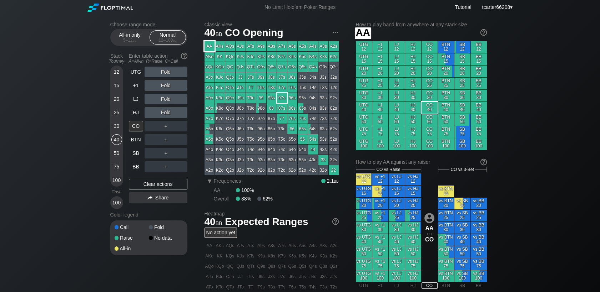
click at [208, 47] on div "AA" at bounding box center [209, 46] width 10 height 10
drag, startPoint x: 118, startPoint y: 69, endPoint x: 120, endPoint y: 86, distance: 16.9
click at [118, 69] on div "12" at bounding box center [116, 72] width 11 height 11
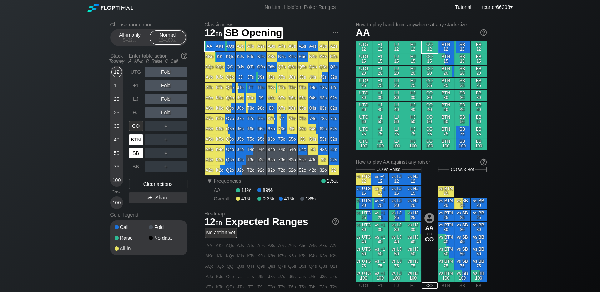
click at [134, 141] on div "BTN" at bounding box center [136, 139] width 14 height 11
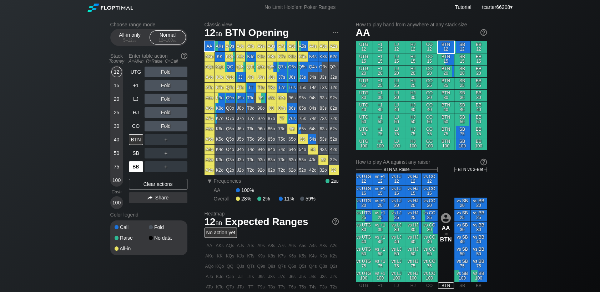
drag, startPoint x: 116, startPoint y: 140, endPoint x: 141, endPoint y: 169, distance: 37.9
click at [116, 141] on div "40" at bounding box center [116, 139] width 11 height 11
click at [131, 167] on div "BB" at bounding box center [136, 167] width 14 height 11
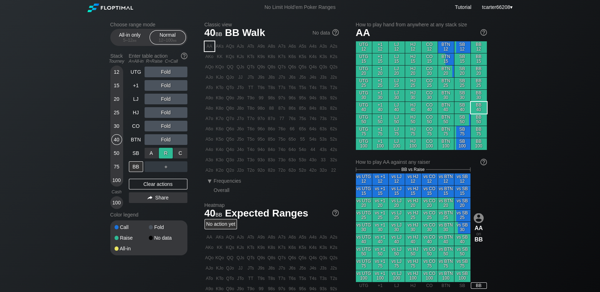
click at [164, 155] on div "R ✕" at bounding box center [166, 153] width 14 height 11
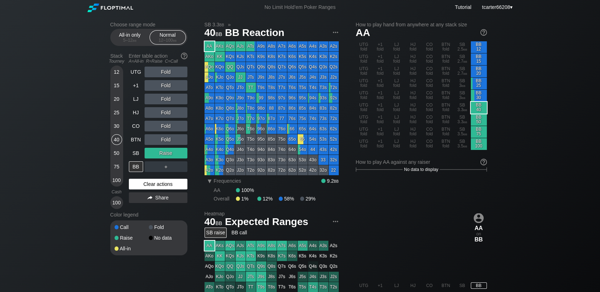
click at [167, 184] on div "Clear actions" at bounding box center [158, 184] width 58 height 11
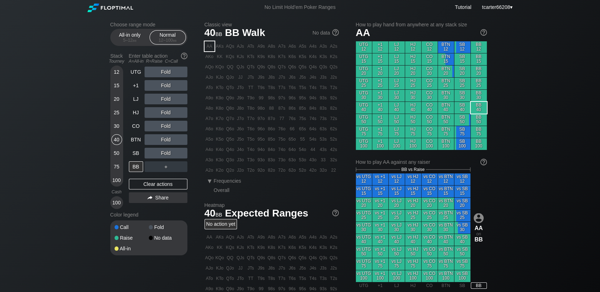
click at [118, 153] on div "50" at bounding box center [116, 153] width 11 height 11
click at [135, 76] on div "UTG" at bounding box center [136, 72] width 14 height 11
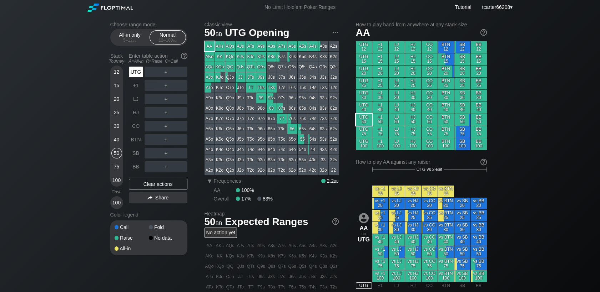
click at [135, 76] on div "UTG" at bounding box center [136, 72] width 14 height 11
click at [135, 75] on div "UTG" at bounding box center [136, 72] width 14 height 11
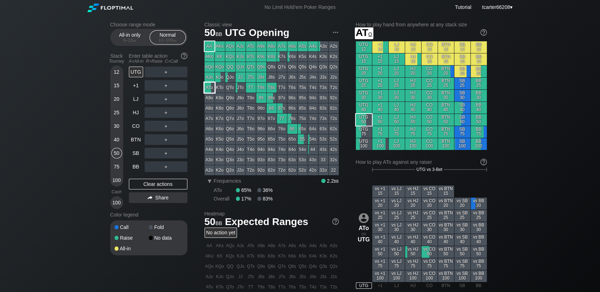
click at [211, 90] on div "ATo" at bounding box center [209, 88] width 10 height 10
click at [119, 73] on div "12" at bounding box center [116, 72] width 11 height 11
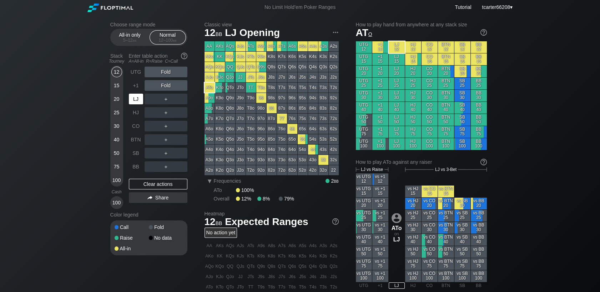
click at [137, 98] on div "LJ" at bounding box center [136, 99] width 14 height 11
click at [160, 100] on div "＋" at bounding box center [165, 99] width 43 height 11
click at [162, 100] on div "R ✕" at bounding box center [166, 99] width 14 height 11
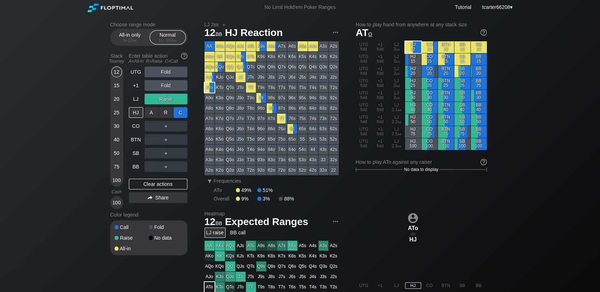
click at [177, 113] on div "C ✕" at bounding box center [180, 112] width 14 height 11
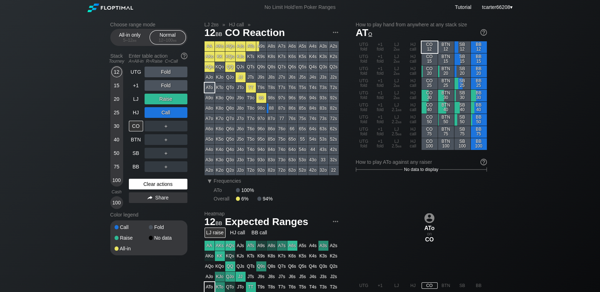
click at [152, 187] on div "Clear actions" at bounding box center [158, 184] width 58 height 11
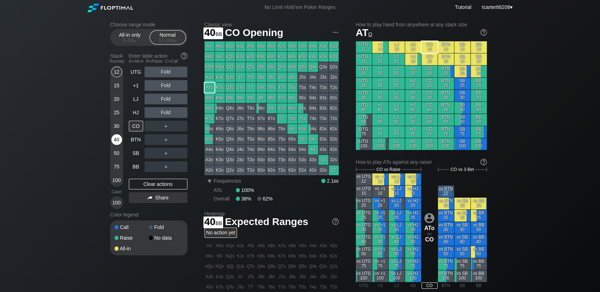
click at [114, 141] on div "40" at bounding box center [116, 139] width 11 height 11
click at [114, 130] on div "30" at bounding box center [116, 126] width 11 height 11
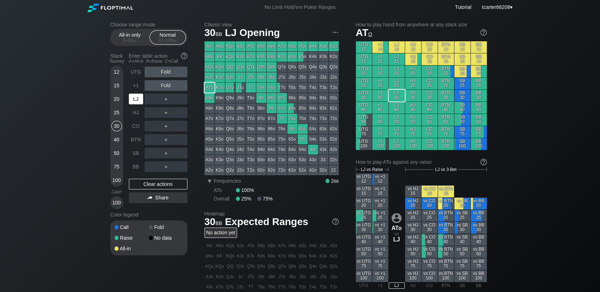
click at [133, 100] on div "LJ" at bounding box center [136, 99] width 14 height 11
click at [146, 41] on div "All-in only 5 – 12 bb" at bounding box center [130, 37] width 36 height 14
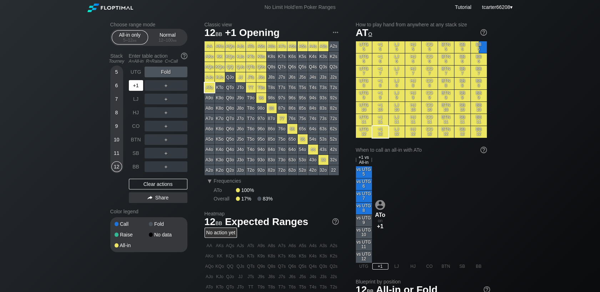
click at [134, 86] on div "+1" at bounding box center [136, 85] width 14 height 11
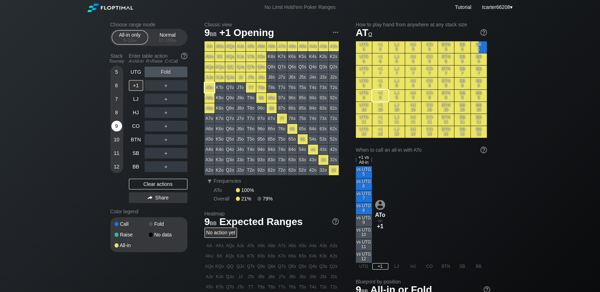
click at [118, 127] on div "9" at bounding box center [116, 126] width 11 height 11
click at [156, 188] on div "Clear actions" at bounding box center [158, 184] width 58 height 11
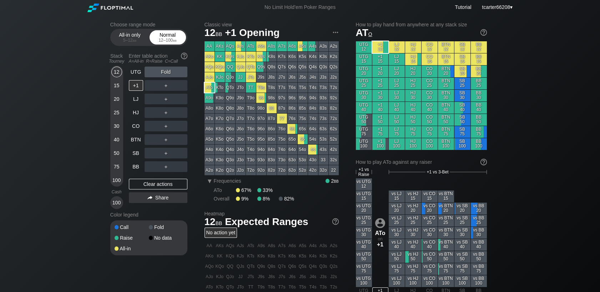
click at [161, 39] on div "12 – 100 bb" at bounding box center [168, 40] width 30 height 5
drag, startPoint x: 118, startPoint y: 154, endPoint x: 138, endPoint y: 113, distance: 45.9
click at [118, 154] on div "50" at bounding box center [116, 153] width 11 height 11
click at [138, 111] on div "HJ" at bounding box center [136, 112] width 14 height 11
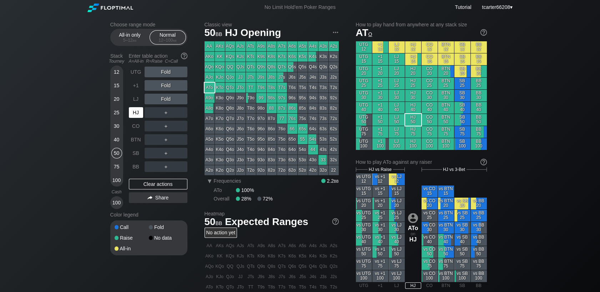
click at [138, 113] on div "HJ" at bounding box center [136, 112] width 14 height 11
drag, startPoint x: 112, startPoint y: 177, endPoint x: 160, endPoint y: 101, distance: 90.9
click at [112, 177] on div "100" at bounding box center [116, 180] width 11 height 11
click at [141, 170] on div "BB" at bounding box center [136, 167] width 14 height 11
click at [137, 169] on div "BB" at bounding box center [136, 167] width 14 height 11
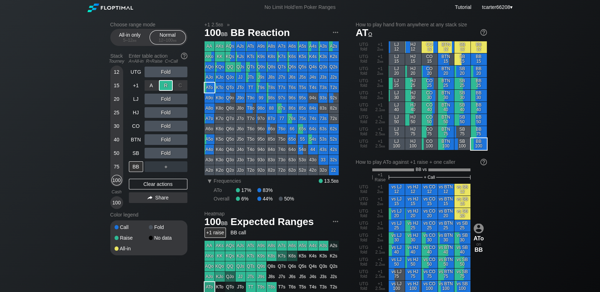
click at [168, 90] on div "R ✕" at bounding box center [166, 85] width 14 height 11
click at [177, 114] on div "C ✕" at bounding box center [180, 112] width 14 height 11
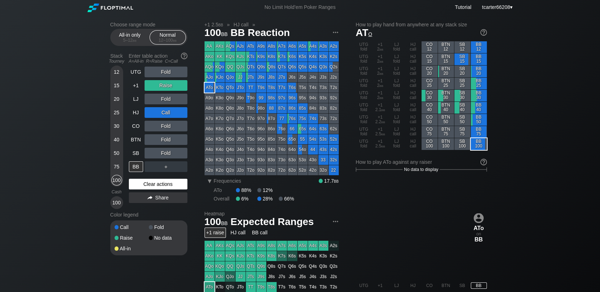
click at [158, 183] on div "Clear actions" at bounding box center [158, 184] width 58 height 11
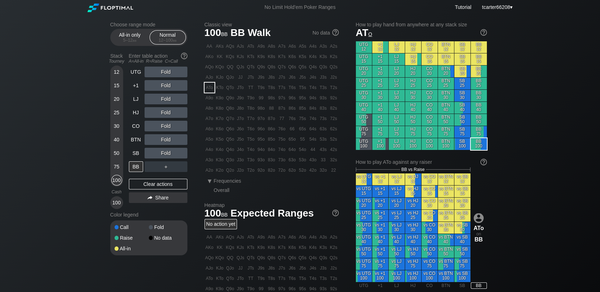
drag, startPoint x: 116, startPoint y: 87, endPoint x: 123, endPoint y: 95, distance: 10.4
click at [116, 87] on div "15" at bounding box center [116, 85] width 11 height 11
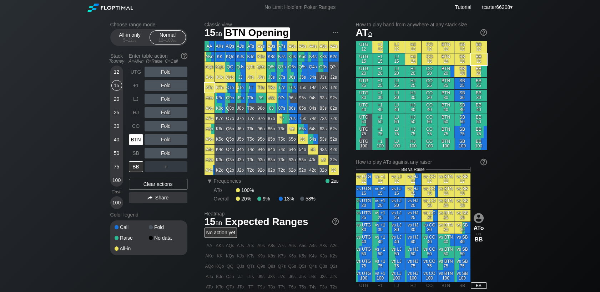
click at [136, 145] on div "BTN" at bounding box center [136, 139] width 14 height 11
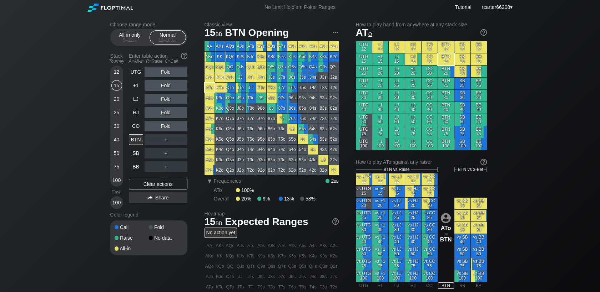
drag, startPoint x: 132, startPoint y: 118, endPoint x: 151, endPoint y: 104, distance: 23.5
click at [132, 118] on div "HJ" at bounding box center [136, 112] width 14 height 11
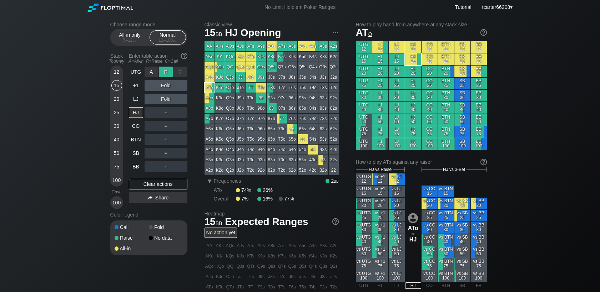
click at [163, 77] on div "R ✕" at bounding box center [166, 72] width 14 height 11
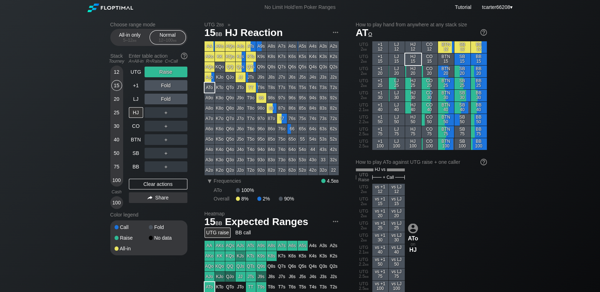
drag, startPoint x: 112, startPoint y: 183, endPoint x: 120, endPoint y: 166, distance: 19.0
click at [112, 183] on div "100" at bounding box center [116, 180] width 11 height 11
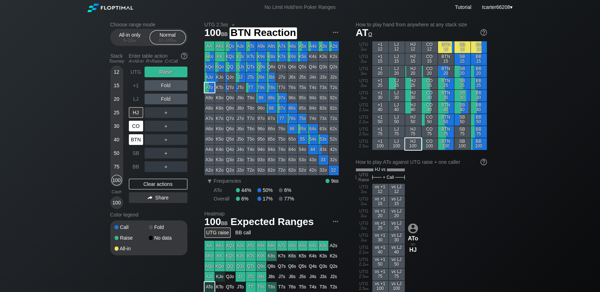
click at [133, 133] on div "CO" at bounding box center [137, 126] width 16 height 14
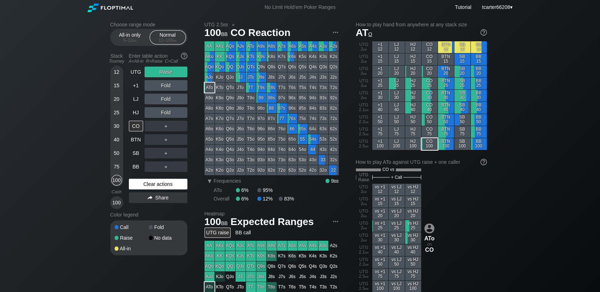
click at [147, 187] on div "Clear actions" at bounding box center [158, 184] width 58 height 11
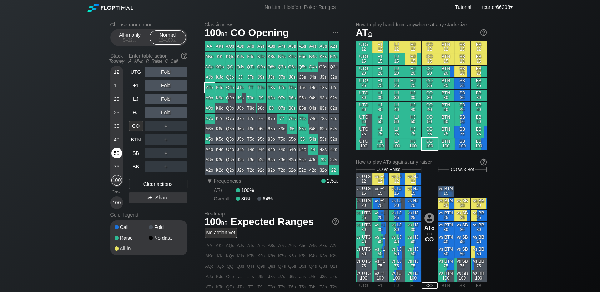
click at [117, 150] on div "50" at bounding box center [116, 153] width 11 height 11
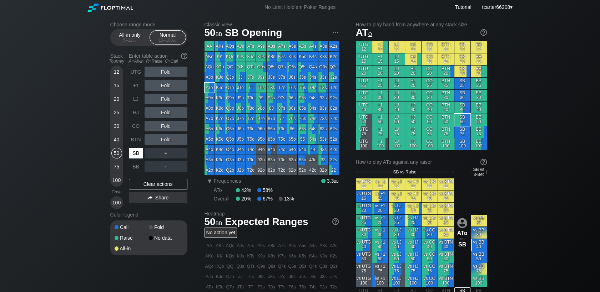
click at [133, 156] on div "SB" at bounding box center [136, 153] width 14 height 11
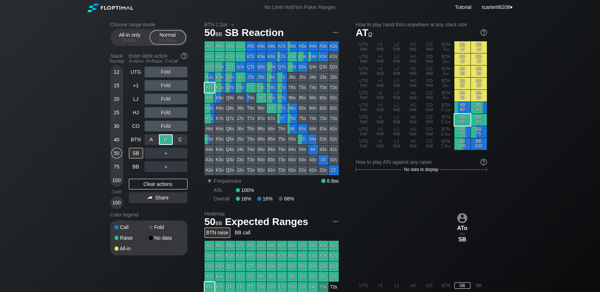
click at [164, 140] on div "R ✕" at bounding box center [166, 139] width 14 height 11
drag, startPoint x: 150, startPoint y: 190, endPoint x: 137, endPoint y: 143, distance: 48.9
click at [150, 190] on div "Clear actions" at bounding box center [158, 184] width 58 height 11
click at [137, 143] on div "BTN" at bounding box center [136, 139] width 14 height 11
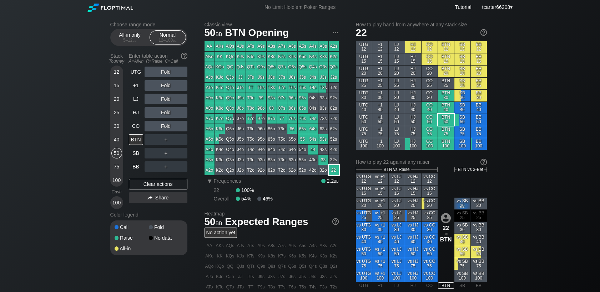
click at [333, 173] on div "22" at bounding box center [333, 170] width 10 height 10
click at [164, 83] on div "Fold" at bounding box center [165, 85] width 43 height 11
click at [164, 83] on div "R ✕" at bounding box center [166, 85] width 14 height 11
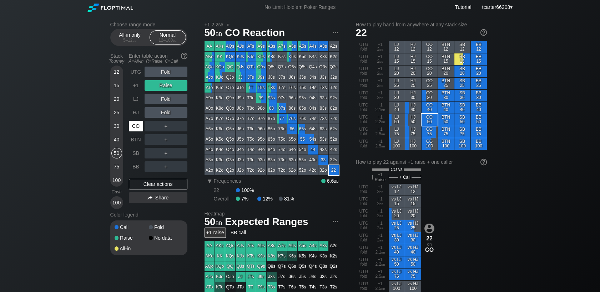
click at [135, 128] on div "CO" at bounding box center [136, 126] width 14 height 11
click at [159, 186] on div "Clear actions" at bounding box center [158, 184] width 58 height 11
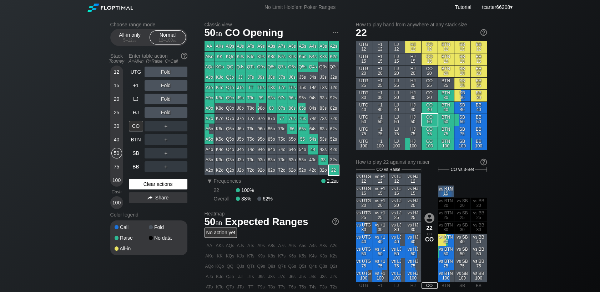
click at [148, 187] on div "Clear actions" at bounding box center [158, 184] width 58 height 11
drag, startPoint x: 114, startPoint y: 178, endPoint x: 132, endPoint y: 155, distance: 29.5
click at [114, 179] on div "100" at bounding box center [116, 180] width 11 height 11
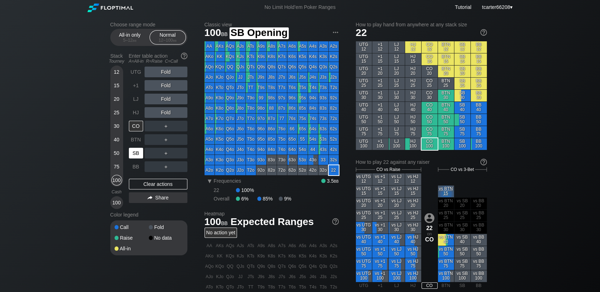
click at [133, 153] on div "SB" at bounding box center [136, 153] width 14 height 11
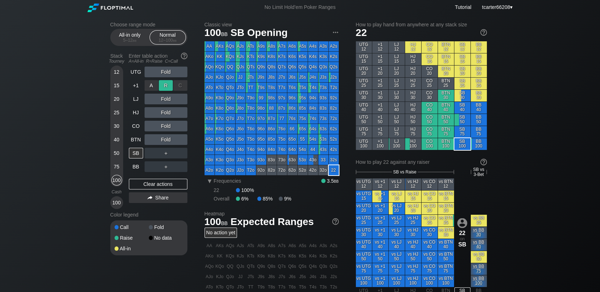
click at [163, 88] on div "R ✕" at bounding box center [166, 85] width 14 height 11
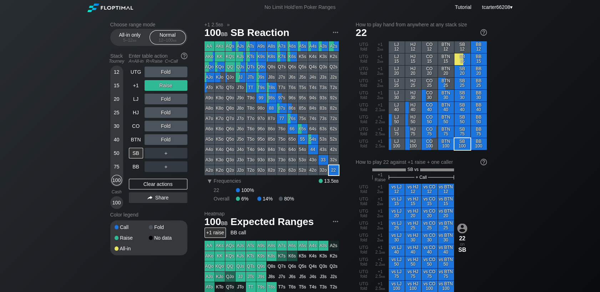
click at [179, 138] on div "Fold" at bounding box center [165, 139] width 43 height 11
click at [180, 140] on div "C ✕" at bounding box center [180, 139] width 14 height 11
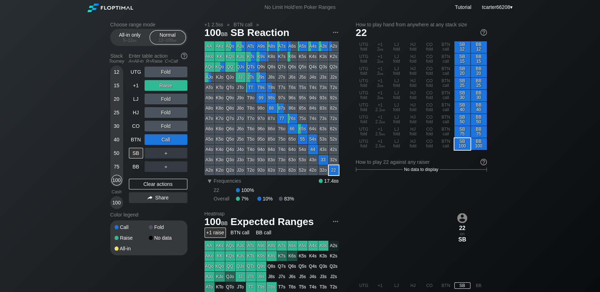
drag, startPoint x: 157, startPoint y: 187, endPoint x: 150, endPoint y: 179, distance: 10.1
click at [157, 187] on div "Clear actions" at bounding box center [158, 184] width 58 height 11
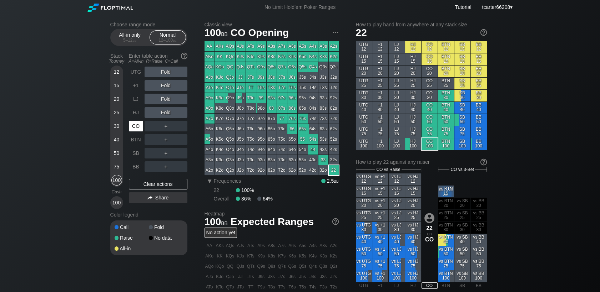
click at [134, 125] on div "CO" at bounding box center [136, 126] width 14 height 11
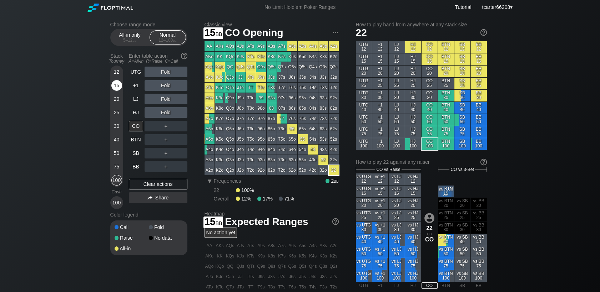
click at [113, 87] on div "15" at bounding box center [116, 85] width 11 height 11
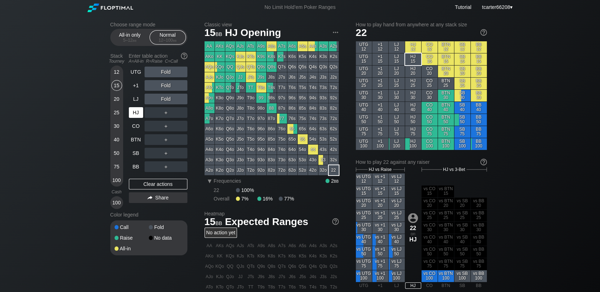
drag, startPoint x: 137, startPoint y: 117, endPoint x: 132, endPoint y: 117, distance: 5.0
click at [137, 117] on div "HJ" at bounding box center [136, 112] width 14 height 11
drag, startPoint x: 111, startPoint y: 128, endPoint x: 123, endPoint y: 128, distance: 11.4
click at [111, 128] on div "30" at bounding box center [116, 126] width 11 height 11
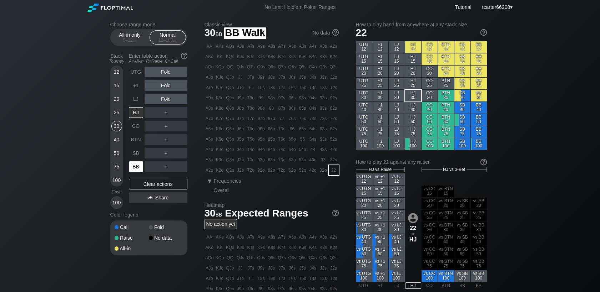
click at [130, 167] on div "BB" at bounding box center [136, 167] width 14 height 11
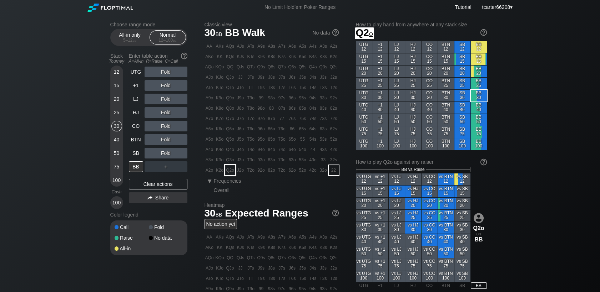
click at [222, 163] on div "K3o" at bounding box center [220, 160] width 10 height 10
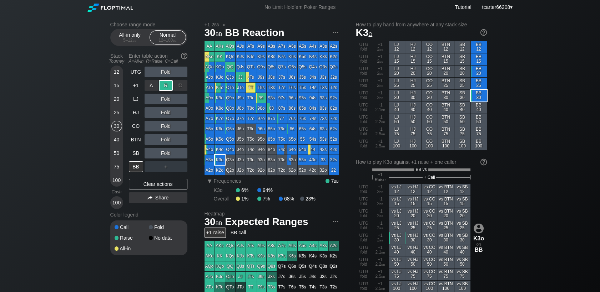
click at [168, 91] on div "R ✕" at bounding box center [166, 85] width 14 height 11
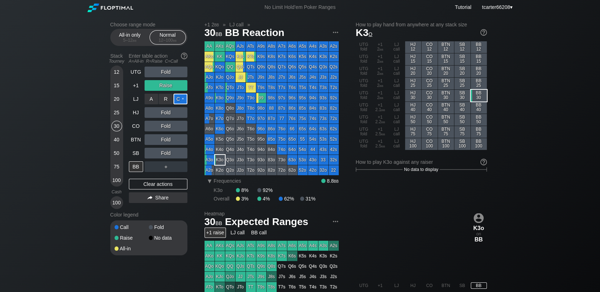
click at [176, 99] on div "C ✕" at bounding box center [180, 99] width 14 height 11
click at [164, 186] on div "Clear actions" at bounding box center [158, 184] width 58 height 11
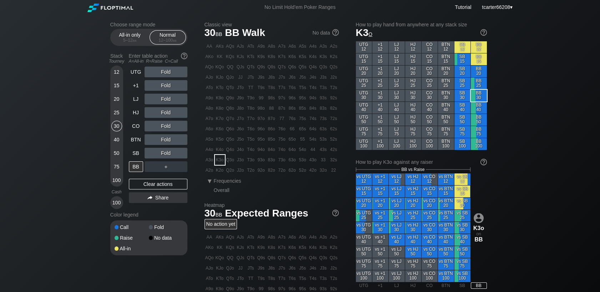
click at [117, 151] on div "50" at bounding box center [116, 153] width 11 height 11
click at [160, 139] on div "Fold" at bounding box center [165, 139] width 43 height 11
click at [163, 141] on div "R ✕" at bounding box center [166, 139] width 14 height 11
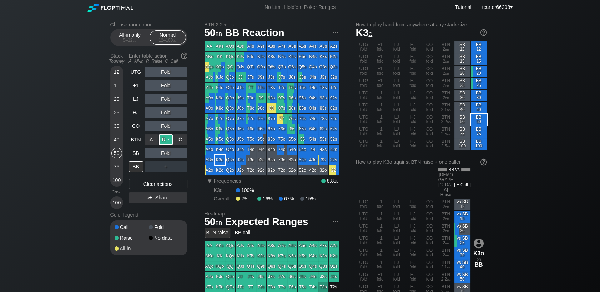
click at [168, 141] on div "R ✕" at bounding box center [166, 139] width 14 height 11
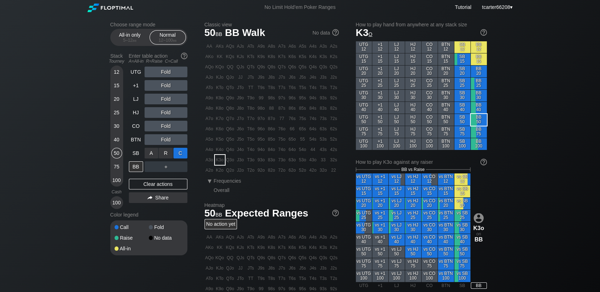
click at [176, 157] on div "C ✕" at bounding box center [180, 153] width 14 height 11
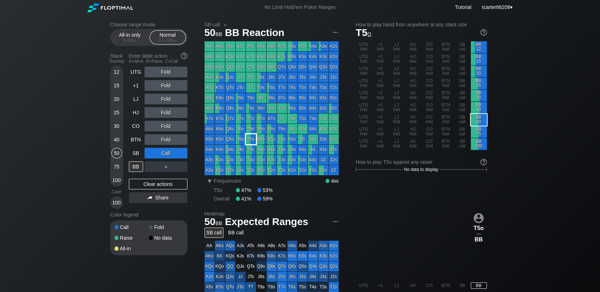
click at [247, 141] on div "T5o" at bounding box center [251, 139] width 10 height 10
drag, startPoint x: 177, startPoint y: 156, endPoint x: 179, endPoint y: 153, distance: 4.6
click at [179, 153] on div "C ✕" at bounding box center [180, 153] width 14 height 11
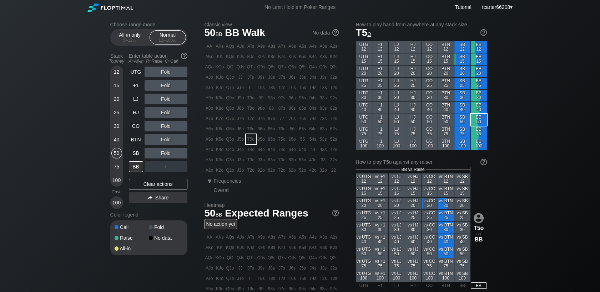
drag, startPoint x: 116, startPoint y: 114, endPoint x: 119, endPoint y: 101, distance: 12.9
click at [116, 114] on div "25" at bounding box center [116, 112] width 11 height 11
click at [119, 101] on div "20" at bounding box center [116, 99] width 11 height 11
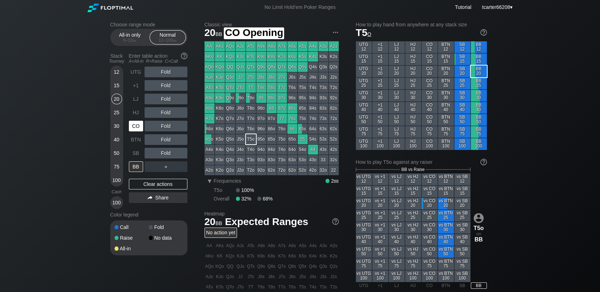
click at [133, 129] on div "CO" at bounding box center [136, 126] width 14 height 11
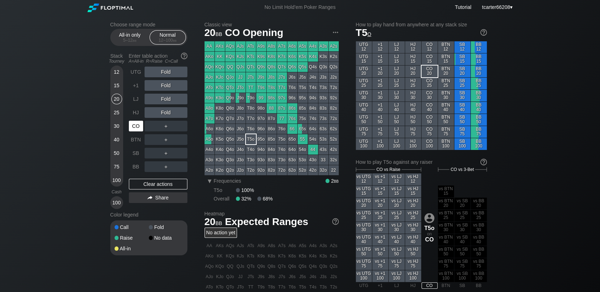
click at [133, 129] on div "CO" at bounding box center [136, 126] width 14 height 11
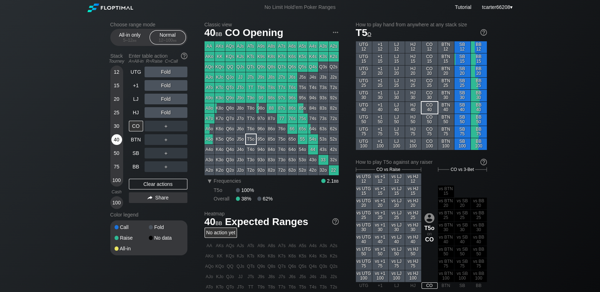
click at [120, 140] on div "40" at bounding box center [116, 139] width 11 height 11
click at [119, 141] on div "40" at bounding box center [116, 139] width 11 height 11
click at [118, 141] on div "40" at bounding box center [116, 139] width 11 height 11
click at [117, 100] on div "20" at bounding box center [116, 99] width 11 height 11
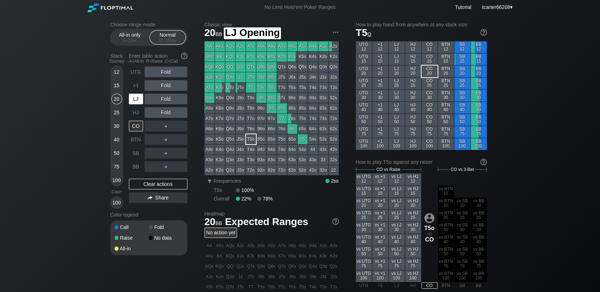
click at [140, 104] on div "LJ" at bounding box center [136, 99] width 14 height 11
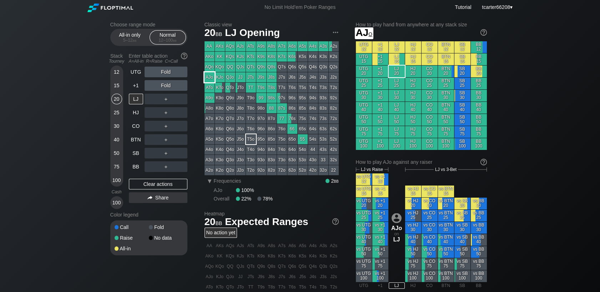
click at [211, 78] on div "AJo" at bounding box center [209, 77] width 10 height 10
click at [163, 84] on div "R ✕" at bounding box center [166, 85] width 14 height 11
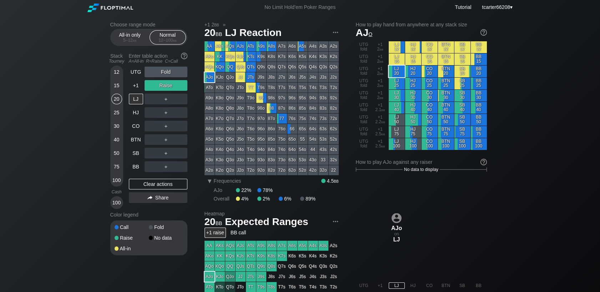
click at [184, 98] on div "＋" at bounding box center [165, 99] width 43 height 11
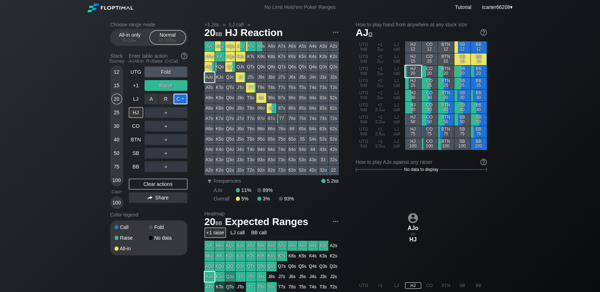
click at [184, 98] on div "C ✕" at bounding box center [180, 99] width 14 height 11
click at [166, 112] on div "＋" at bounding box center [165, 112] width 43 height 11
click at [166, 112] on div "R ✕" at bounding box center [166, 112] width 14 height 11
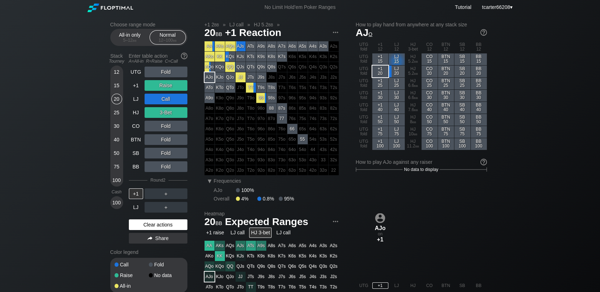
click at [162, 224] on div "Clear actions" at bounding box center [158, 225] width 58 height 11
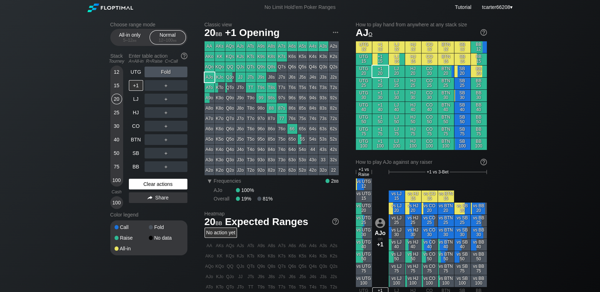
click at [175, 188] on div "Clear actions" at bounding box center [158, 184] width 58 height 11
click at [136, 101] on div "LJ" at bounding box center [136, 99] width 14 height 11
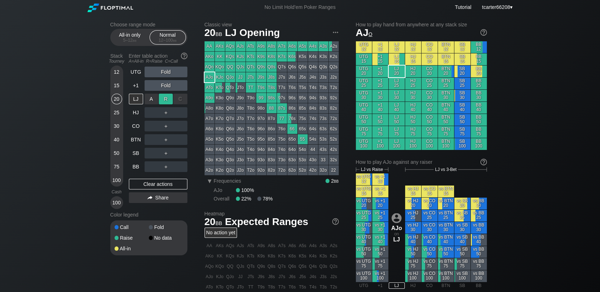
click at [166, 102] on div "R ✕" at bounding box center [166, 99] width 14 height 11
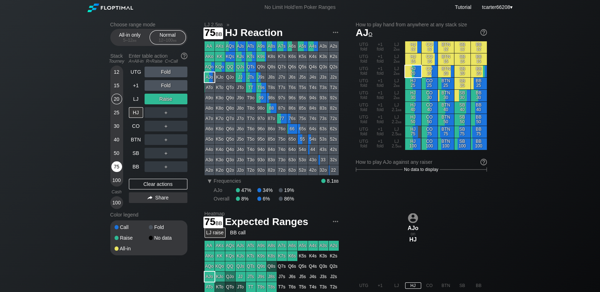
click at [116, 165] on div "75" at bounding box center [116, 167] width 11 height 11
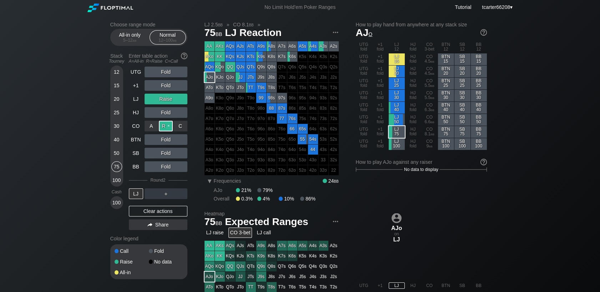
click at [169, 125] on div "R ✕" at bounding box center [166, 126] width 14 height 11
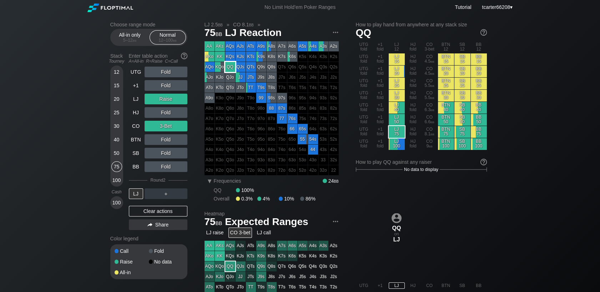
click at [225, 67] on div "QQ" at bounding box center [230, 67] width 10 height 10
click at [165, 195] on div "＋" at bounding box center [165, 194] width 43 height 11
click at [165, 195] on div "R ✕" at bounding box center [166, 194] width 14 height 11
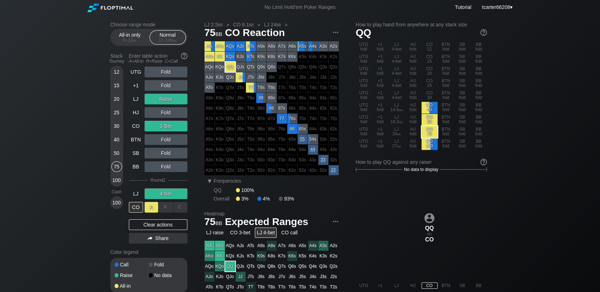
click at [154, 209] on div "A ✕" at bounding box center [151, 207] width 14 height 11
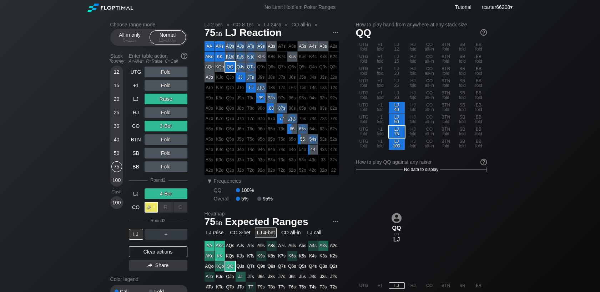
click at [151, 209] on div "A ✕" at bounding box center [151, 207] width 14 height 11
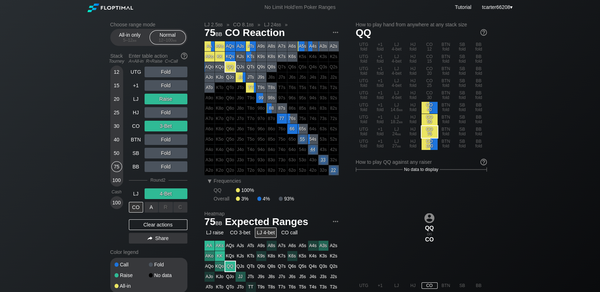
click at [168, 210] on div "R ✕" at bounding box center [166, 207] width 14 height 11
click at [152, 210] on div "A ✕" at bounding box center [151, 207] width 14 height 11
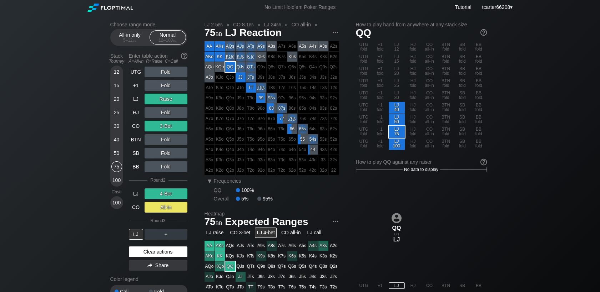
click at [164, 251] on div "Clear actions" at bounding box center [158, 252] width 58 height 11
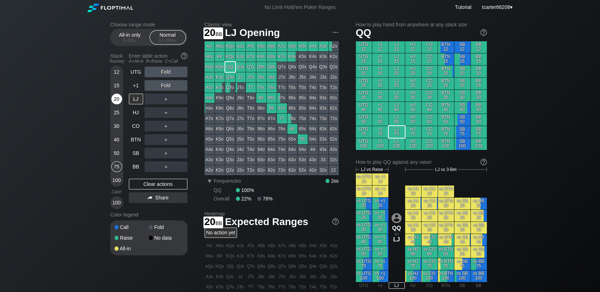
click at [119, 102] on div "20" at bounding box center [116, 99] width 11 height 11
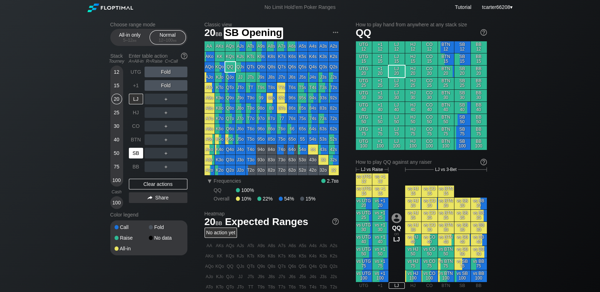
click at [135, 153] on div "SB" at bounding box center [136, 153] width 14 height 11
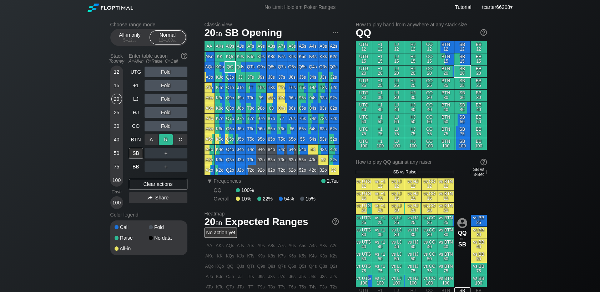
click at [162, 141] on div "R ✕" at bounding box center [166, 139] width 14 height 11
click at [167, 143] on div "R ✕" at bounding box center [166, 139] width 14 height 11
click at [170, 182] on div "Clear actions" at bounding box center [158, 184] width 58 height 11
click at [133, 138] on div "BTN" at bounding box center [136, 139] width 14 height 11
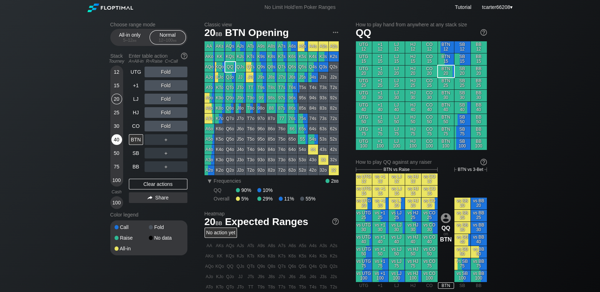
click at [117, 141] on div "40" at bounding box center [116, 139] width 11 height 11
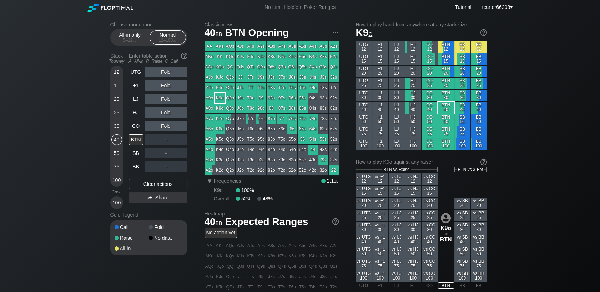
click at [219, 98] on div "K9o" at bounding box center [220, 98] width 10 height 10
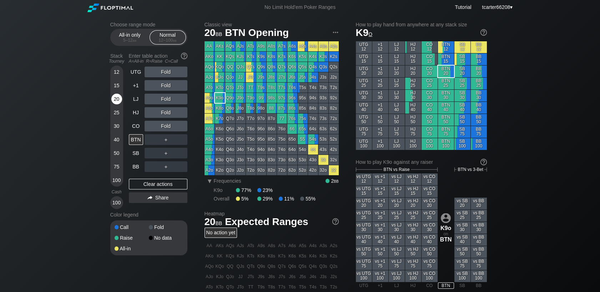
click at [117, 102] on div "20" at bounding box center [116, 99] width 11 height 11
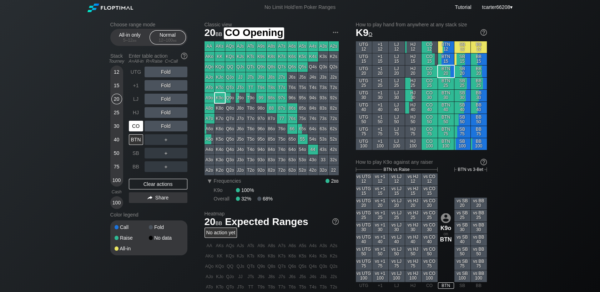
click at [138, 124] on div "CO" at bounding box center [136, 126] width 14 height 11
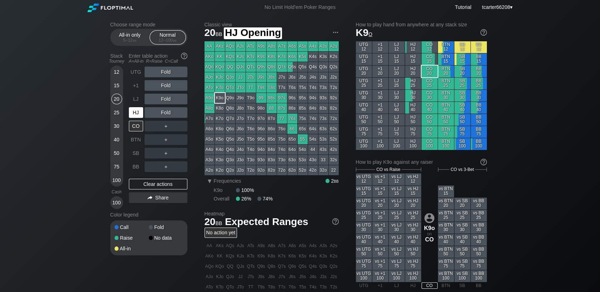
click at [139, 118] on div "HJ" at bounding box center [136, 112] width 14 height 11
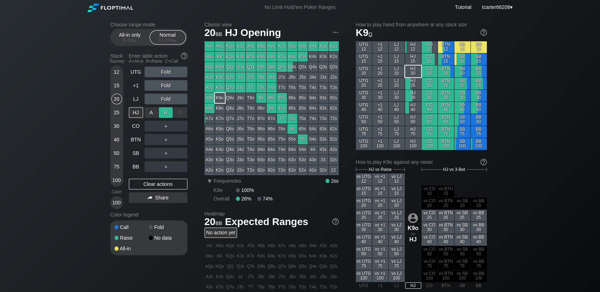
click at [163, 118] on div "R ✕" at bounding box center [166, 112] width 14 height 11
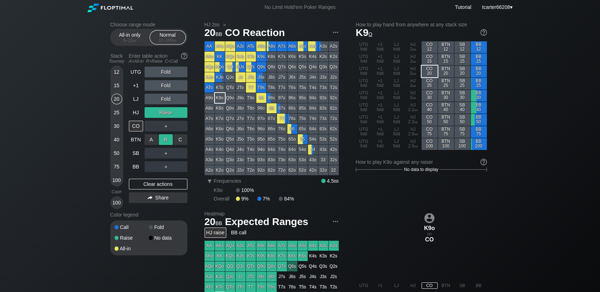
click at [163, 143] on div "R ✕" at bounding box center [166, 139] width 14 height 11
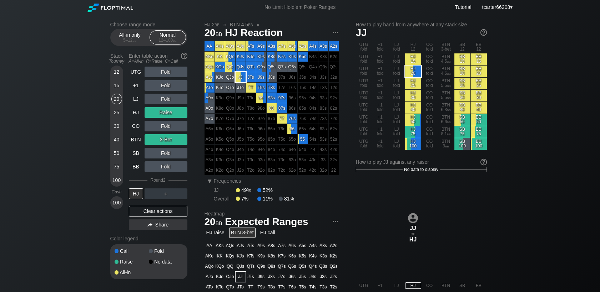
click at [239, 76] on div "JJ" at bounding box center [240, 77] width 10 height 10
drag, startPoint x: 156, startPoint y: 210, endPoint x: 112, endPoint y: 95, distance: 123.5
click at [157, 210] on div "Clear actions" at bounding box center [158, 211] width 58 height 11
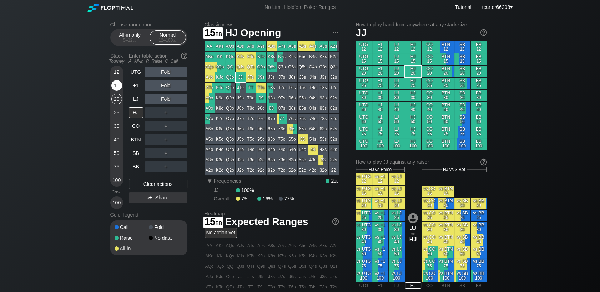
click at [116, 85] on div "15" at bounding box center [116, 85] width 11 height 11
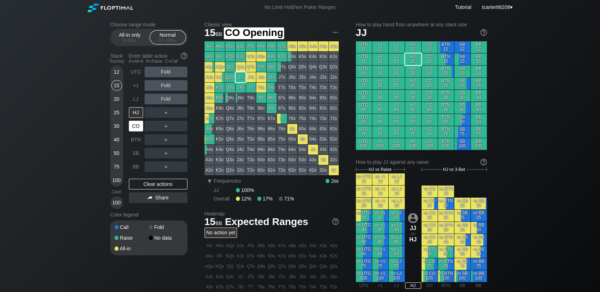
click at [138, 129] on div "CO" at bounding box center [136, 126] width 14 height 11
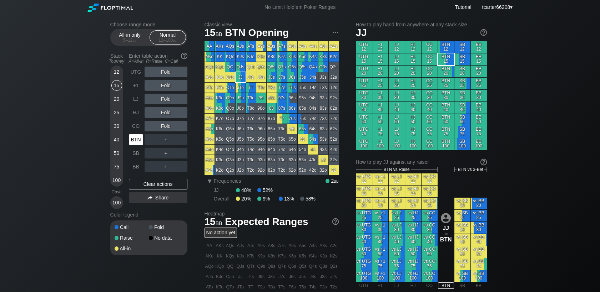
click at [138, 139] on div "BTN" at bounding box center [136, 139] width 14 height 11
click at [168, 114] on div "R ✕" at bounding box center [166, 112] width 14 height 11
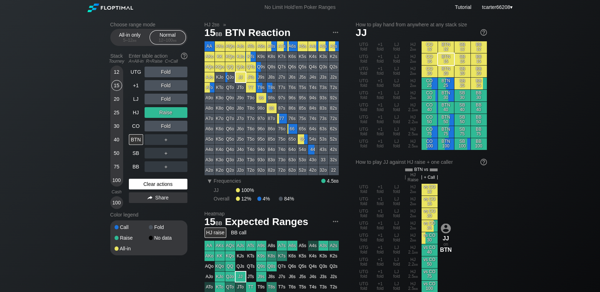
click at [142, 182] on div "Clear actions" at bounding box center [158, 184] width 58 height 11
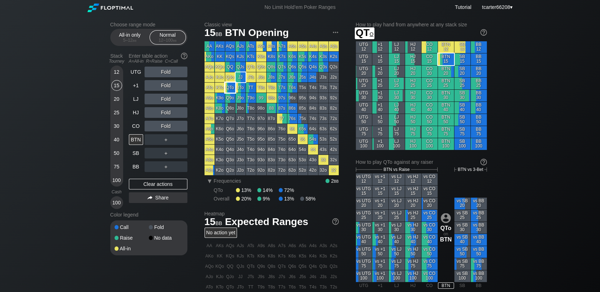
click at [232, 88] on div "QTo" at bounding box center [230, 88] width 10 height 10
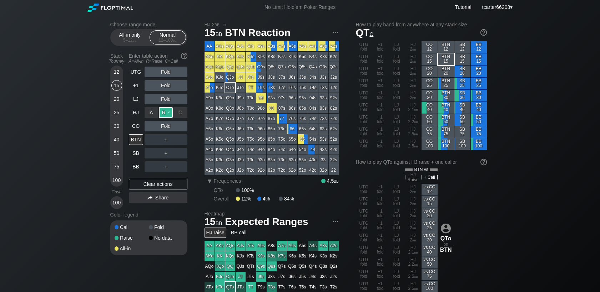
click at [165, 114] on div "R ✕" at bounding box center [166, 112] width 14 height 11
click at [165, 189] on div "Clear actions" at bounding box center [158, 184] width 58 height 11
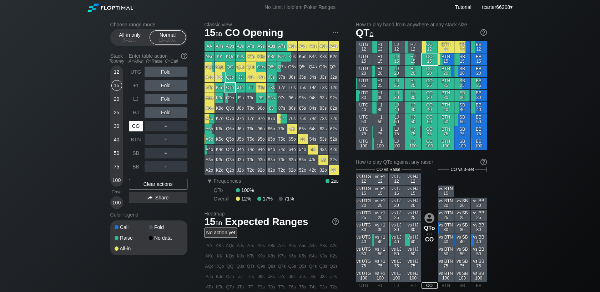
click at [137, 126] on div "CO" at bounding box center [136, 126] width 14 height 11
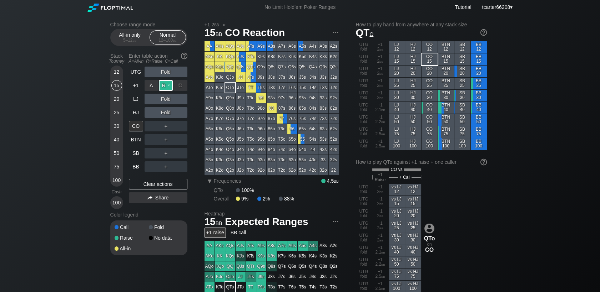
click at [167, 86] on div "R ✕" at bounding box center [166, 85] width 14 height 11
click at [159, 100] on div "R ✕" at bounding box center [166, 99] width 14 height 11
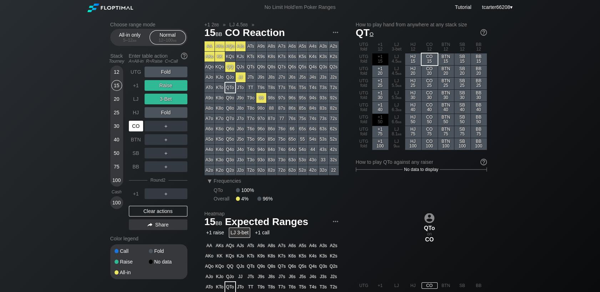
click at [140, 125] on div "CO" at bounding box center [136, 126] width 14 height 11
drag, startPoint x: 154, startPoint y: 216, endPoint x: 146, endPoint y: 162, distance: 55.6
click at [154, 216] on div "Clear actions" at bounding box center [158, 211] width 58 height 11
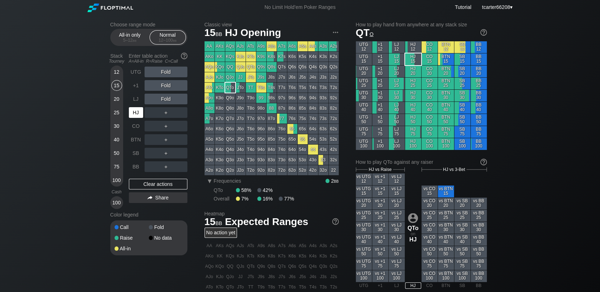
click at [141, 115] on div "HJ" at bounding box center [136, 112] width 14 height 11
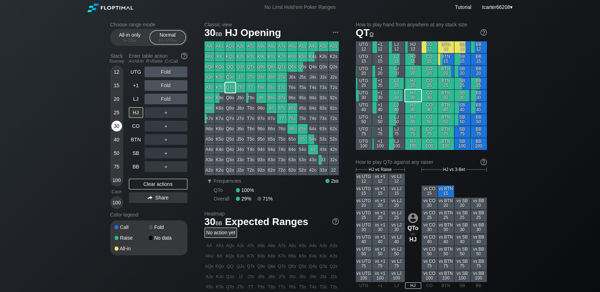
click at [117, 129] on div "30" at bounding box center [116, 126] width 11 height 11
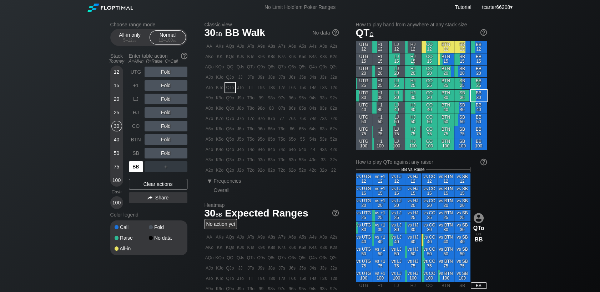
click at [134, 167] on div "BB" at bounding box center [136, 167] width 14 height 11
click at [168, 96] on div "R ✕" at bounding box center [166, 99] width 14 height 11
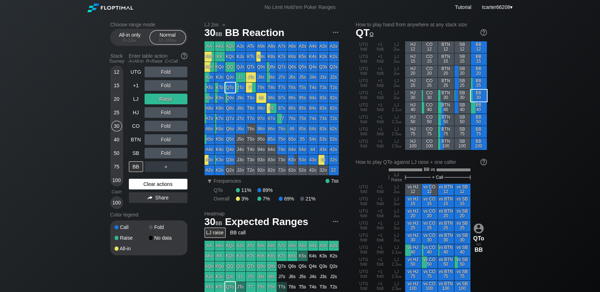
click at [158, 184] on div "Clear actions" at bounding box center [158, 184] width 58 height 11
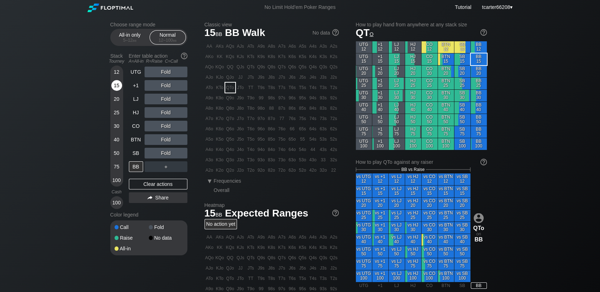
click at [117, 88] on div "15" at bounding box center [116, 85] width 11 height 11
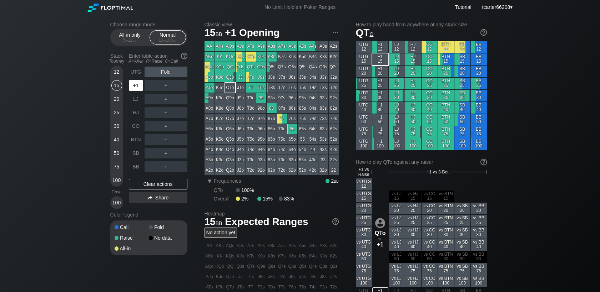
click at [133, 88] on div "+1" at bounding box center [136, 85] width 14 height 11
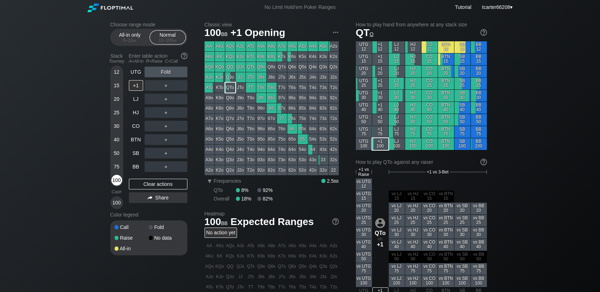
click at [117, 183] on div "100" at bounding box center [116, 180] width 11 height 11
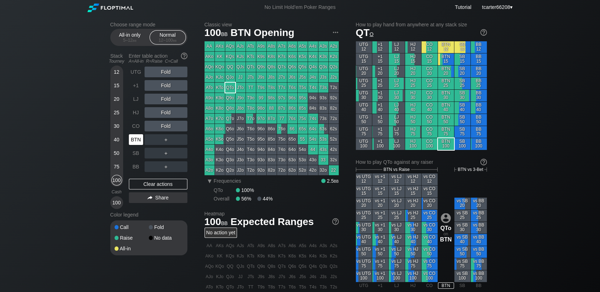
click at [132, 136] on div "BTN" at bounding box center [136, 139] width 14 height 11
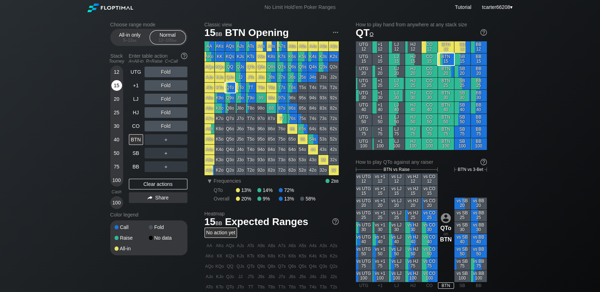
click at [119, 86] on div "15" at bounding box center [116, 85] width 11 height 11
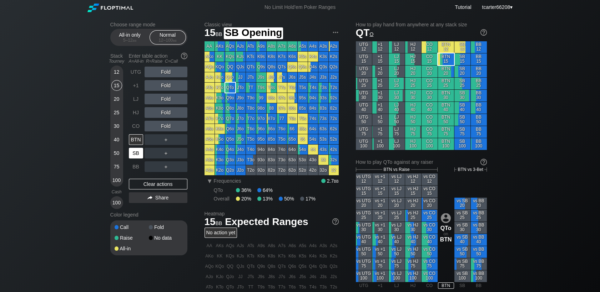
click at [138, 153] on div "SB" at bounding box center [136, 153] width 14 height 11
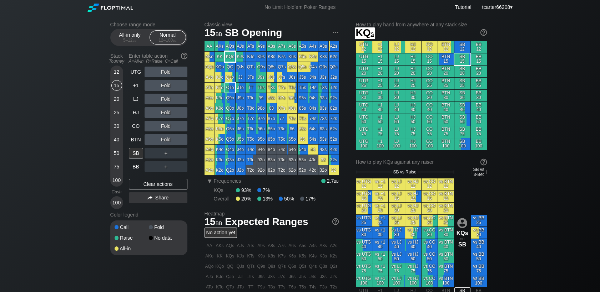
click at [231, 55] on div "KQs" at bounding box center [230, 57] width 10 height 10
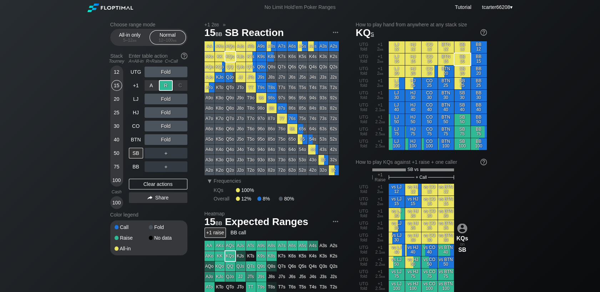
click at [168, 90] on div "R ✕" at bounding box center [166, 85] width 14 height 11
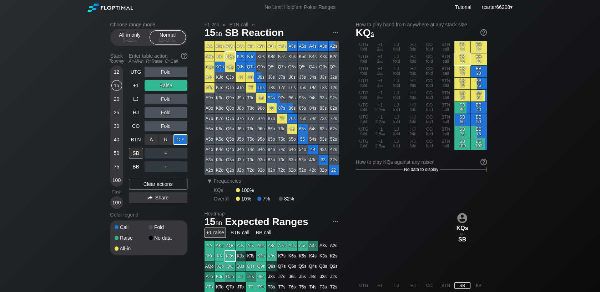
click at [178, 143] on div "C ✕" at bounding box center [180, 139] width 14 height 11
click at [112, 129] on div "30" at bounding box center [116, 126] width 11 height 11
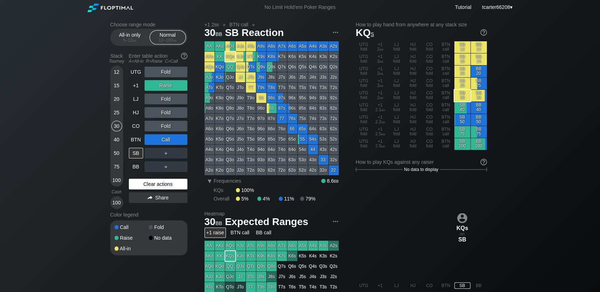
click at [155, 187] on div "Clear actions" at bounding box center [158, 184] width 58 height 11
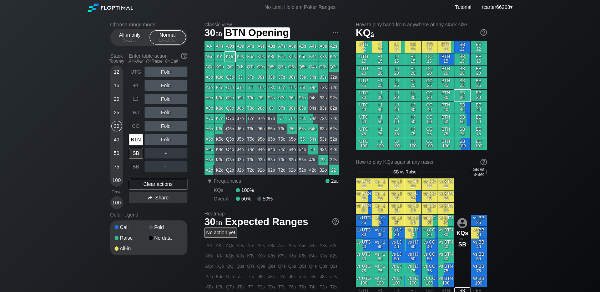
click at [136, 136] on div "BTN" at bounding box center [136, 139] width 14 height 11
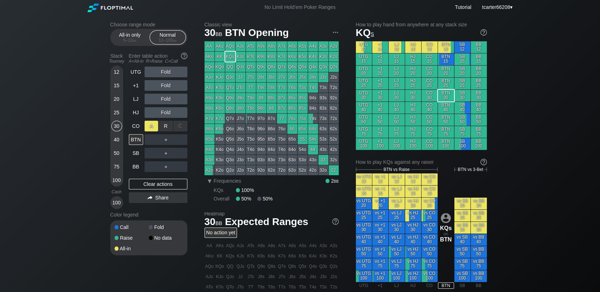
click at [150, 128] on div "A ✕" at bounding box center [151, 126] width 14 height 11
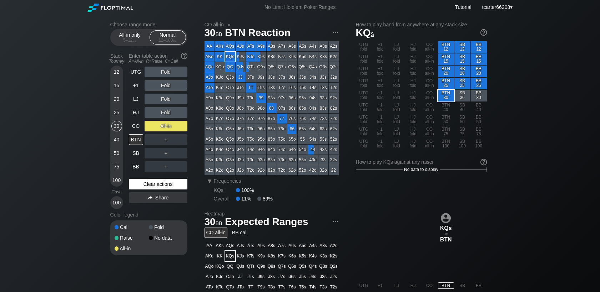
click at [165, 189] on div "Clear actions" at bounding box center [158, 184] width 58 height 11
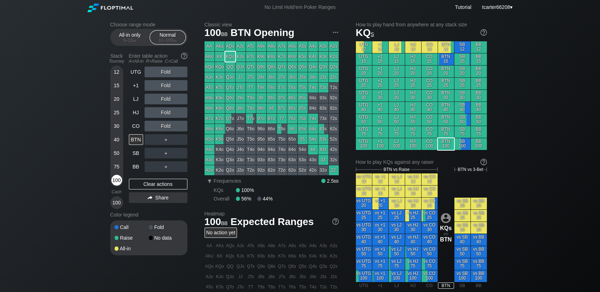
click at [120, 182] on div "100" at bounding box center [116, 180] width 11 height 11
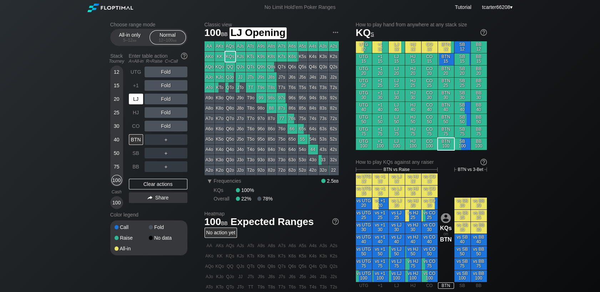
click at [142, 104] on div "LJ" at bounding box center [136, 99] width 14 height 11
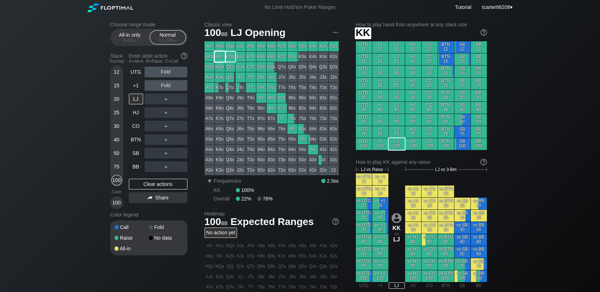
click at [218, 56] on div "KK" at bounding box center [220, 57] width 10 height 10
click at [166, 75] on div "R ✕" at bounding box center [166, 72] width 14 height 11
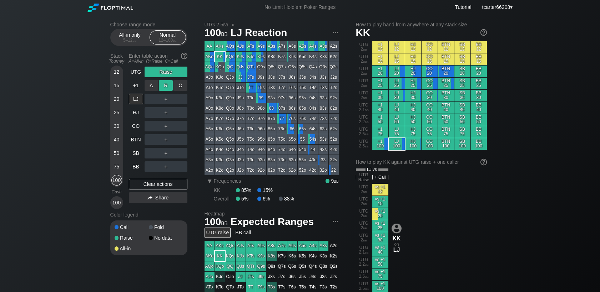
click at [163, 88] on div "R ✕" at bounding box center [166, 85] width 14 height 11
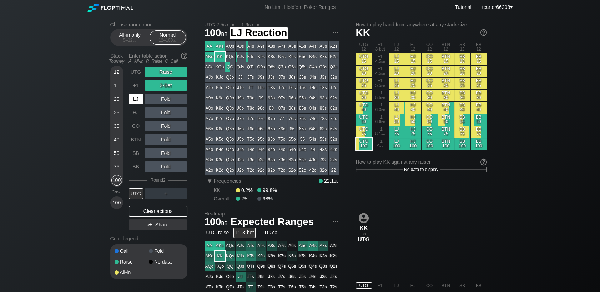
click at [139, 101] on div "LJ" at bounding box center [136, 99] width 14 height 11
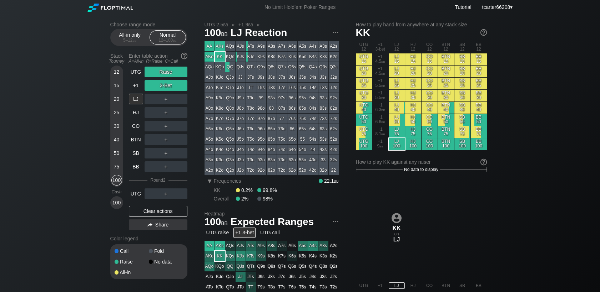
drag, startPoint x: 136, startPoint y: 216, endPoint x: 9, endPoint y: 158, distance: 140.0
click at [136, 216] on div "Clear actions" at bounding box center [158, 211] width 58 height 11
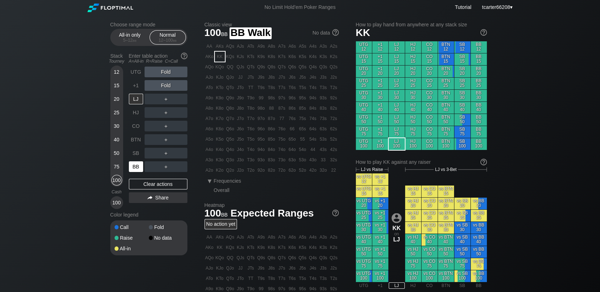
click at [131, 170] on div "BB" at bounding box center [136, 167] width 14 height 11
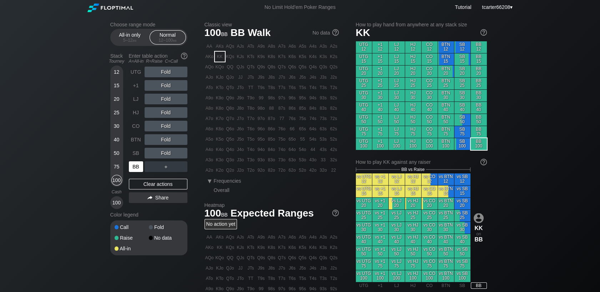
click at [134, 168] on div "BB" at bounding box center [136, 167] width 14 height 11
click at [111, 142] on div "40" at bounding box center [116, 139] width 11 height 11
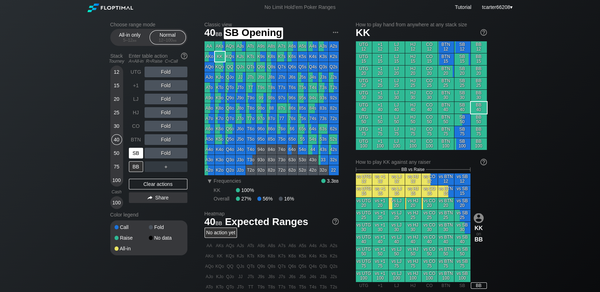
click at [142, 155] on div "SB" at bounding box center [136, 153] width 14 height 11
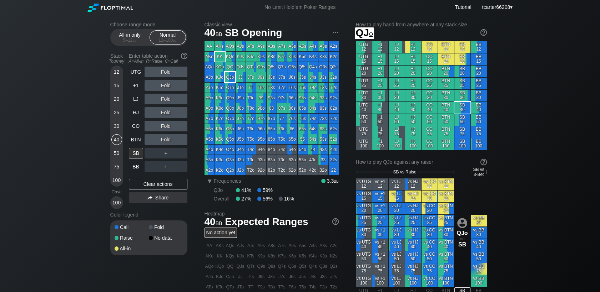
drag, startPoint x: 229, startPoint y: 76, endPoint x: 237, endPoint y: 81, distance: 9.5
click at [229, 76] on div "QJo" at bounding box center [230, 77] width 10 height 10
click at [165, 93] on div "A ✕ R ✕ C ✕ Fold" at bounding box center [165, 99] width 43 height 16
click at [165, 94] on div "A ✕ R ✕ C ✕ Fold" at bounding box center [165, 99] width 43 height 16
click at [164, 98] on div "R ✕" at bounding box center [166, 99] width 14 height 11
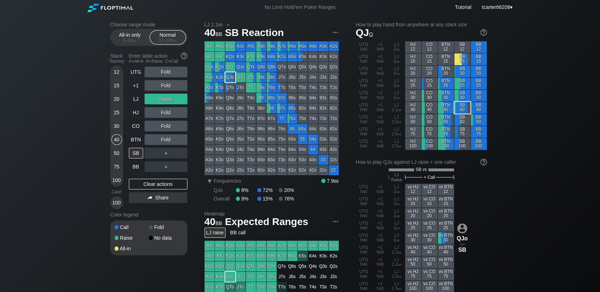
drag, startPoint x: 165, startPoint y: 184, endPoint x: 127, endPoint y: 172, distance: 40.5
click at [165, 184] on div "Clear actions" at bounding box center [158, 184] width 58 height 11
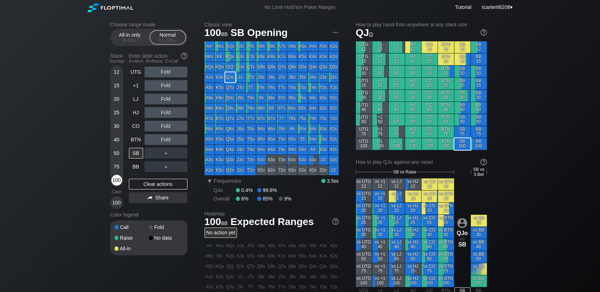
click at [113, 180] on div "100" at bounding box center [116, 180] width 11 height 11
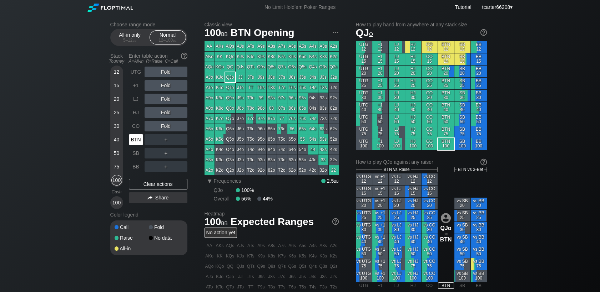
click at [134, 139] on div "BTN" at bounding box center [136, 139] width 14 height 11
click at [165, 124] on div "R ✕" at bounding box center [166, 126] width 14 height 11
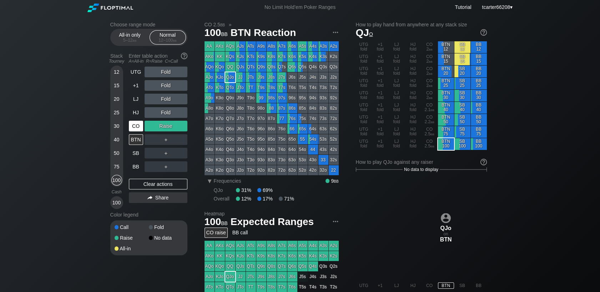
drag, startPoint x: 119, startPoint y: 183, endPoint x: 139, endPoint y: 131, distance: 55.2
click at [121, 178] on div "100" at bounding box center [116, 180] width 11 height 11
click at [139, 131] on div "CO" at bounding box center [136, 126] width 14 height 11
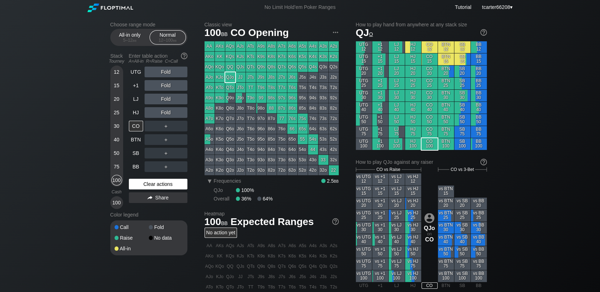
drag, startPoint x: 160, startPoint y: 190, endPoint x: 159, endPoint y: 184, distance: 5.8
click at [160, 190] on div "Clear actions" at bounding box center [158, 184] width 58 height 11
click at [163, 76] on div "Fold" at bounding box center [165, 72] width 43 height 11
click at [164, 75] on div "R ✕" at bounding box center [166, 72] width 14 height 11
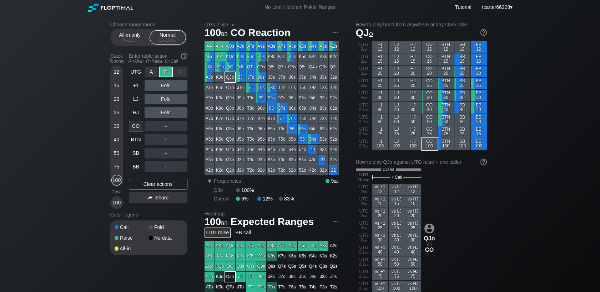
click at [164, 72] on div "R ✕" at bounding box center [166, 72] width 14 height 11
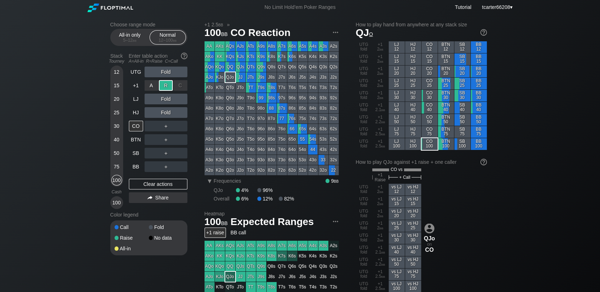
click at [169, 86] on div "R ✕" at bounding box center [166, 85] width 14 height 11
click at [164, 192] on div "UTG Fold +1 Raise LJ Fold HJ Fold CO ＋ BTN ＋ SB ＋ BB ＋ Clear actions Share" at bounding box center [158, 138] width 58 height 143
click at [164, 190] on div "Clear actions" at bounding box center [158, 184] width 58 height 11
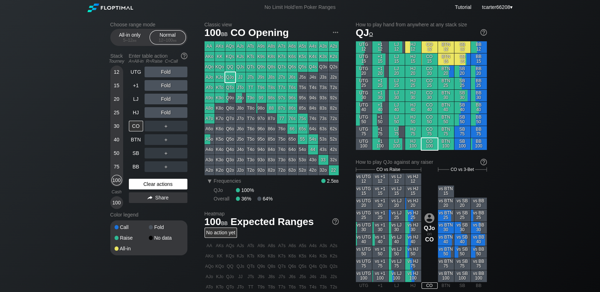
click at [164, 189] on div "Clear actions" at bounding box center [158, 184] width 58 height 11
click at [134, 156] on div "SB" at bounding box center [136, 153] width 14 height 11
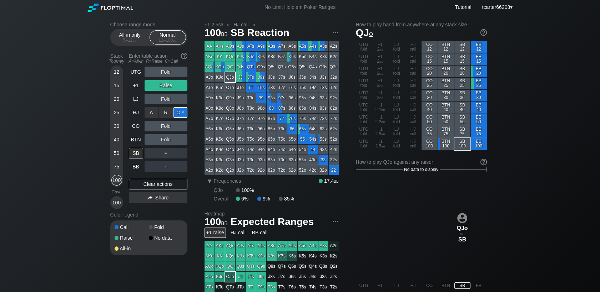
click at [178, 111] on div "C ✕" at bounding box center [180, 112] width 14 height 11
click at [159, 190] on div "Clear actions" at bounding box center [158, 184] width 58 height 11
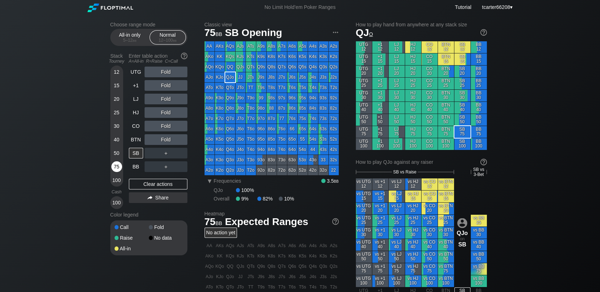
click at [118, 166] on div "75" at bounding box center [116, 167] width 11 height 11
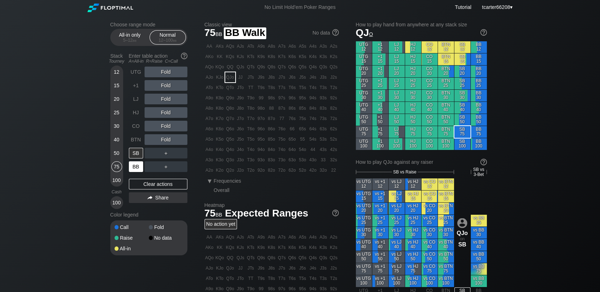
click at [132, 170] on div "BB" at bounding box center [136, 167] width 14 height 11
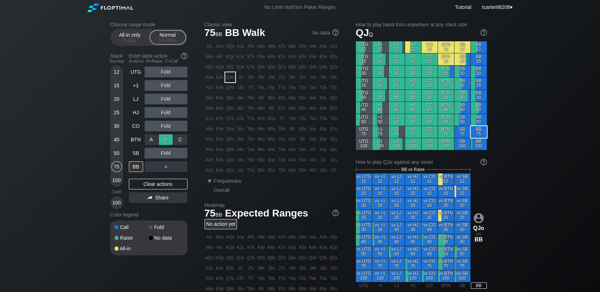
click at [167, 139] on div "R ✕" at bounding box center [166, 139] width 14 height 11
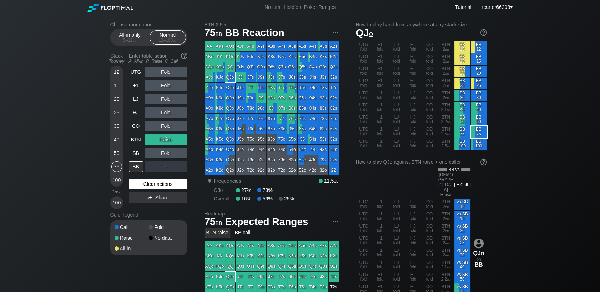
click at [168, 187] on div "Clear actions" at bounding box center [158, 184] width 58 height 11
click at [167, 139] on div "R ✕" at bounding box center [166, 139] width 14 height 11
click at [160, 187] on div "Clear actions" at bounding box center [158, 184] width 58 height 11
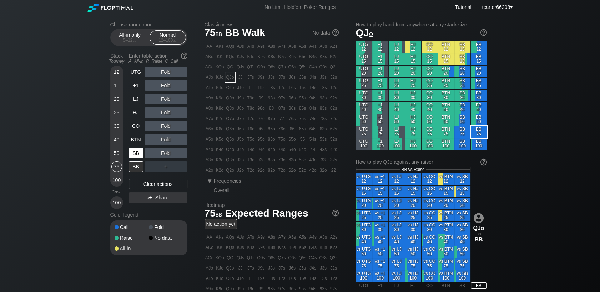
click at [138, 157] on div "SB" at bounding box center [136, 153] width 14 height 11
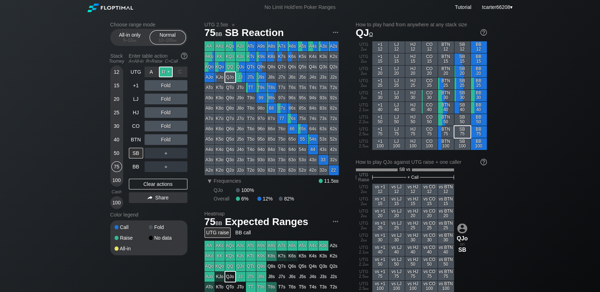
click at [165, 73] on div "R ✕" at bounding box center [166, 72] width 14 height 11
click at [164, 185] on div "Clear actions" at bounding box center [158, 184] width 58 height 11
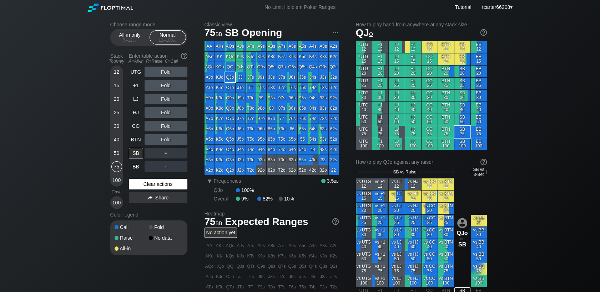
drag, startPoint x: 113, startPoint y: 183, endPoint x: 146, endPoint y: 184, distance: 32.5
click at [113, 183] on div "100" at bounding box center [116, 180] width 11 height 11
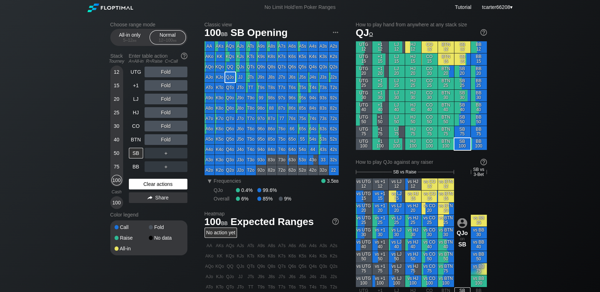
click at [146, 185] on div "Clear actions" at bounding box center [158, 184] width 58 height 11
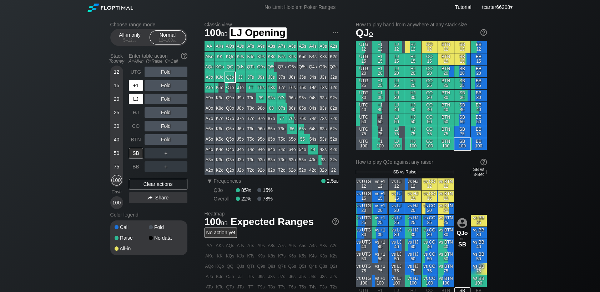
click at [137, 87] on div "+1" at bounding box center [136, 85] width 14 height 11
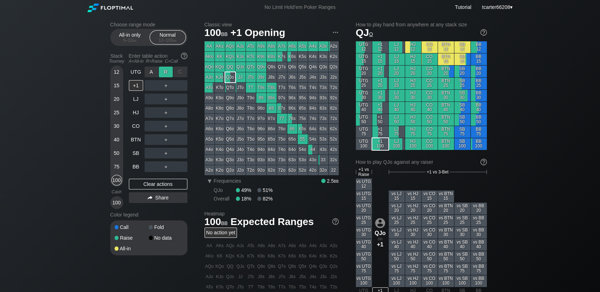
click at [163, 71] on div "R ✕" at bounding box center [166, 72] width 14 height 11
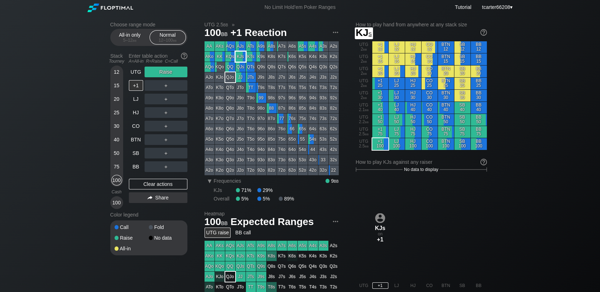
click at [238, 59] on div "KJs" at bounding box center [240, 57] width 10 height 10
click at [160, 178] on div "UTG Raise +1 ＋ LJ ＋ HJ ＋ CO ＋ BTN ＋ SB ＋ BB ＋ Clear actions Share" at bounding box center [158, 138] width 58 height 143
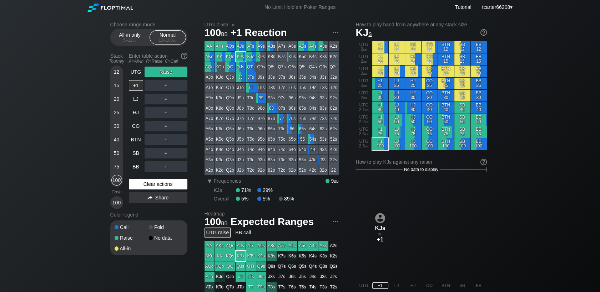
click at [160, 184] on div "Clear actions" at bounding box center [158, 184] width 58 height 11
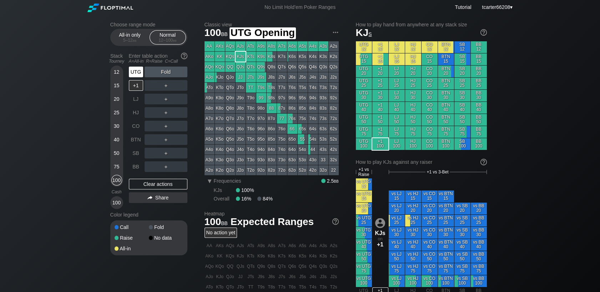
click at [140, 74] on div "UTG" at bounding box center [136, 72] width 14 height 11
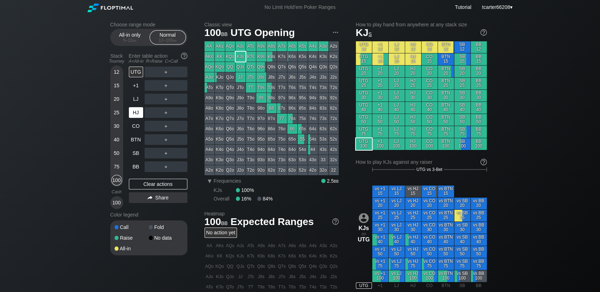
click at [139, 117] on div "HJ" at bounding box center [136, 112] width 14 height 11
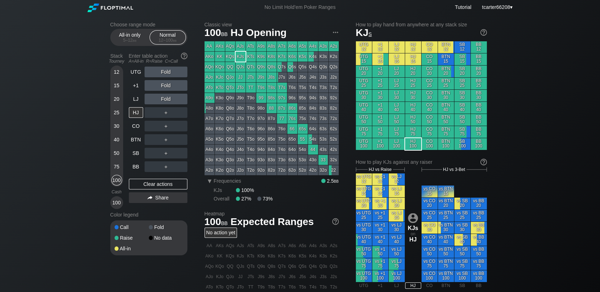
click at [116, 155] on div "50" at bounding box center [116, 153] width 11 height 11
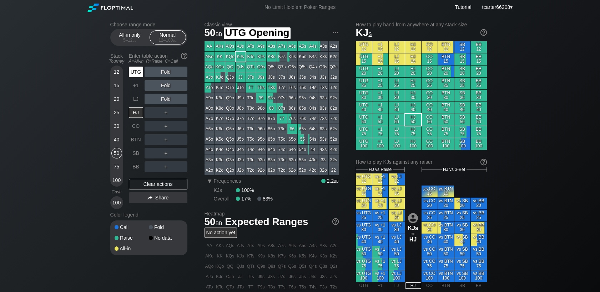
click at [139, 74] on div "UTG" at bounding box center [136, 72] width 14 height 11
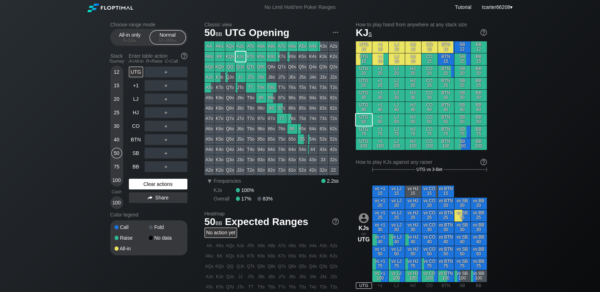
click at [181, 186] on div "Clear actions" at bounding box center [158, 184] width 58 height 11
click at [119, 181] on div "100" at bounding box center [116, 180] width 11 height 11
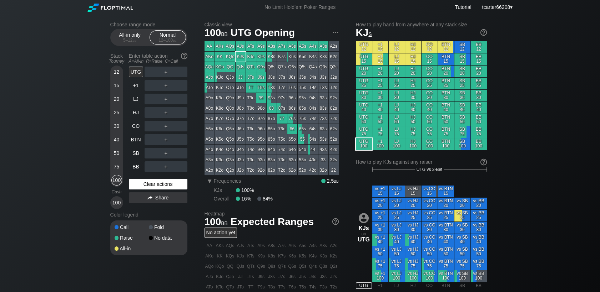
click at [146, 183] on div "Clear actions" at bounding box center [158, 184] width 58 height 11
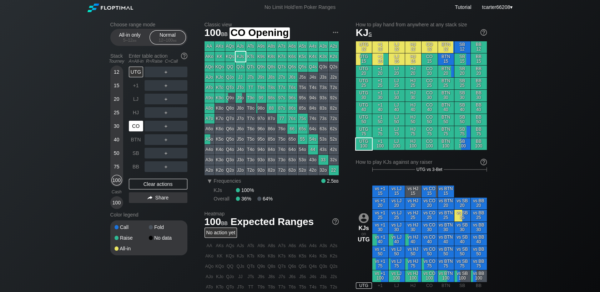
click at [133, 130] on div "CO" at bounding box center [136, 126] width 14 height 11
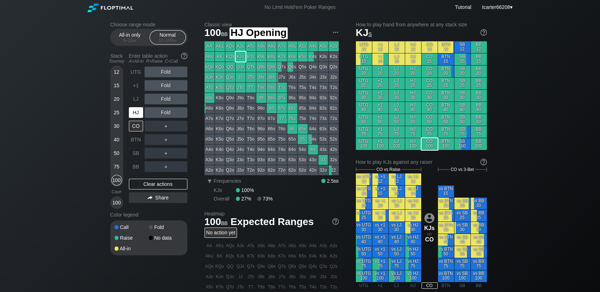
click at [134, 113] on div "HJ" at bounding box center [136, 112] width 14 height 11
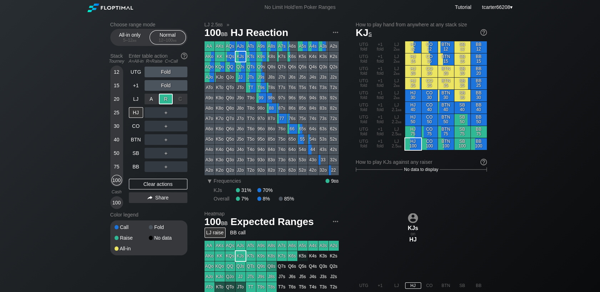
click at [165, 102] on div "R ✕" at bounding box center [166, 99] width 14 height 11
click at [163, 187] on div "Clear actions" at bounding box center [158, 184] width 58 height 11
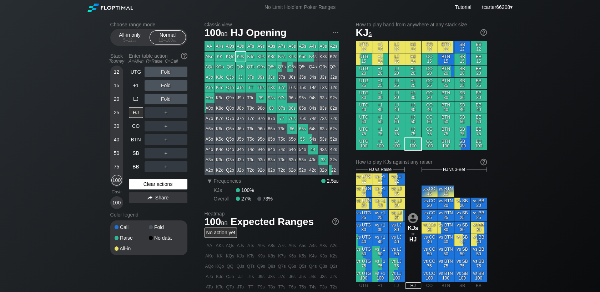
click at [169, 182] on div "Clear actions" at bounding box center [158, 184] width 58 height 11
click at [107, 113] on div "Choose range mode All-in only 5 – 12 bb Normal 12 – 100 bb Stack Tourney Enter …" at bounding box center [299, 242] width 391 height 455
click at [117, 114] on div "25" at bounding box center [116, 112] width 11 height 11
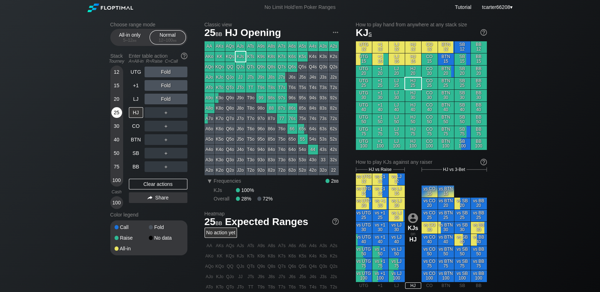
click at [118, 113] on div "25" at bounding box center [116, 112] width 11 height 11
drag, startPoint x: 118, startPoint y: 113, endPoint x: 122, endPoint y: 121, distance: 9.1
click at [118, 113] on div "25" at bounding box center [116, 112] width 11 height 11
drag, startPoint x: 118, startPoint y: 181, endPoint x: 123, endPoint y: 176, distance: 6.6
click at [118, 181] on div "100" at bounding box center [116, 180] width 11 height 11
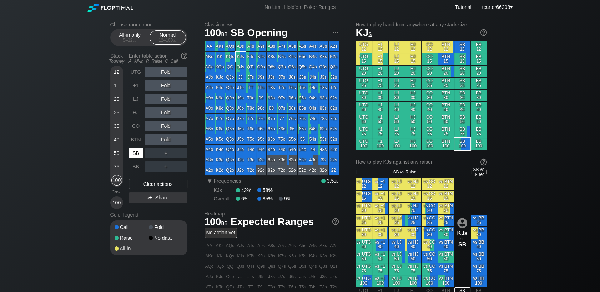
click at [138, 154] on div "SB" at bounding box center [136, 153] width 14 height 11
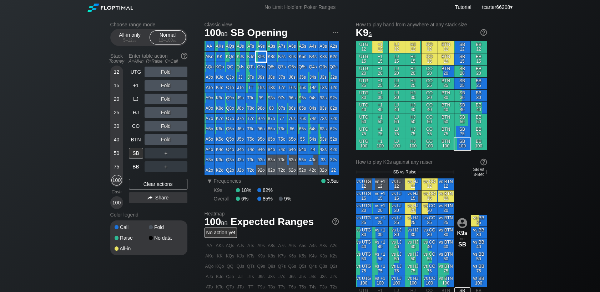
click at [262, 58] on div "K9s" at bounding box center [261, 57] width 10 height 10
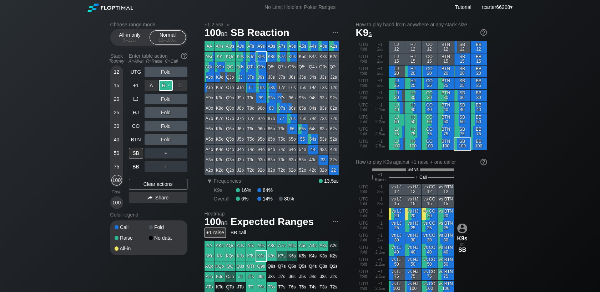
click at [166, 88] on div "R ✕" at bounding box center [166, 85] width 14 height 11
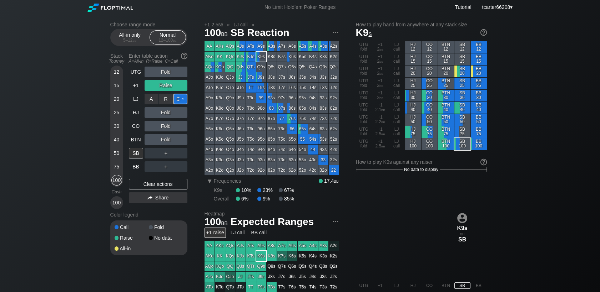
click at [178, 103] on div "C ✕" at bounding box center [180, 99] width 14 height 11
click at [160, 187] on div "Clear actions" at bounding box center [158, 184] width 58 height 11
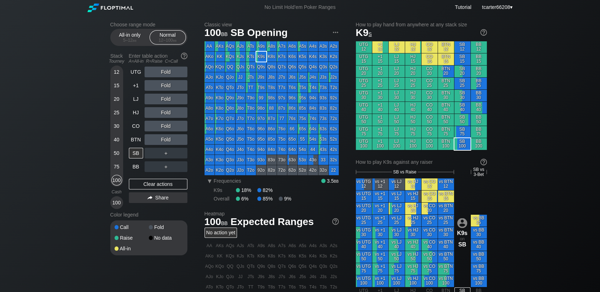
drag, startPoint x: 134, startPoint y: 98, endPoint x: 90, endPoint y: 93, distance: 44.9
click at [134, 98] on div "LJ" at bounding box center [136, 99] width 14 height 11
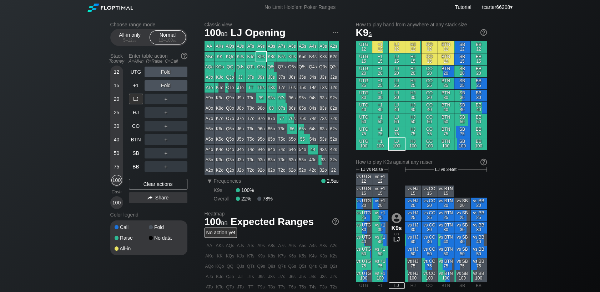
click at [272, 59] on div "K8s" at bounding box center [271, 57] width 10 height 10
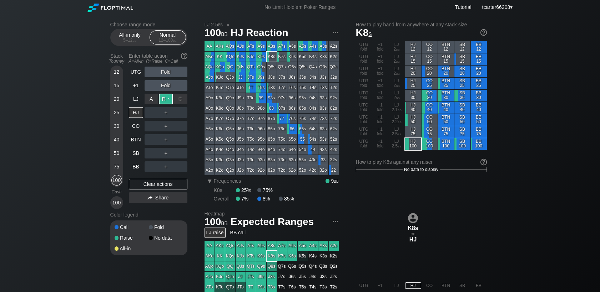
click at [166, 100] on div "R ✕" at bounding box center [166, 99] width 14 height 11
click at [164, 142] on div "R ✕" at bounding box center [166, 139] width 14 height 11
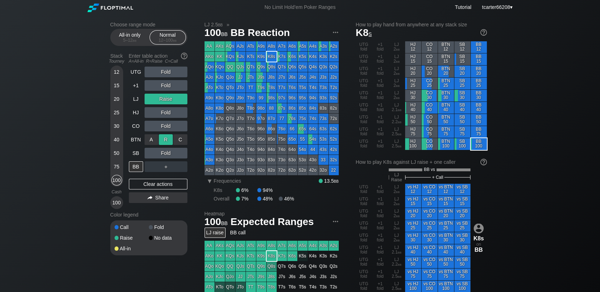
click at [167, 143] on div "R ✕" at bounding box center [166, 139] width 14 height 11
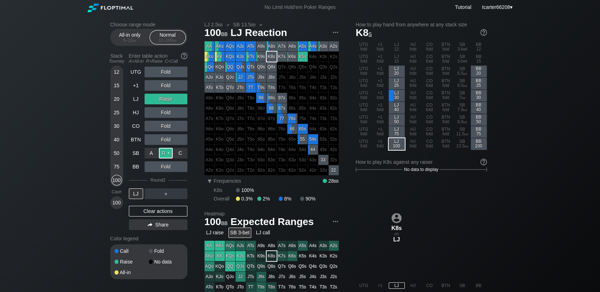
click at [165, 156] on div "R ✕" at bounding box center [166, 153] width 14 height 11
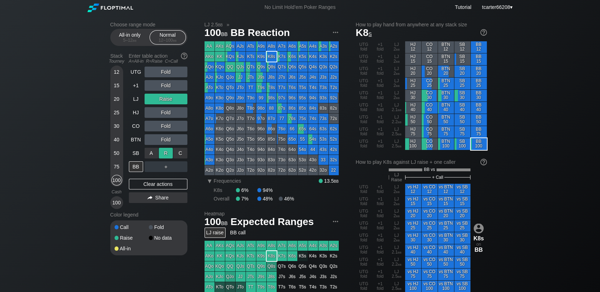
click at [165, 156] on div "R ✕" at bounding box center [166, 153] width 14 height 11
click at [143, 184] on div "Clear actions" at bounding box center [158, 184] width 58 height 11
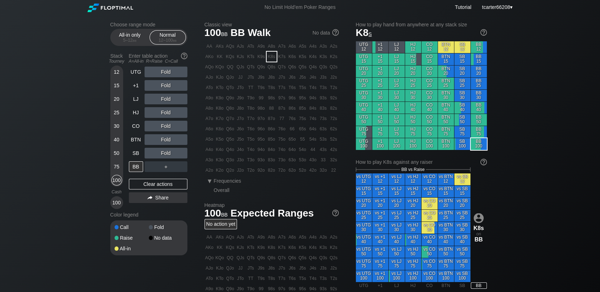
click at [337, 118] on div "72s" at bounding box center [333, 119] width 10 height 10
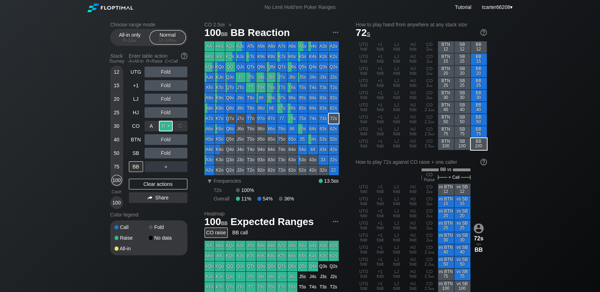
click at [165, 131] on div "R ✕" at bounding box center [166, 126] width 14 height 11
click at [184, 154] on div "C ✕" at bounding box center [180, 153] width 14 height 11
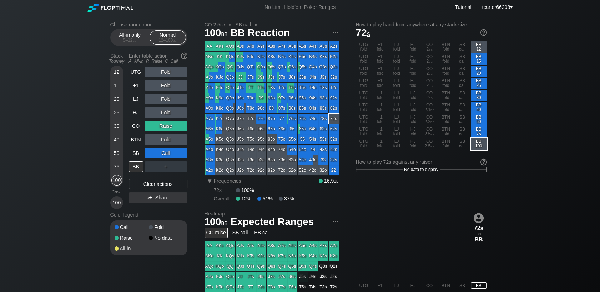
click at [171, 188] on div "Clear actions" at bounding box center [158, 184] width 58 height 11
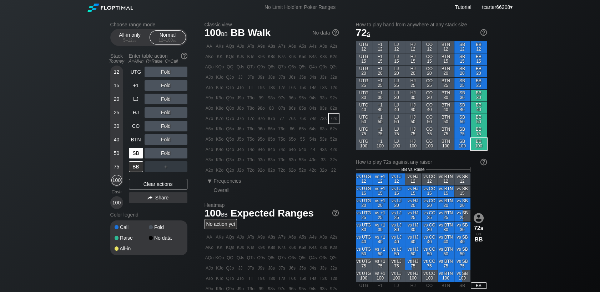
click at [131, 153] on div "SB" at bounding box center [136, 153] width 14 height 11
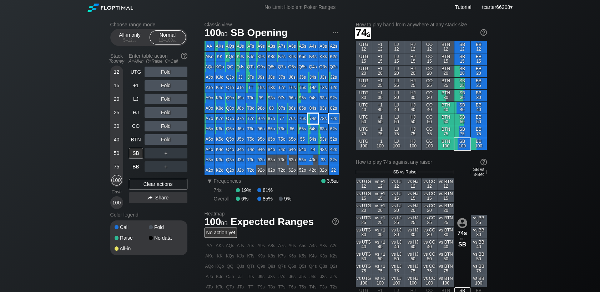
click at [308, 118] on div "74s" at bounding box center [313, 119] width 10 height 10
click at [164, 97] on div "R ✕" at bounding box center [166, 99] width 14 height 11
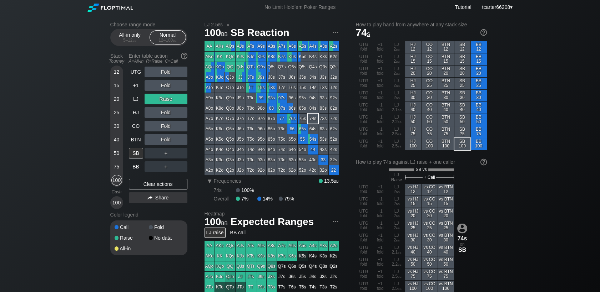
drag, startPoint x: 160, startPoint y: 189, endPoint x: 122, endPoint y: 178, distance: 39.7
click at [160, 189] on div "Clear actions" at bounding box center [158, 184] width 58 height 11
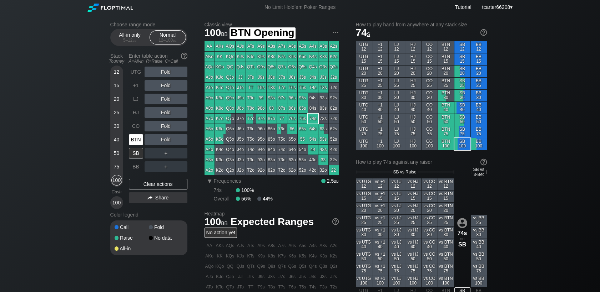
click at [130, 144] on div "BTN" at bounding box center [136, 139] width 14 height 11
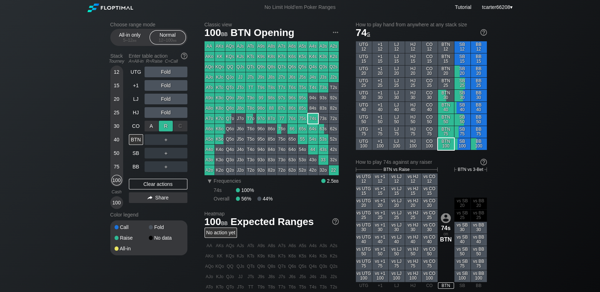
drag, startPoint x: 153, startPoint y: 132, endPoint x: 165, endPoint y: 130, distance: 12.6
click at [165, 130] on div "R ✕" at bounding box center [166, 126] width 14 height 11
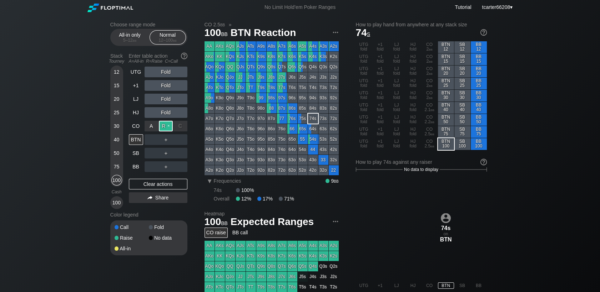
click at [165, 130] on div "R ✕" at bounding box center [166, 126] width 14 height 11
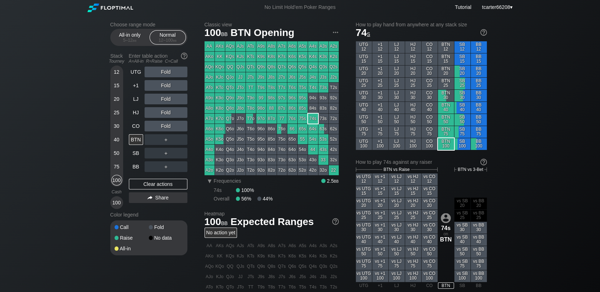
drag, startPoint x: 117, startPoint y: 146, endPoint x: 145, endPoint y: 138, distance: 28.8
click at [117, 145] on div "40" at bounding box center [116, 139] width 11 height 11
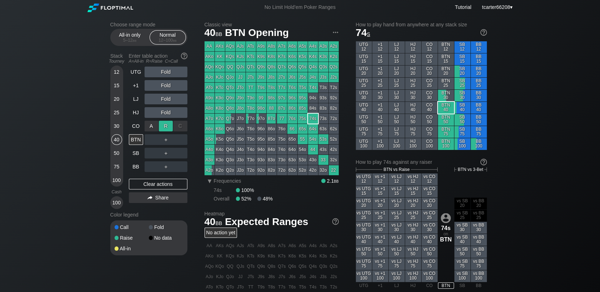
click at [170, 129] on div "R ✕" at bounding box center [166, 126] width 14 height 11
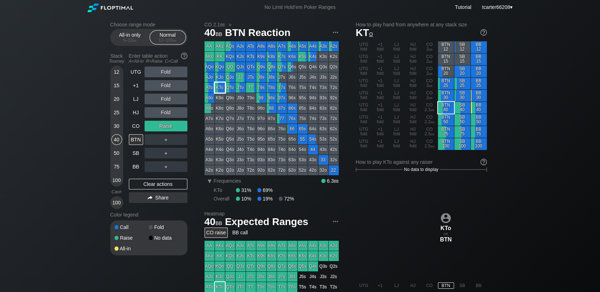
click at [217, 89] on div "KTo" at bounding box center [220, 88] width 10 height 10
click at [137, 186] on div "Clear actions" at bounding box center [158, 184] width 58 height 11
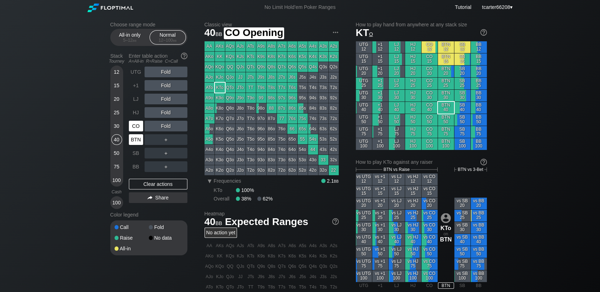
drag, startPoint x: 135, startPoint y: 126, endPoint x: 131, endPoint y: 144, distance: 19.4
click at [135, 126] on div "CO" at bounding box center [136, 126] width 14 height 11
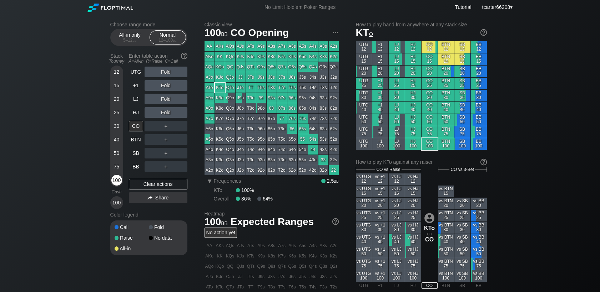
click at [114, 182] on div "100" at bounding box center [116, 180] width 11 height 11
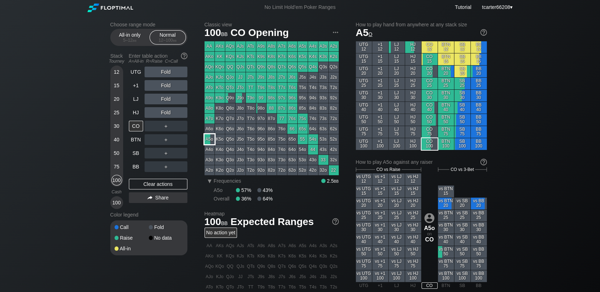
click at [208, 141] on div "A5o" at bounding box center [209, 139] width 10 height 10
drag, startPoint x: 116, startPoint y: 169, endPoint x: 147, endPoint y: 164, distance: 31.8
click at [116, 169] on div "75" at bounding box center [116, 167] width 11 height 11
click at [133, 167] on div "BB" at bounding box center [136, 167] width 14 height 11
click at [134, 167] on div "BB" at bounding box center [136, 167] width 14 height 11
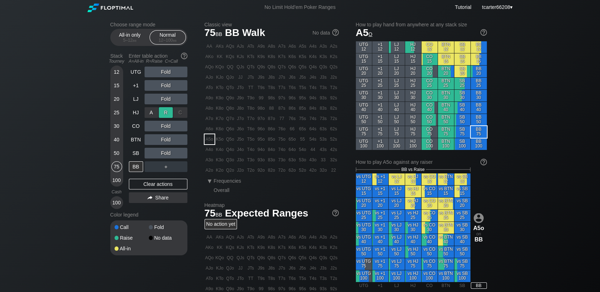
click at [164, 113] on div "R ✕" at bounding box center [166, 112] width 14 height 11
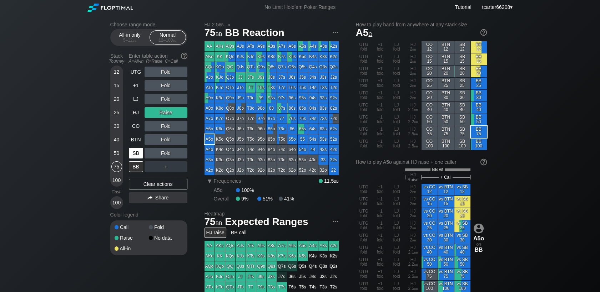
click at [133, 154] on div "SB" at bounding box center [136, 153] width 14 height 11
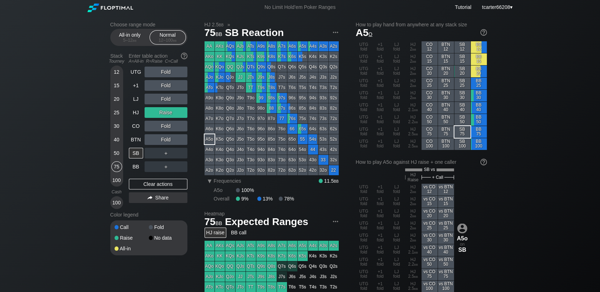
drag, startPoint x: 167, startPoint y: 184, endPoint x: 165, endPoint y: 168, distance: 15.4
click at [167, 184] on div "Clear actions" at bounding box center [158, 184] width 58 height 11
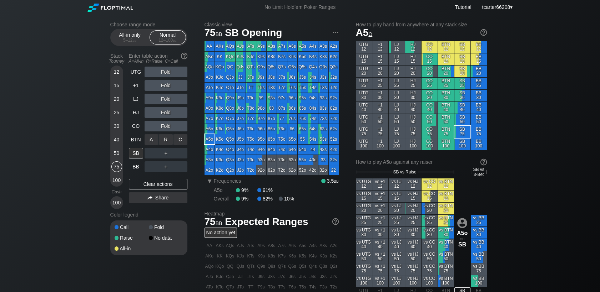
click at [167, 141] on div "R ✕" at bounding box center [166, 139] width 14 height 11
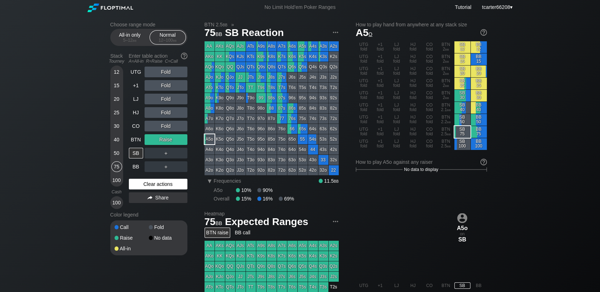
click at [165, 187] on div "Clear actions" at bounding box center [158, 184] width 58 height 11
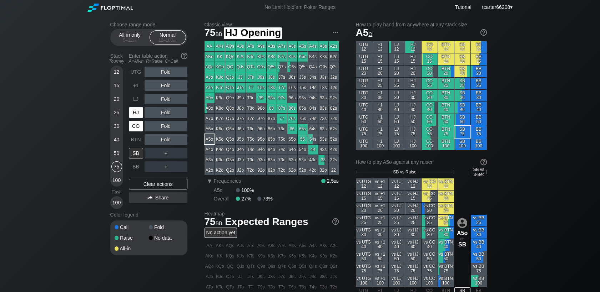
drag, startPoint x: 131, startPoint y: 118, endPoint x: 133, endPoint y: 130, distance: 12.2
click at [131, 119] on div "HJ" at bounding box center [137, 113] width 16 height 14
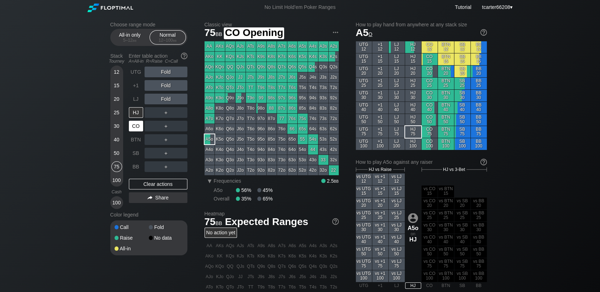
click at [133, 132] on div "CO" at bounding box center [136, 126] width 14 height 11
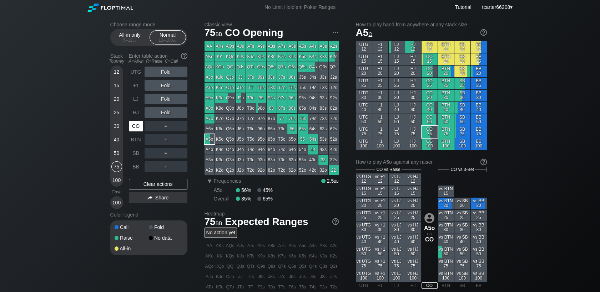
click at [133, 131] on div "CO" at bounding box center [136, 126] width 14 height 11
click at [134, 131] on div "CO" at bounding box center [136, 126] width 14 height 11
click at [167, 74] on div "R ✕" at bounding box center [166, 72] width 14 height 11
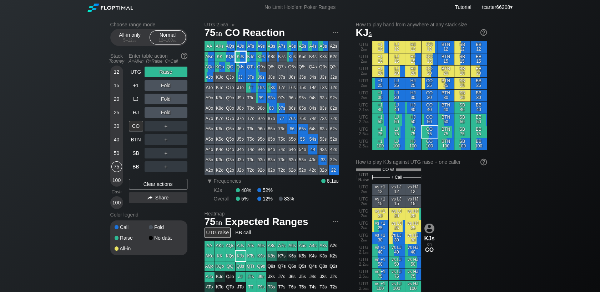
click at [239, 58] on div "KJs" at bounding box center [240, 57] width 10 height 10
click at [179, 126] on div "A ✕ R ✕ C ✕ ＋" at bounding box center [165, 126] width 43 height 11
click at [179, 128] on div "C ✕" at bounding box center [180, 126] width 14 height 11
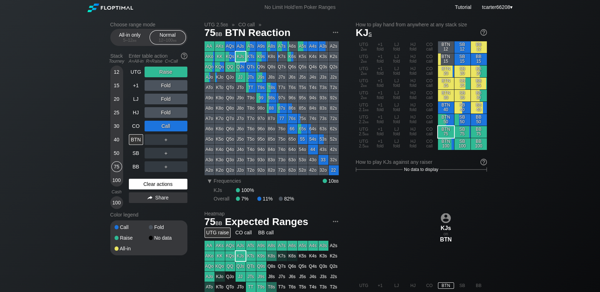
click at [172, 186] on div "Clear actions" at bounding box center [158, 184] width 58 height 11
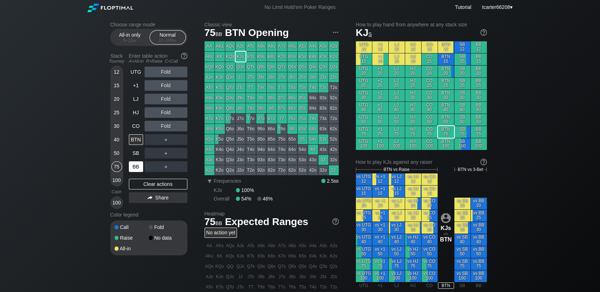
drag, startPoint x: 137, startPoint y: 154, endPoint x: 138, endPoint y: 169, distance: 14.7
click at [137, 154] on div "SB" at bounding box center [136, 153] width 14 height 11
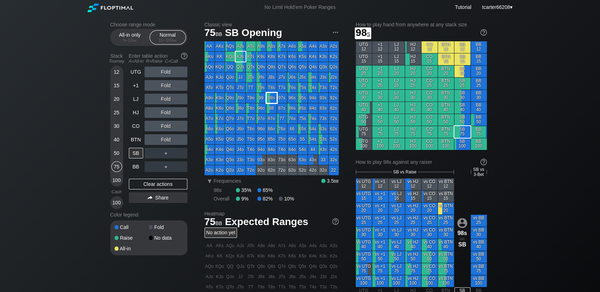
click at [274, 101] on div "98s" at bounding box center [271, 98] width 10 height 10
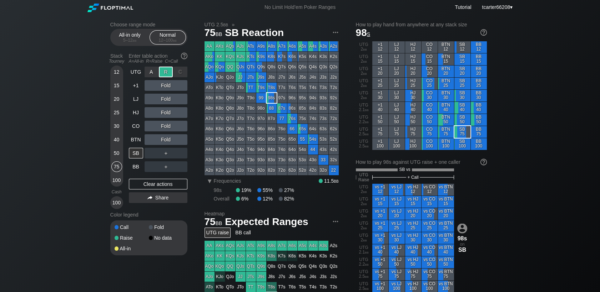
click at [165, 71] on div "R ✕" at bounding box center [166, 72] width 14 height 11
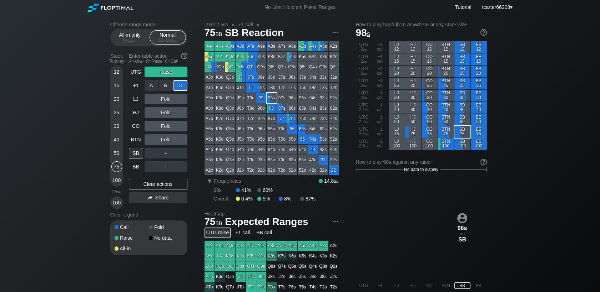
click at [178, 90] on div "C ✕" at bounding box center [180, 85] width 14 height 11
click at [138, 188] on div "Clear actions" at bounding box center [158, 184] width 58 height 11
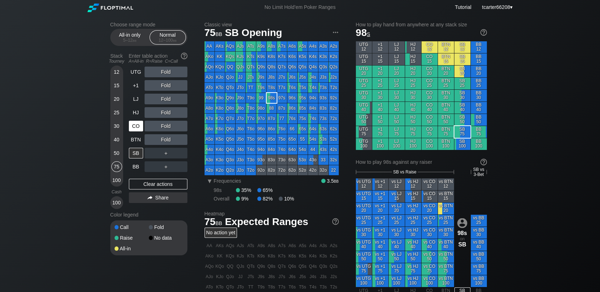
click at [139, 130] on div "CO" at bounding box center [136, 126] width 14 height 11
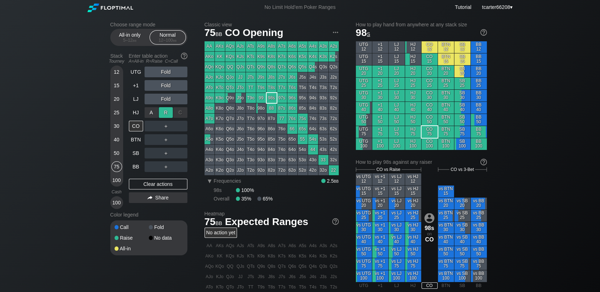
drag, startPoint x: 158, startPoint y: 117, endPoint x: 159, endPoint y: 113, distance: 4.1
click at [159, 113] on div "R ✕" at bounding box center [166, 112] width 14 height 11
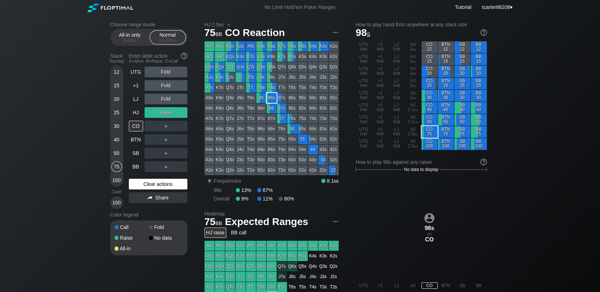
click at [144, 181] on div "Clear actions" at bounding box center [158, 184] width 58 height 11
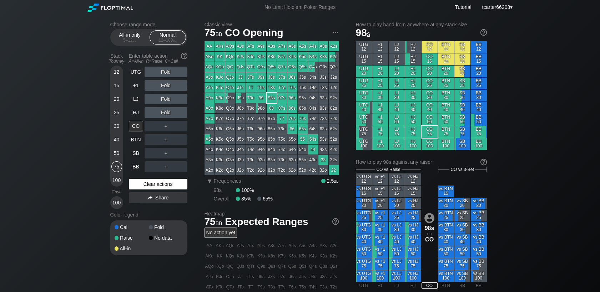
click at [165, 184] on div "Clear actions" at bounding box center [158, 184] width 58 height 11
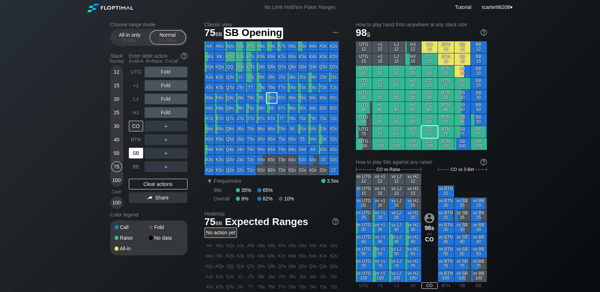
click at [136, 156] on div "SB" at bounding box center [136, 153] width 14 height 11
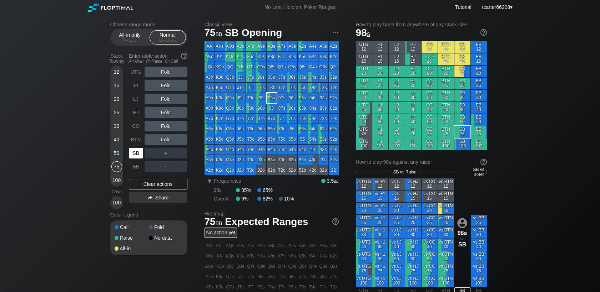
click at [136, 156] on div "SB" at bounding box center [136, 153] width 14 height 11
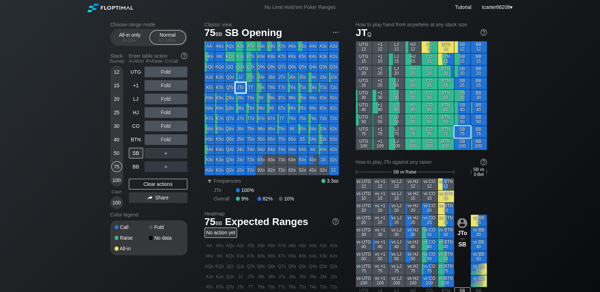
click at [244, 91] on div "JTo" at bounding box center [240, 88] width 10 height 10
click at [247, 91] on div "TT" at bounding box center [251, 88] width 10 height 10
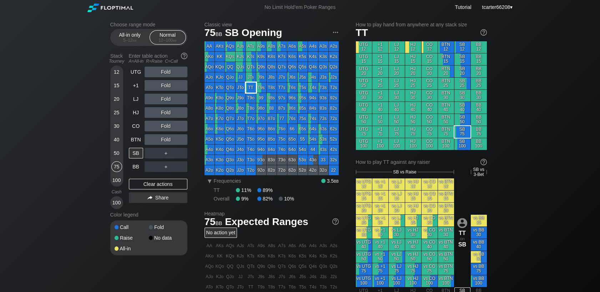
click at [248, 90] on div "TT" at bounding box center [251, 88] width 10 height 10
click at [249, 90] on div "TT" at bounding box center [251, 88] width 10 height 10
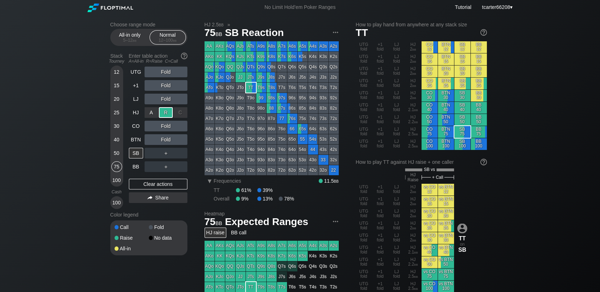
click at [166, 118] on div "R ✕" at bounding box center [166, 112] width 14 height 11
click at [165, 117] on div "R ✕" at bounding box center [166, 112] width 14 height 11
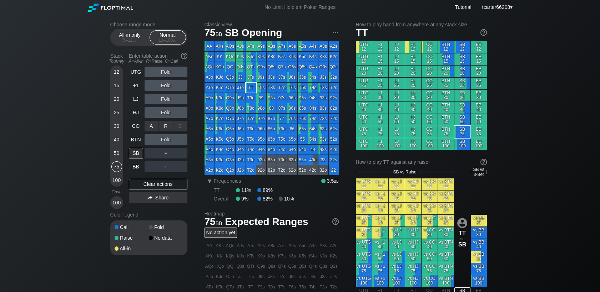
click at [166, 128] on div "R ✕" at bounding box center [166, 126] width 14 height 11
click at [168, 144] on div "R ✕" at bounding box center [166, 139] width 14 height 11
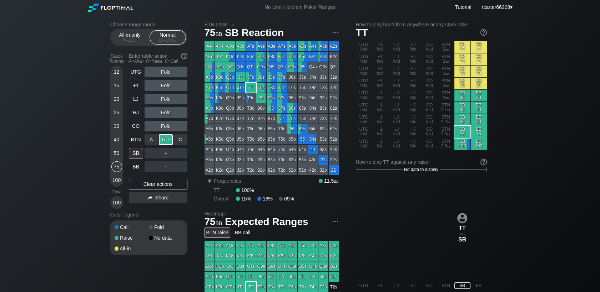
click at [168, 144] on div "R ✕" at bounding box center [166, 139] width 14 height 11
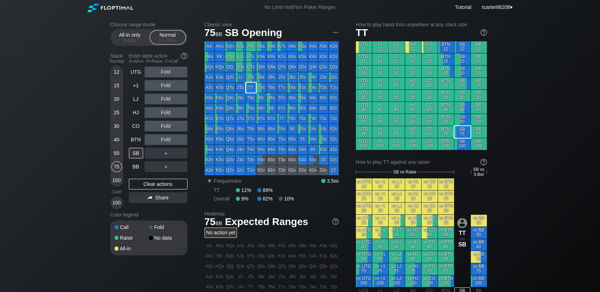
click at [165, 142] on div "Fold" at bounding box center [165, 139] width 43 height 11
click at [165, 142] on div "R ✕" at bounding box center [166, 139] width 14 height 11
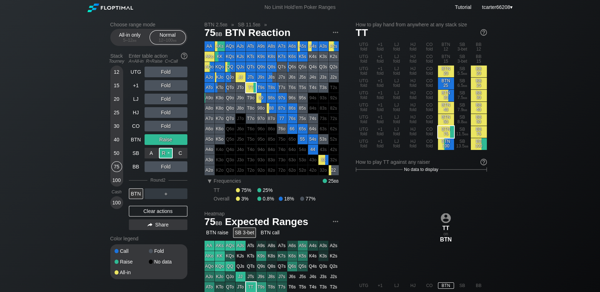
click at [160, 158] on div "R ✕" at bounding box center [166, 153] width 14 height 11
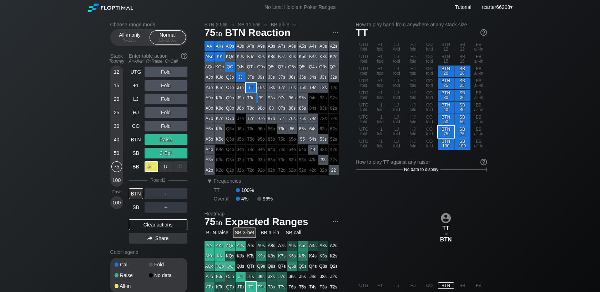
click at [147, 169] on div "A ✕" at bounding box center [151, 167] width 14 height 11
click at [149, 227] on div "Clear actions" at bounding box center [158, 225] width 58 height 11
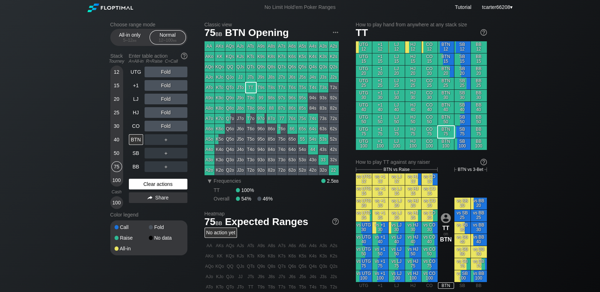
click at [181, 186] on div "Clear actions" at bounding box center [158, 184] width 58 height 11
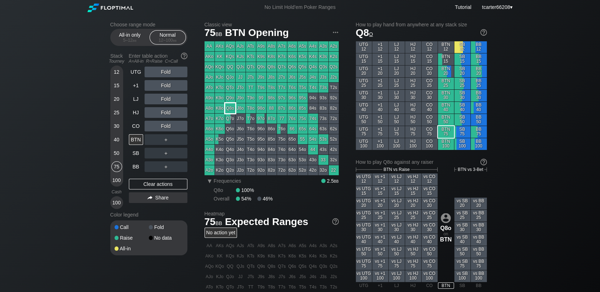
click at [226, 109] on div "Q8o" at bounding box center [230, 108] width 10 height 10
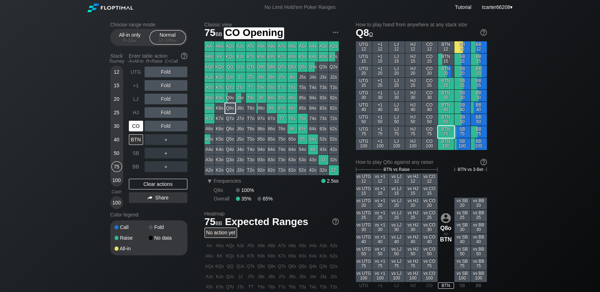
click at [138, 126] on div "CO" at bounding box center [136, 126] width 14 height 11
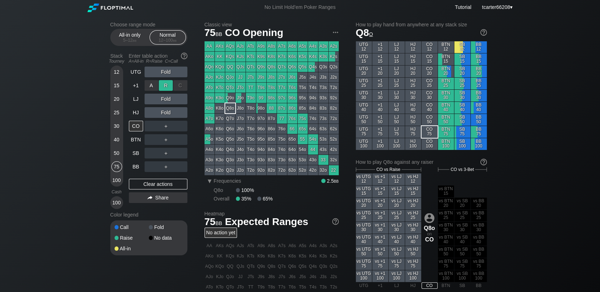
click at [167, 87] on div "R ✕" at bounding box center [166, 85] width 14 height 11
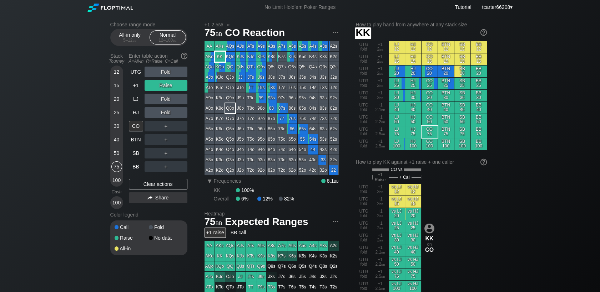
click at [224, 57] on div "KK" at bounding box center [220, 57] width 10 height 10
click at [221, 56] on div "KK" at bounding box center [220, 57] width 10 height 10
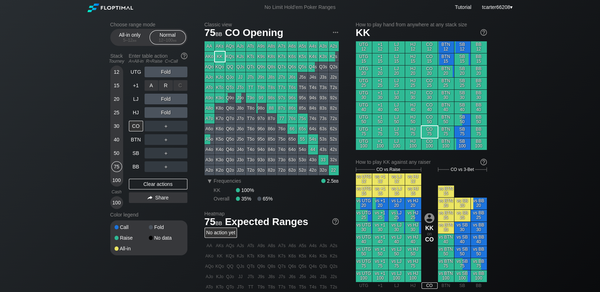
click at [170, 87] on div "R ✕" at bounding box center [166, 85] width 14 height 11
click at [165, 122] on div "＋" at bounding box center [165, 126] width 43 height 11
drag, startPoint x: 165, startPoint y: 122, endPoint x: 166, endPoint y: 133, distance: 11.1
click at [165, 127] on div "R ✕" at bounding box center [166, 126] width 14 height 11
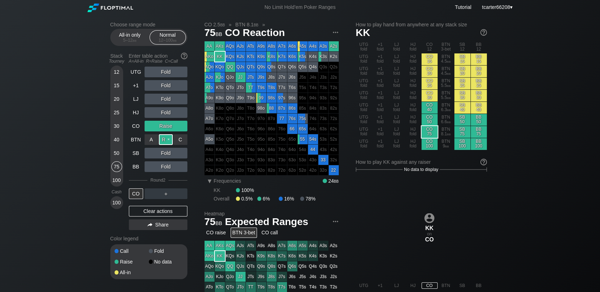
click at [168, 141] on div "R ✕" at bounding box center [166, 139] width 14 height 11
click at [164, 212] on div "Clear actions" at bounding box center [158, 211] width 58 height 11
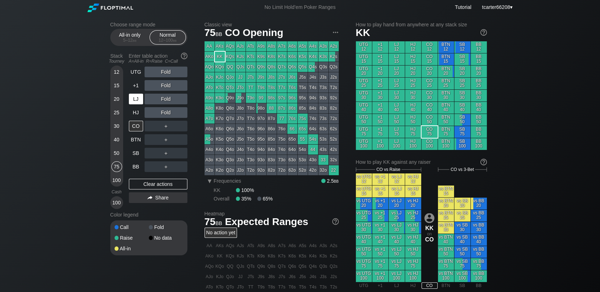
click at [137, 102] on div "LJ" at bounding box center [136, 99] width 14 height 11
click at [138, 101] on div "LJ" at bounding box center [136, 99] width 14 height 11
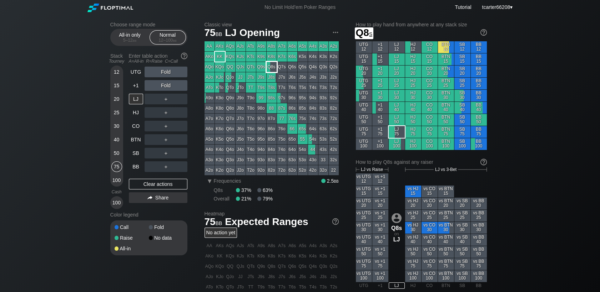
click at [270, 67] on div "Q8s" at bounding box center [271, 67] width 10 height 10
